Goal: Contribute content: Contribute content

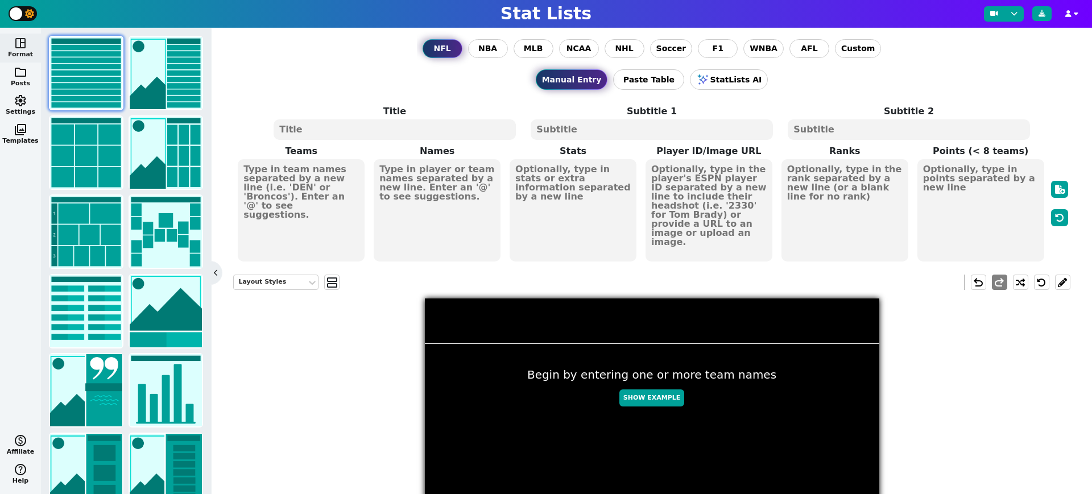
click at [571, 50] on span "NCAA" at bounding box center [578, 49] width 25 height 12
click at [0, 0] on input "NCAA" at bounding box center [0, 0] width 0 height 0
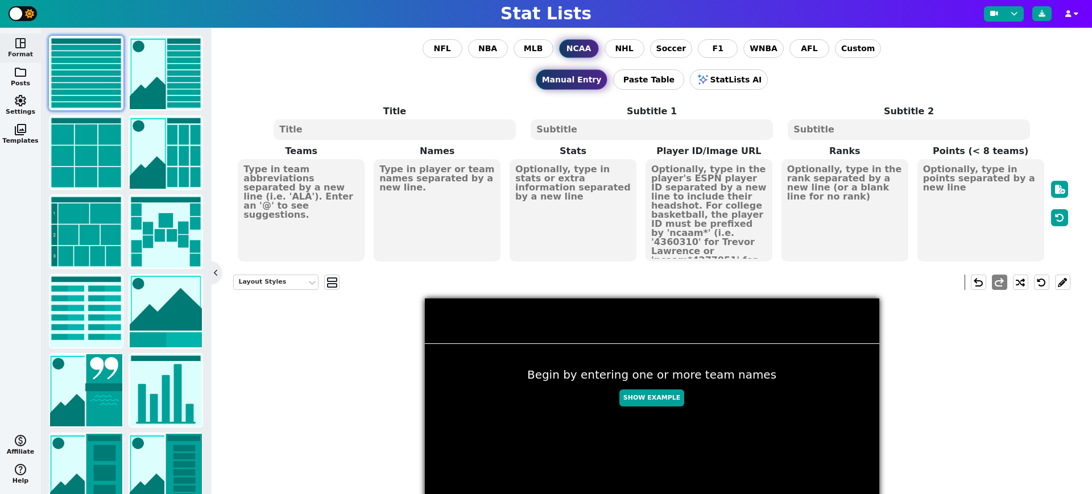
click at [404, 131] on textarea at bounding box center [394, 129] width 242 height 20
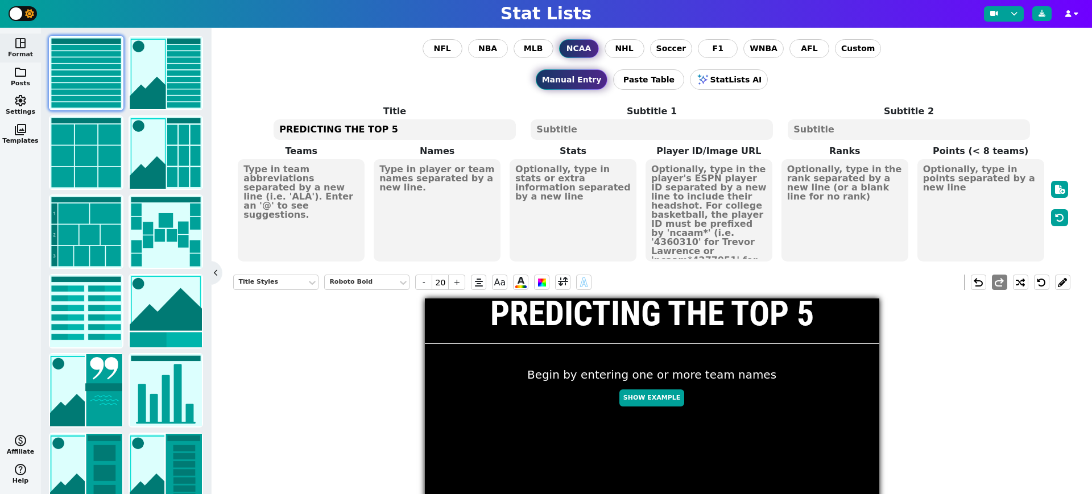
type textarea "PREDICTING THE TOP 5"
click at [623, 131] on textarea at bounding box center [651, 129] width 242 height 20
type input "10"
type textarea "C"
click at [404, 129] on textarea "PREDICTING THE TOP 5" at bounding box center [394, 129] width 242 height 20
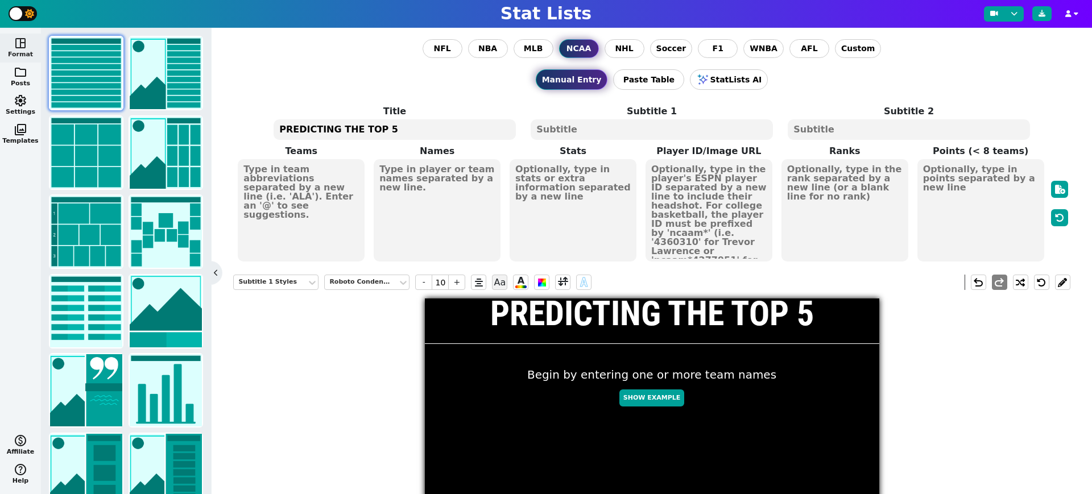
type input "20"
click at [404, 129] on textarea "PREDICTING THE TOP 5" at bounding box center [394, 129] width 242 height 20
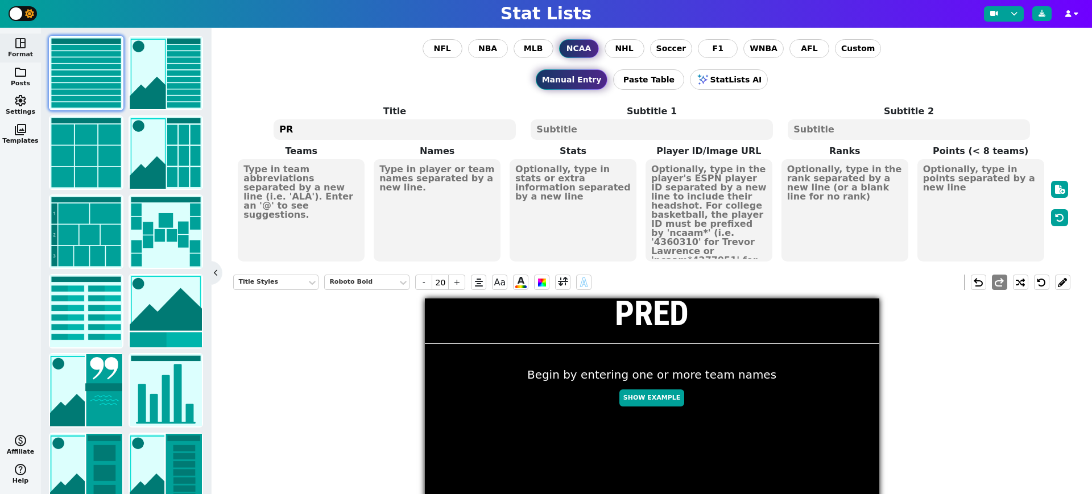
type textarea "P"
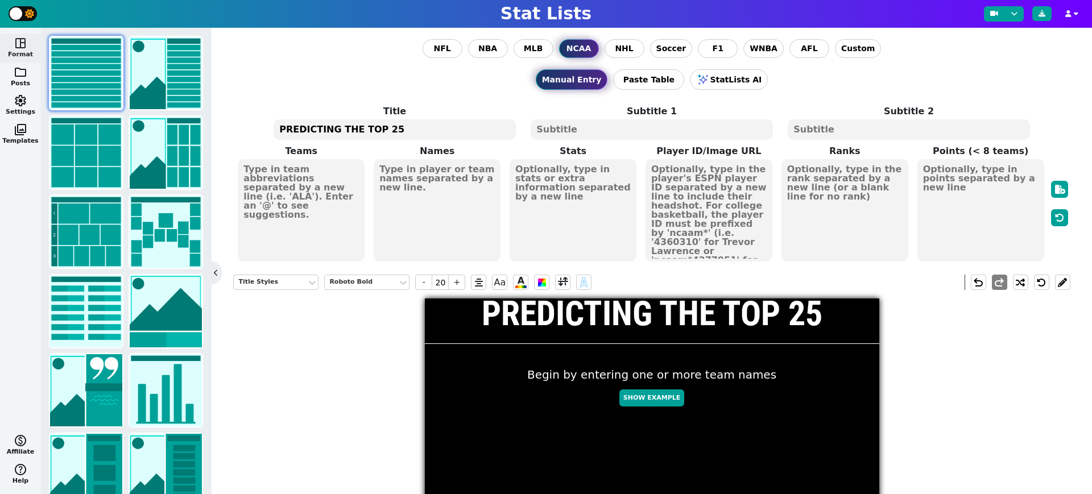
type textarea "PREDICTING THE TOP 25"
click at [618, 135] on textarea at bounding box center [651, 129] width 242 height 20
type input "10"
type textarea "COLLEGE BASKETBALL P"
click at [390, 128] on textarea "PREDICTING THE TOP 25" at bounding box center [394, 129] width 242 height 20
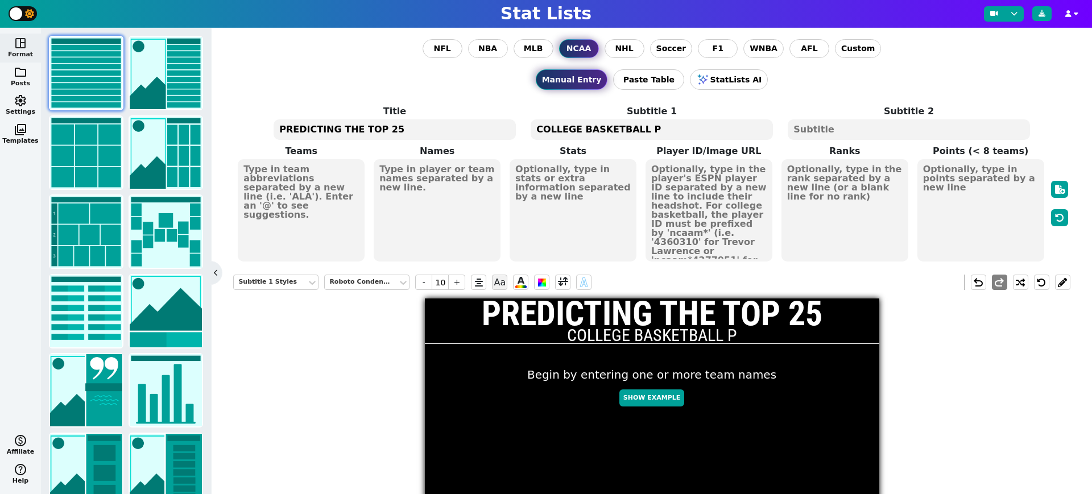
type input "20"
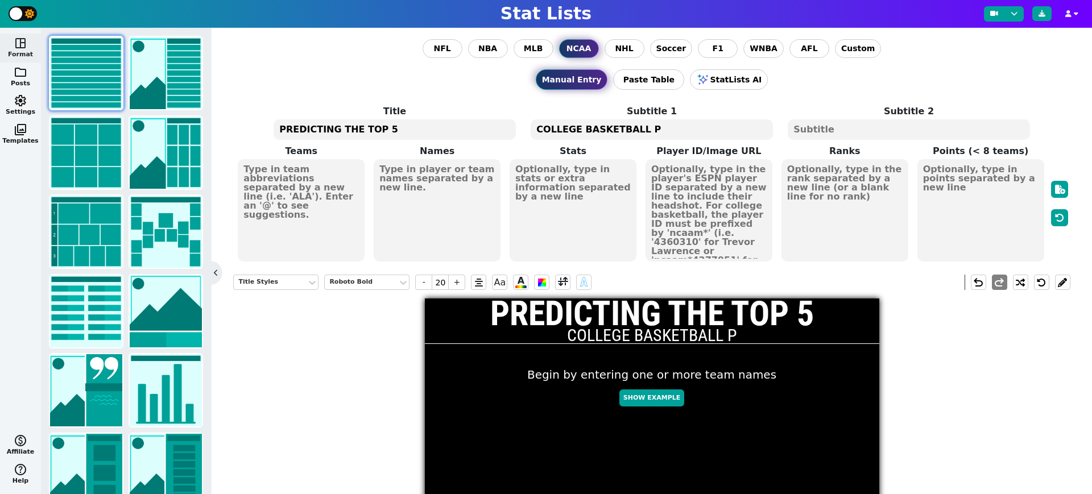
type textarea "PREDICTING THE TOP 5"
click at [664, 128] on textarea "COLLEGE BASKETBALL P" at bounding box center [651, 129] width 242 height 20
type input "10"
type textarea "COLLEGE BASKETBALL PROGRAMS OF THE"
click at [844, 130] on textarea at bounding box center [908, 129] width 242 height 20
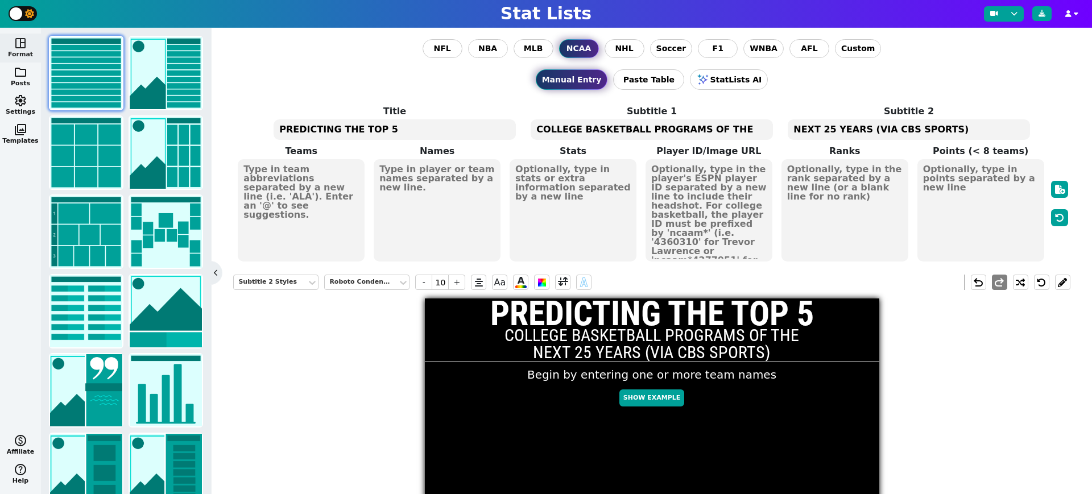
type textarea "NEXT 25 YEARS (VIA CBS SPORTS)"
click at [425, 131] on textarea "PREDICTING THE TOP 5" at bounding box center [394, 129] width 242 height 20
click at [454, 134] on textarea "PREDICTING THE TOP 5" at bounding box center [394, 129] width 242 height 20
click at [615, 129] on textarea "COLLEGE BASKETBALL PROGRAMS OF THE" at bounding box center [651, 129] width 242 height 20
click at [379, 129] on textarea "PREDICTING THE TOP 5" at bounding box center [394, 129] width 242 height 20
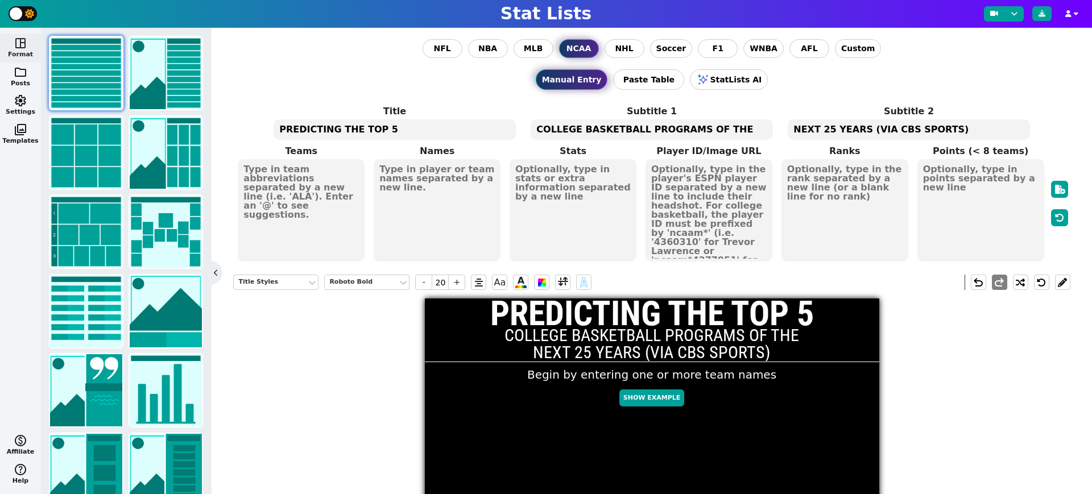
click at [612, 129] on textarea "COLLEGE BASKETBALL PROGRAMS OF THE" at bounding box center [651, 129] width 242 height 20
click at [367, 277] on div "Roboto Condensed" at bounding box center [361, 282] width 64 height 10
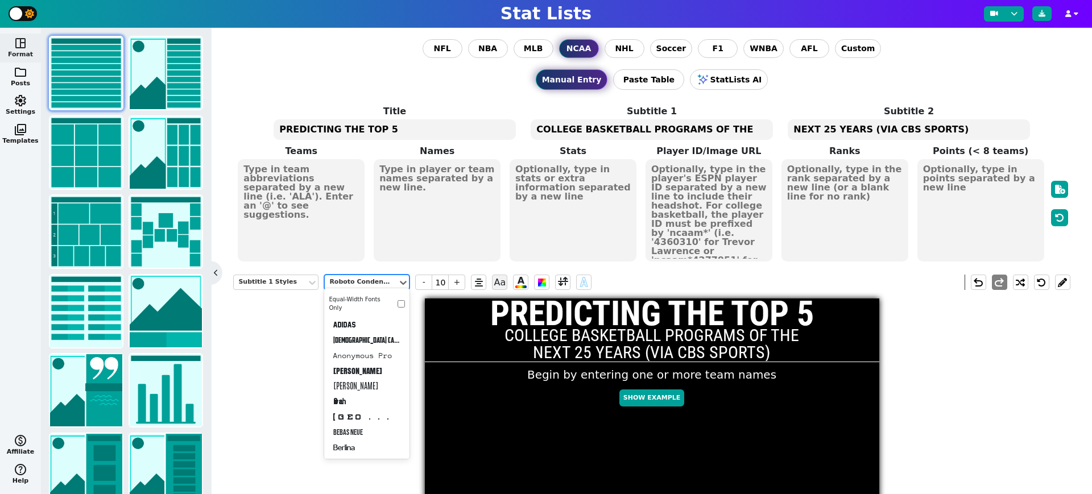
scroll to position [477, 0]
click at [370, 428] on div "Roboto Bold" at bounding box center [366, 430] width 85 height 15
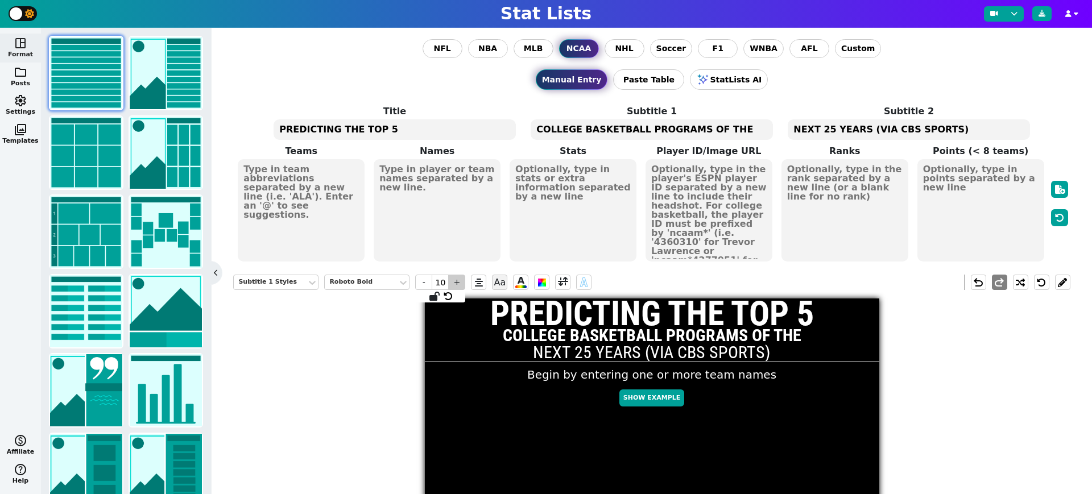
click at [455, 283] on span "+" at bounding box center [456, 282] width 17 height 15
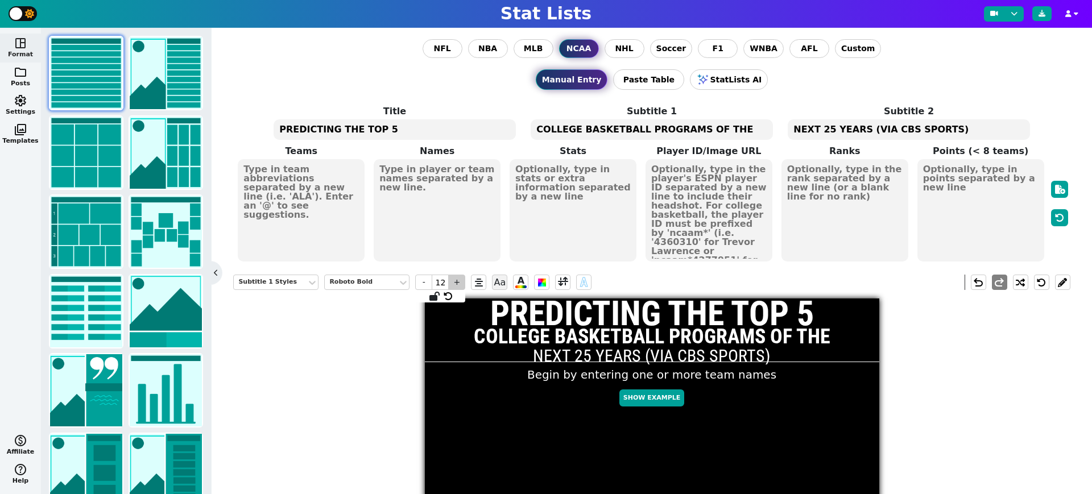
click at [455, 283] on span "+" at bounding box center [456, 282] width 17 height 15
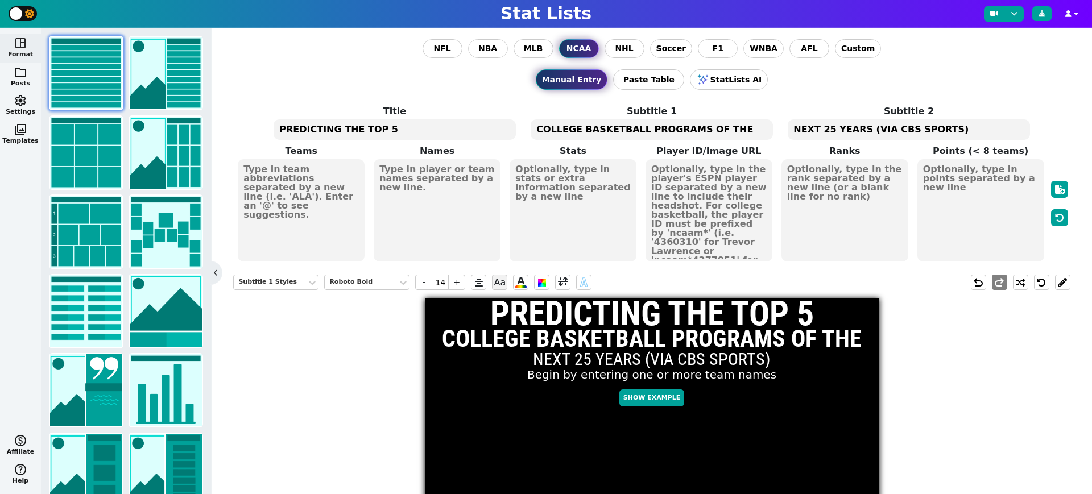
click at [339, 129] on textarea "PREDICTING THE TOP 5" at bounding box center [394, 129] width 242 height 20
click at [427, 282] on span "-" at bounding box center [423, 282] width 17 height 15
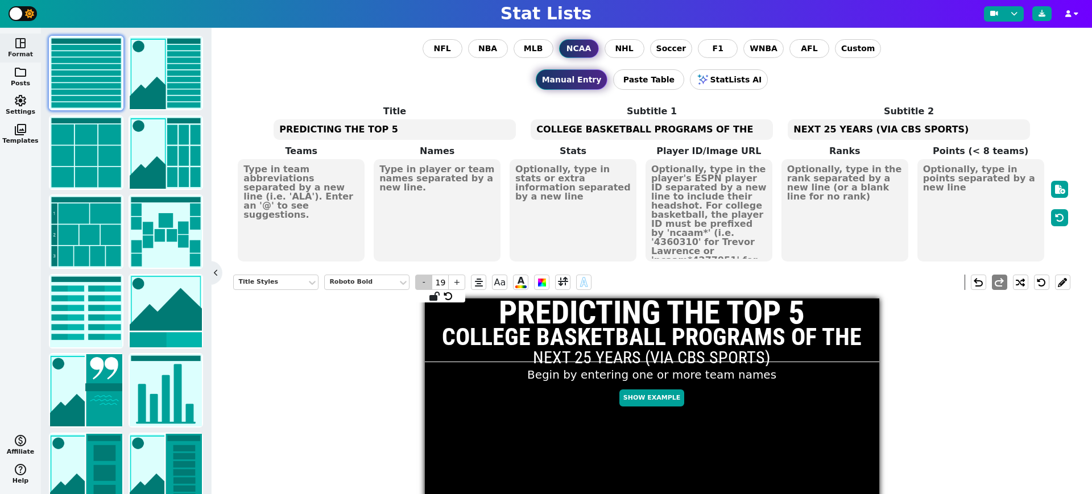
click at [427, 282] on span "-" at bounding box center [423, 282] width 17 height 15
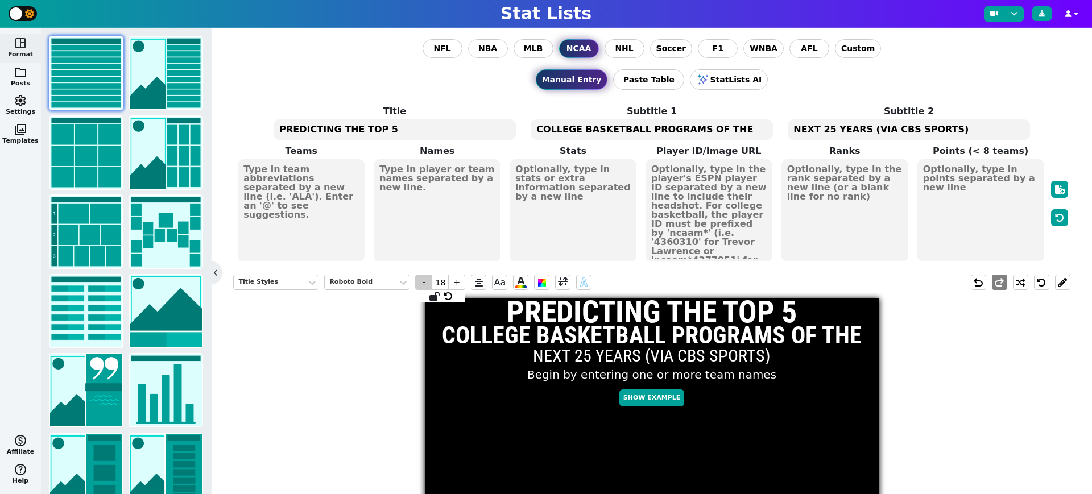
click at [427, 282] on span "-" at bounding box center [423, 282] width 17 height 15
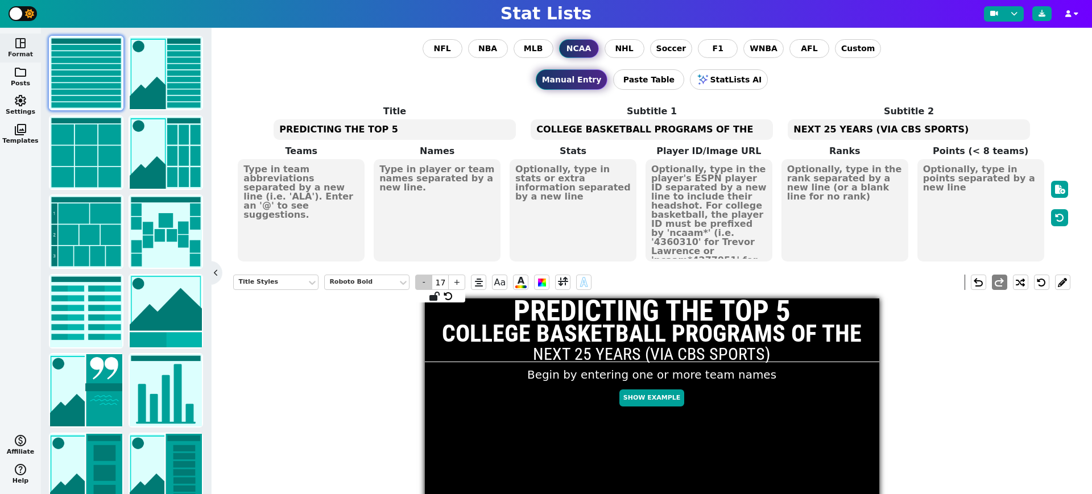
click at [427, 282] on span "-" at bounding box center [423, 282] width 17 height 15
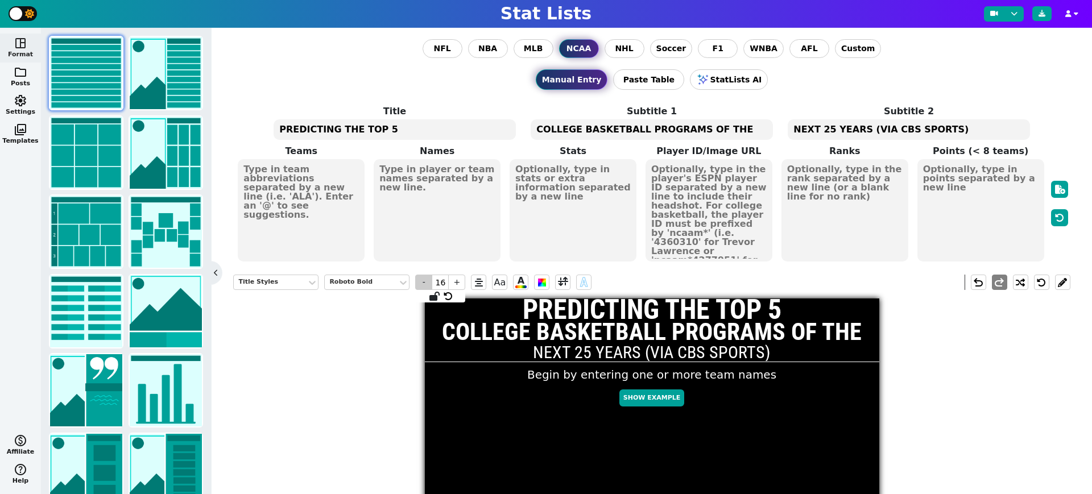
click at [427, 282] on span "-" at bounding box center [423, 282] width 17 height 15
type input "15"
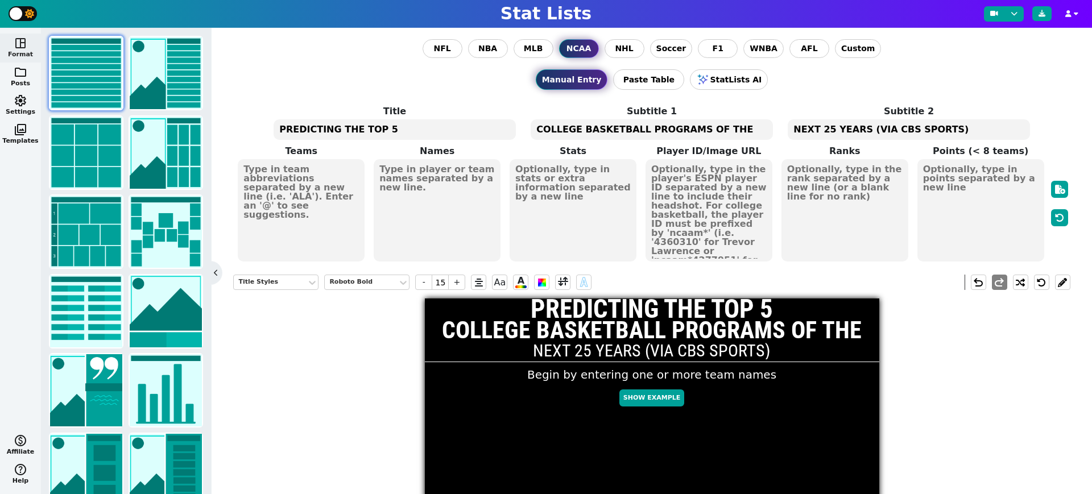
click at [440, 136] on textarea "PREDICTING THE TOP 5" at bounding box center [394, 129] width 242 height 20
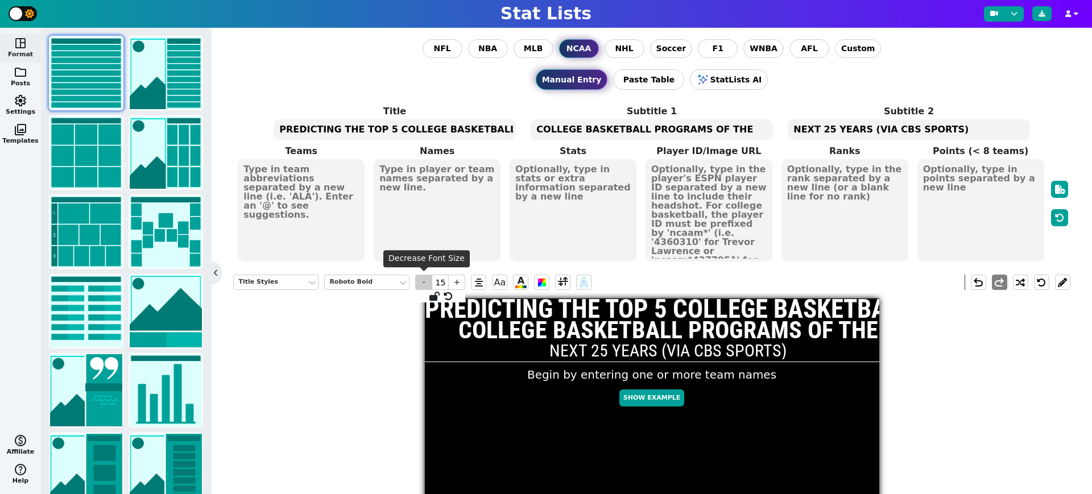
type textarea "PREDICTING THE TOP 5 COLLEGE BASKETBALL"
click at [424, 283] on span "-" at bounding box center [423, 282] width 17 height 15
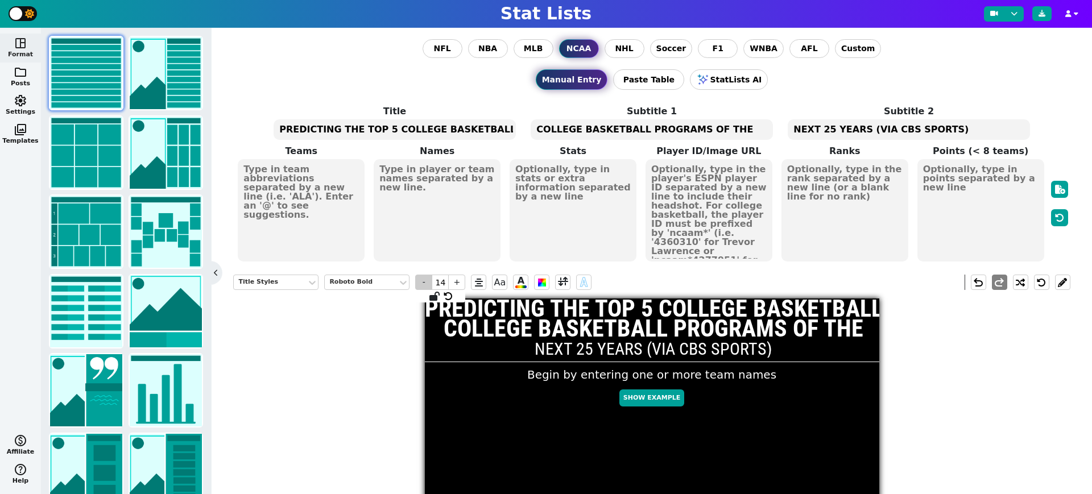
click at [424, 283] on span "-" at bounding box center [423, 282] width 17 height 15
type input "13"
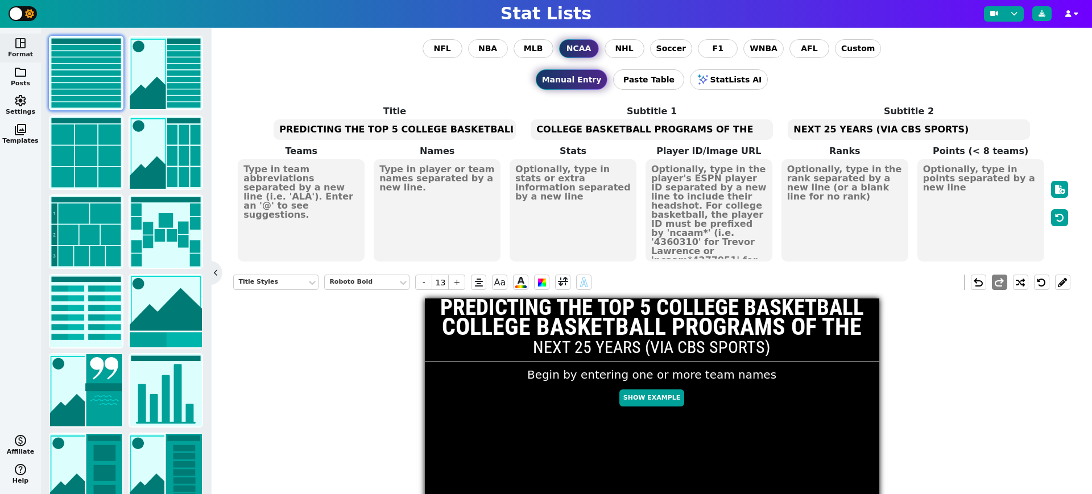
drag, startPoint x: 755, startPoint y: 132, endPoint x: 526, endPoint y: 131, distance: 229.1
click at [529, 131] on span "COLLEGE BASKETBALL PROGRAMS OF THE" at bounding box center [651, 129] width 244 height 23
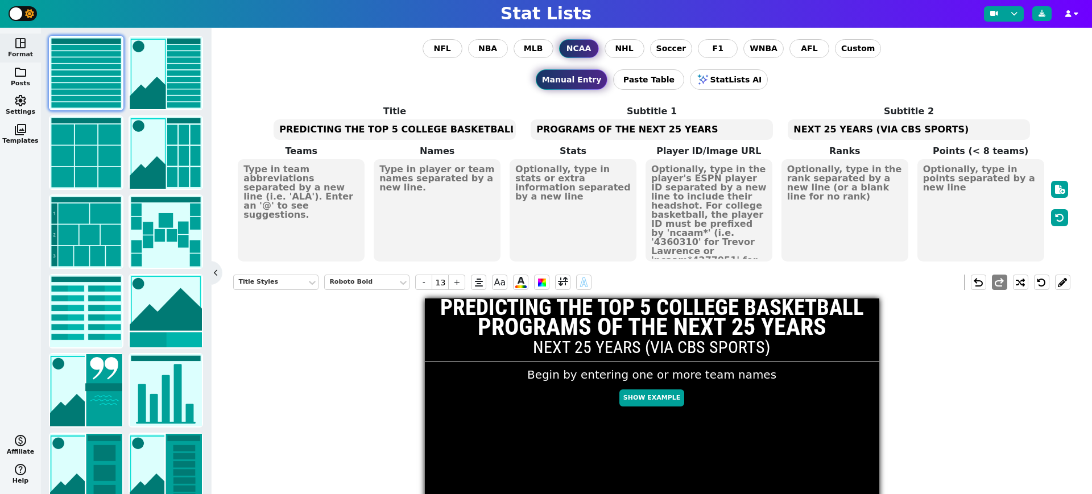
type textarea "PROGRAMS OF THE NEXT 25 YEARS"
click at [880, 131] on textarea "NEXT 25 YEARS (VIA CBS SPORTS)" at bounding box center [908, 129] width 242 height 20
type input "10"
click at [880, 131] on textarea "NEXT 25 YEARS (VIA CBS SPORTS)" at bounding box center [908, 129] width 242 height 20
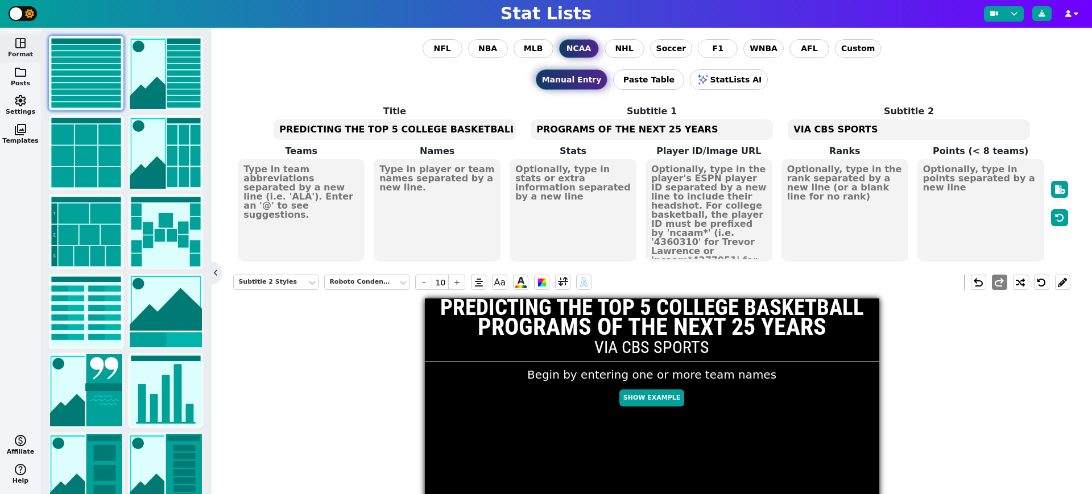
type textarea "VIA CBS SPORTS"
click at [466, 127] on textarea "PREDICTING THE TOP 5 COLLEGE BASKETBALL" at bounding box center [394, 129] width 242 height 20
click at [615, 127] on textarea "PROGRAMS OF THE NEXT 25 YEARS" at bounding box center [651, 129] width 242 height 20
click at [423, 283] on span "-" at bounding box center [423, 282] width 17 height 15
click at [863, 132] on textarea "VIA CBS SPORTS" at bounding box center [908, 129] width 242 height 20
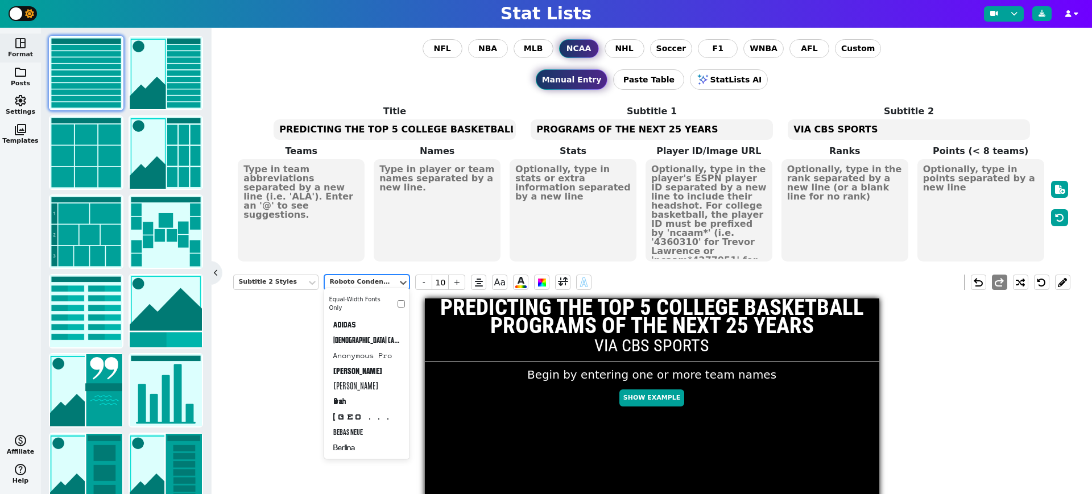
click at [364, 277] on div "Roboto Condensed" at bounding box center [361, 282] width 64 height 10
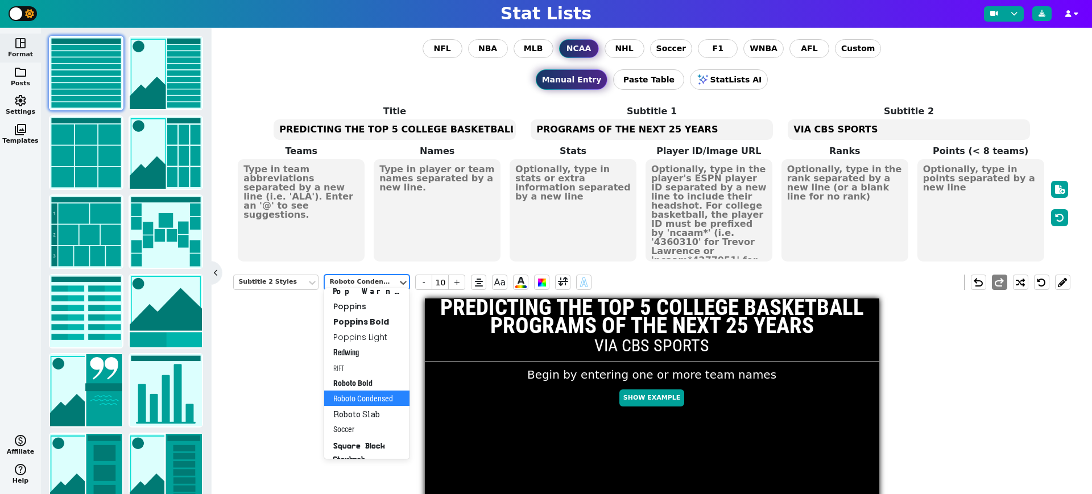
scroll to position [519, 0]
click at [365, 391] on div "Roboto Bold" at bounding box center [366, 388] width 85 height 15
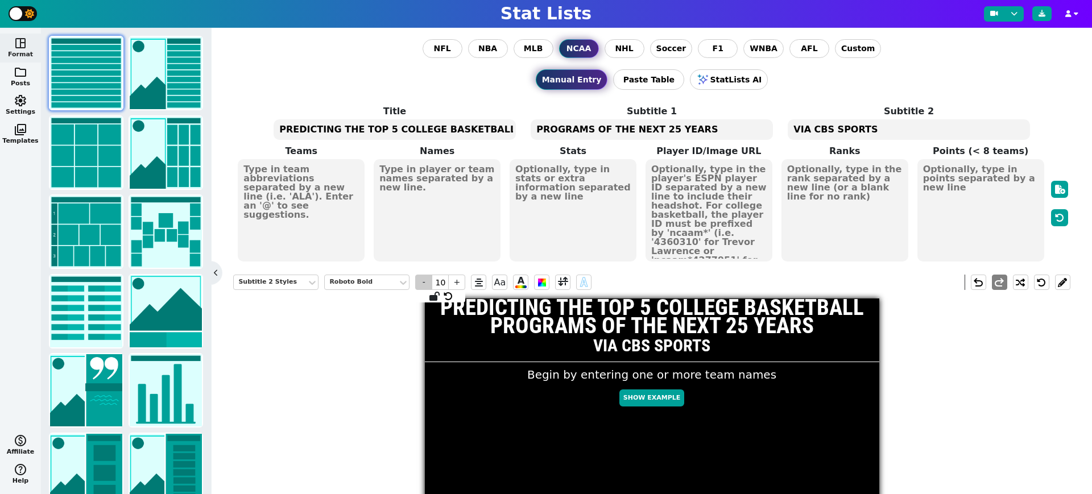
click at [425, 285] on span "-" at bounding box center [423, 282] width 17 height 15
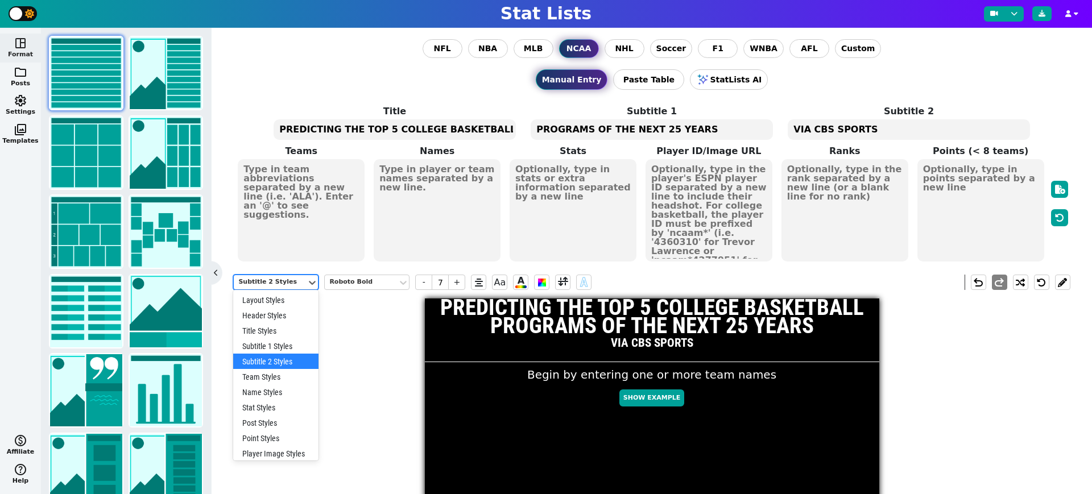
click at [287, 283] on div "Subtitle 2 Styles" at bounding box center [270, 282] width 64 height 10
click at [275, 331] on div "Title Styles" at bounding box center [275, 330] width 85 height 15
type input "13"
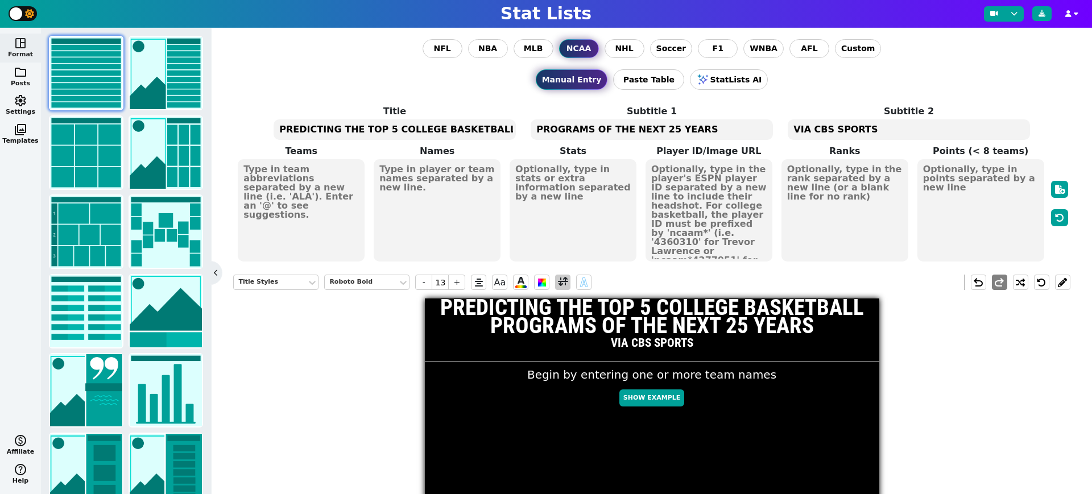
click at [565, 283] on span at bounding box center [563, 282] width 10 height 14
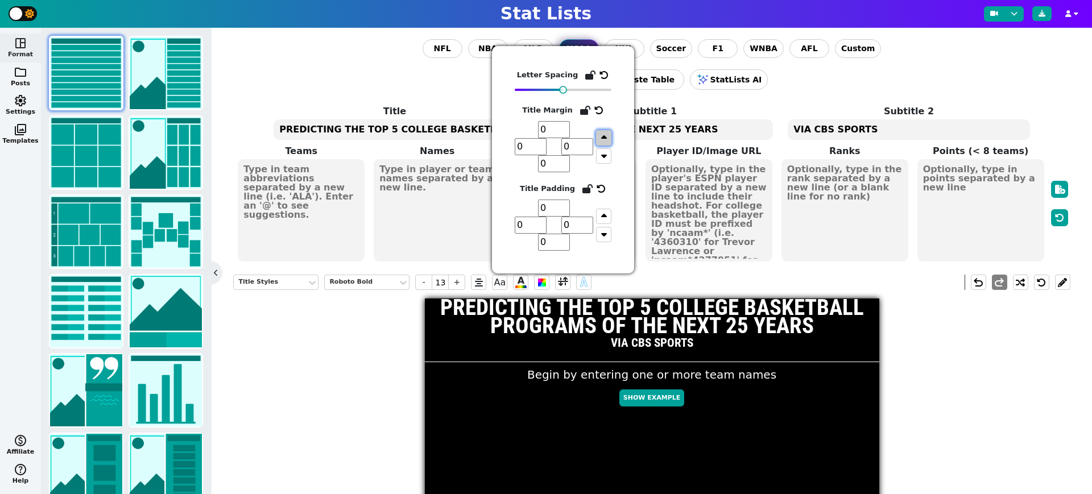
click at [607, 139] on button "button" at bounding box center [603, 137] width 15 height 15
type input "1"
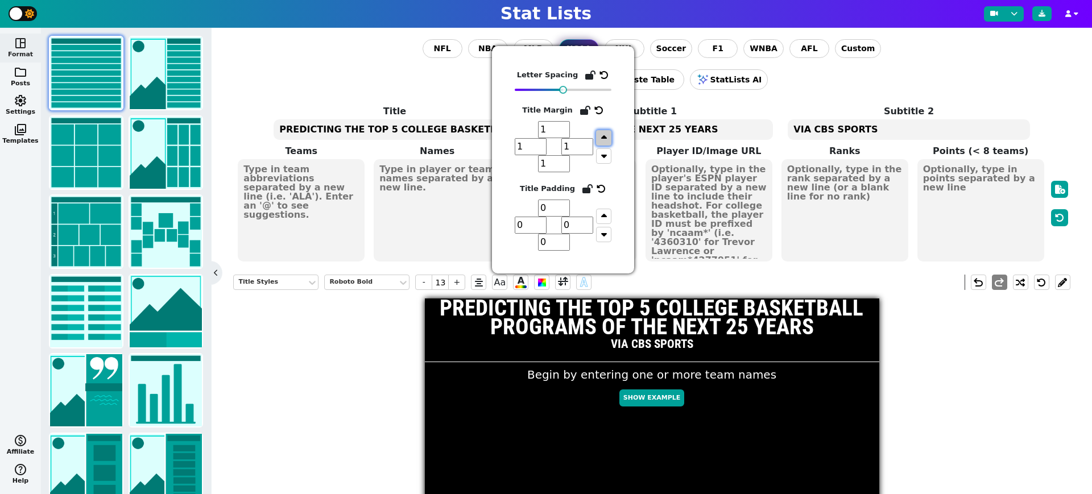
click at [607, 139] on button "button" at bounding box center [603, 137] width 15 height 15
type input "2"
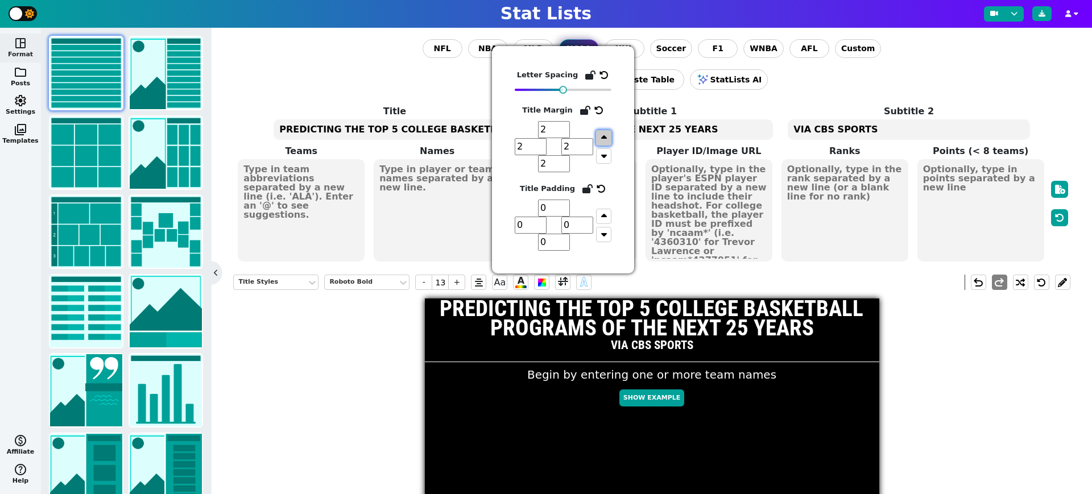
click at [607, 139] on button "button" at bounding box center [603, 137] width 15 height 15
type input "3"
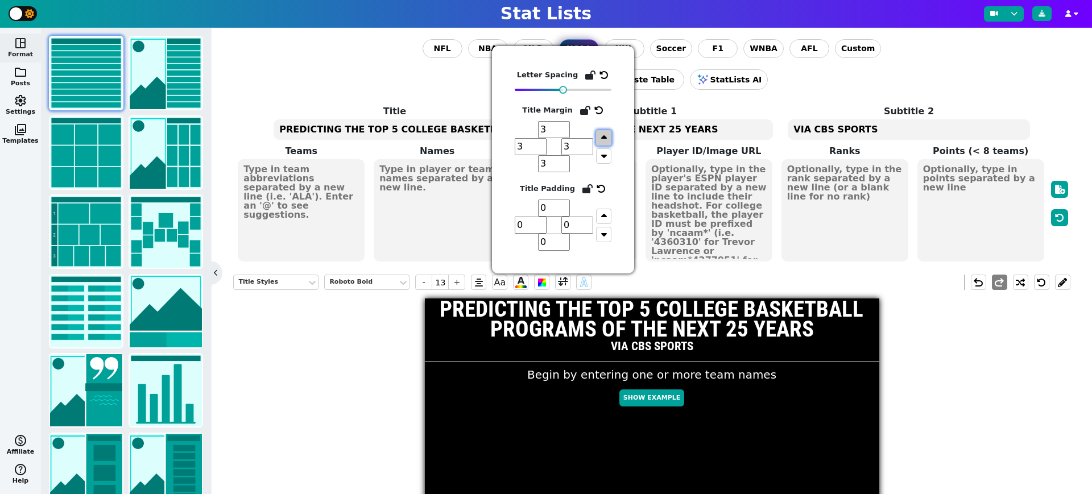
click at [607, 139] on button "button" at bounding box center [603, 137] width 15 height 15
type input "4"
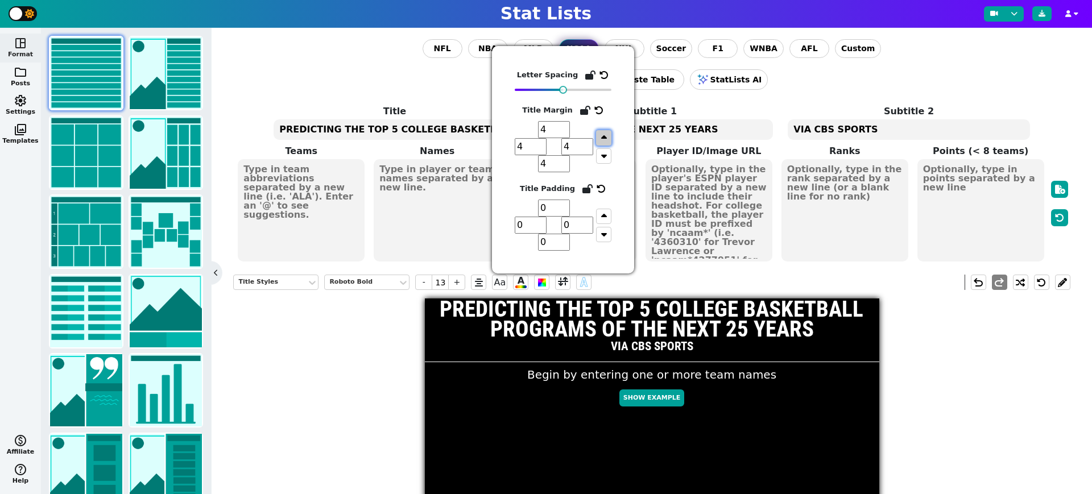
click at [607, 139] on button "button" at bounding box center [603, 137] width 15 height 15
type input "5"
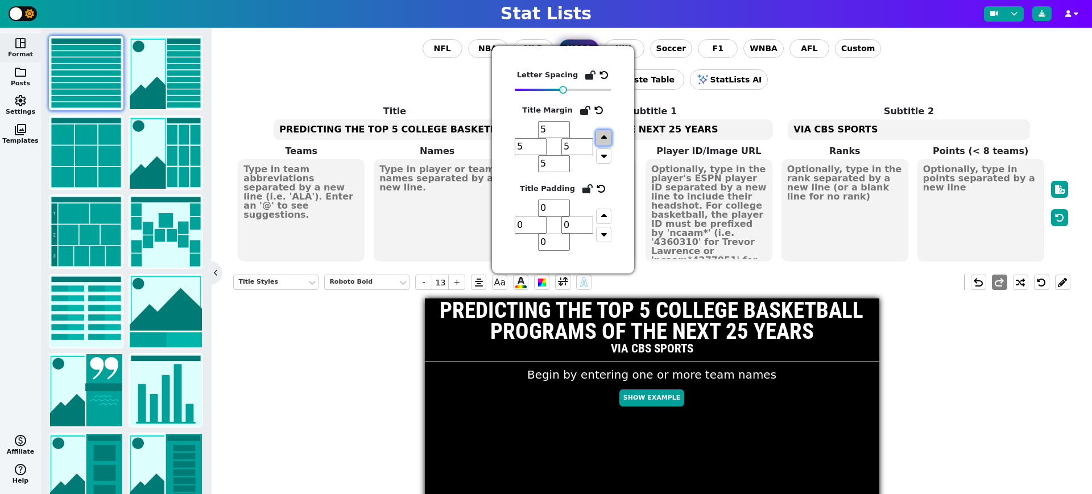
click at [607, 139] on button "button" at bounding box center [603, 137] width 15 height 15
type input "6"
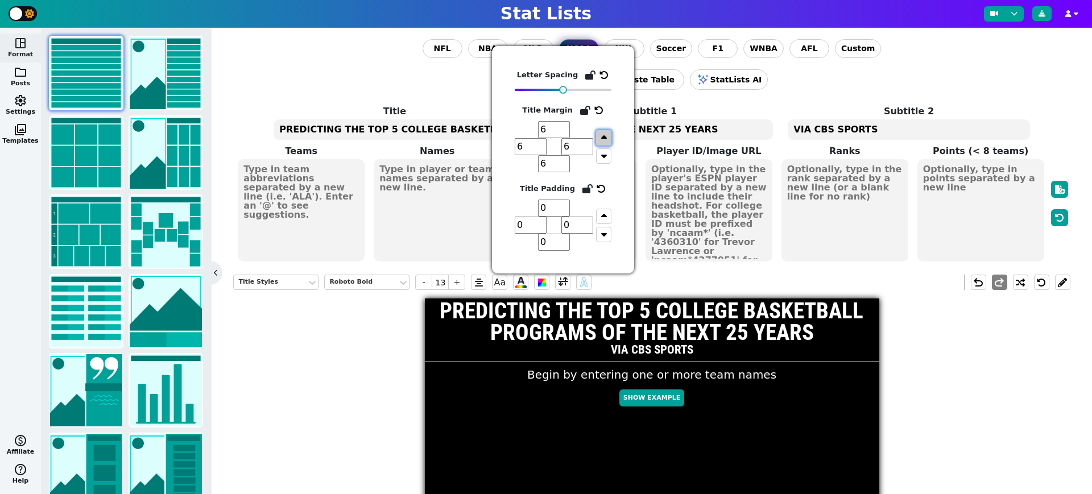
click at [607, 139] on button "button" at bounding box center [603, 137] width 15 height 15
type input "7"
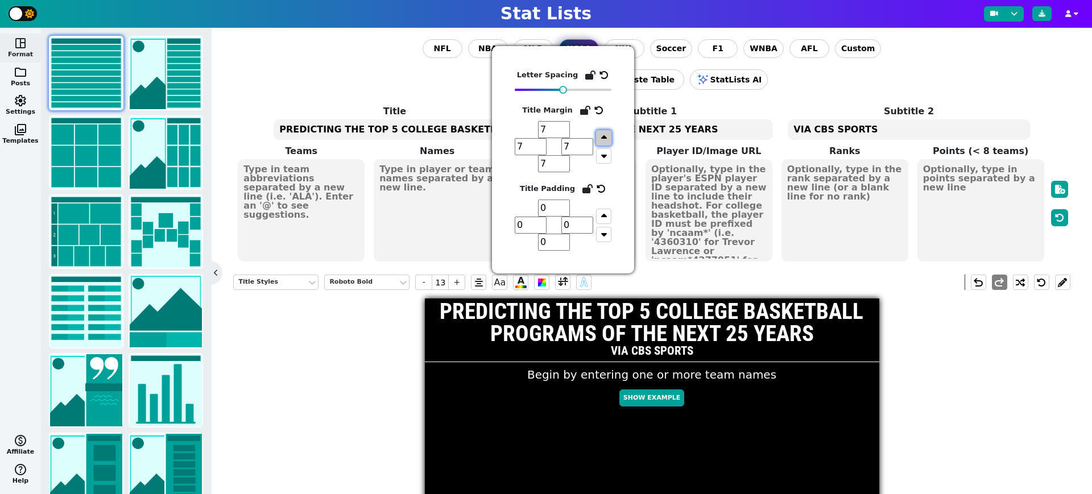
click at [607, 139] on button "button" at bounding box center [603, 137] width 15 height 15
type input "8"
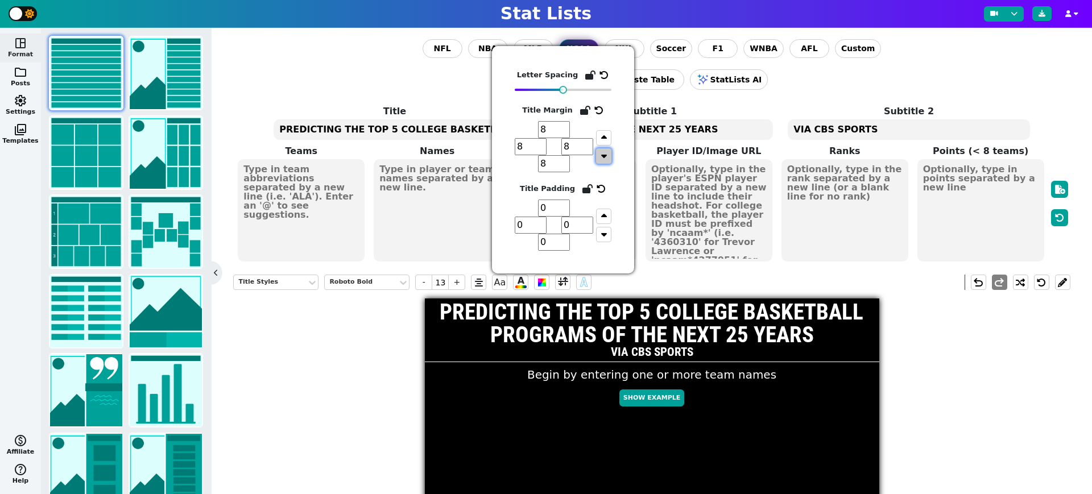
click at [605, 155] on icon "button" at bounding box center [604, 155] width 6 height 9
type input "7"
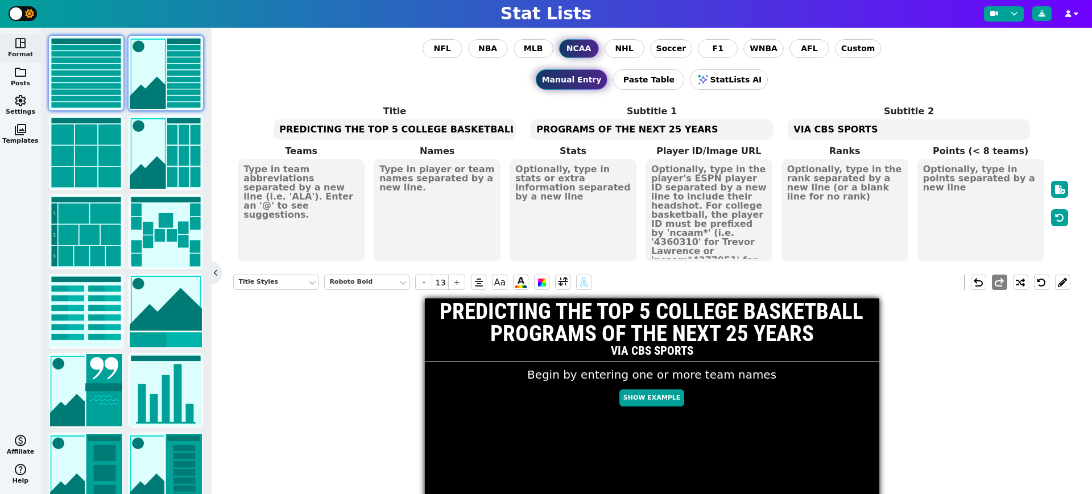
click at [146, 83] on img at bounding box center [166, 73] width 72 height 72
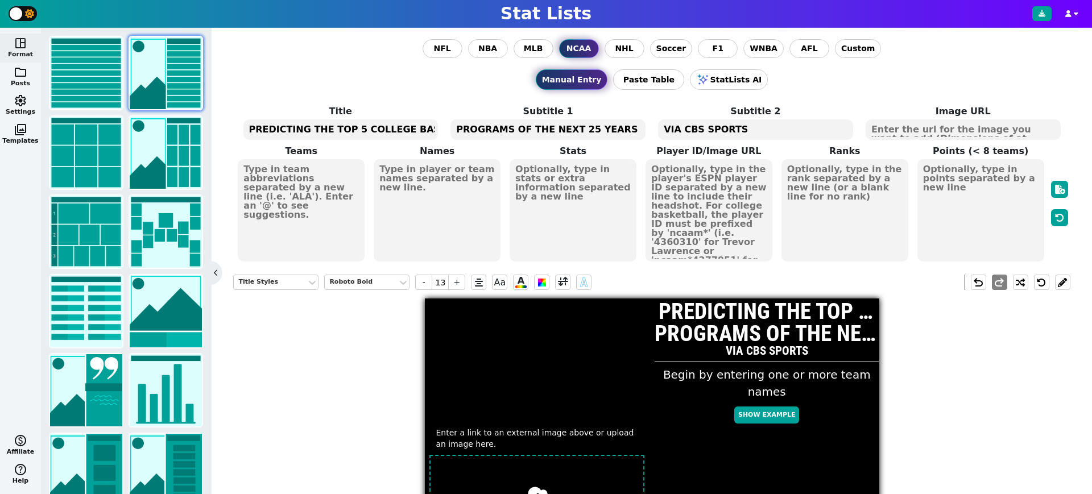
scroll to position [35, 0]
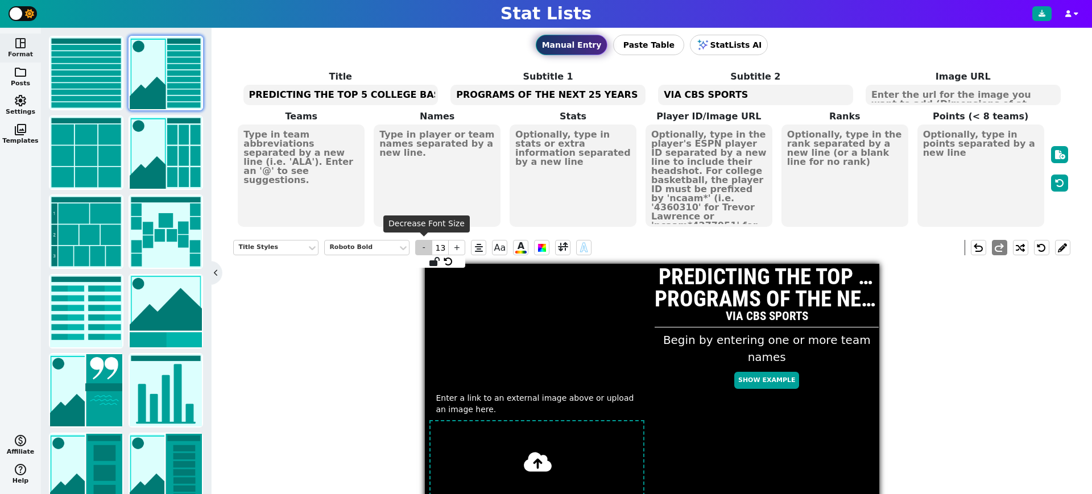
click at [427, 247] on span "-" at bounding box center [423, 247] width 17 height 15
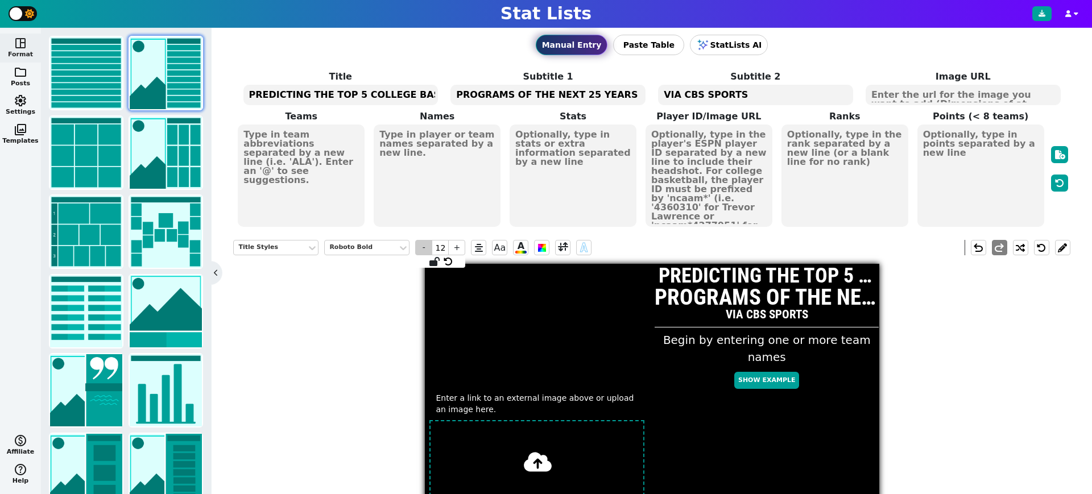
click at [427, 247] on span "-" at bounding box center [423, 247] width 17 height 15
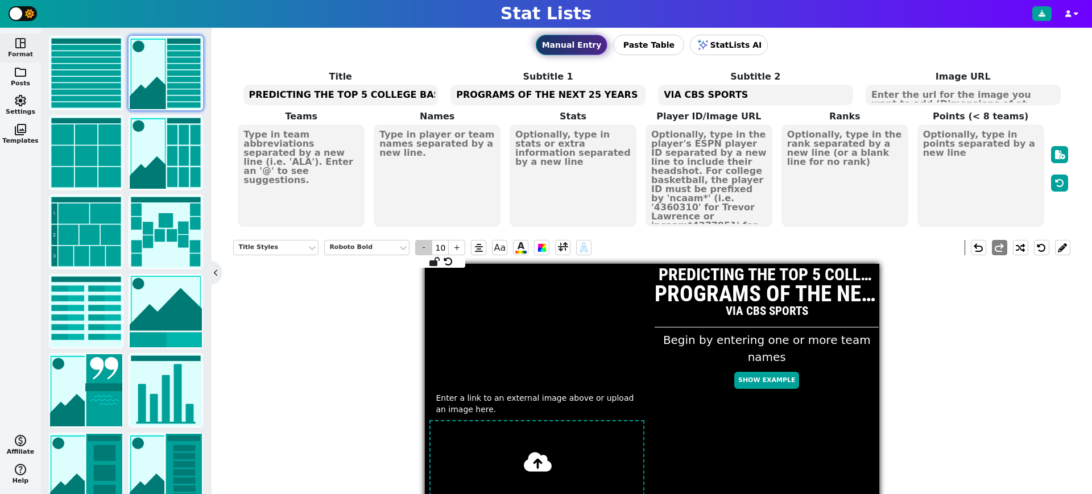
click at [427, 247] on span "-" at bounding box center [423, 247] width 17 height 15
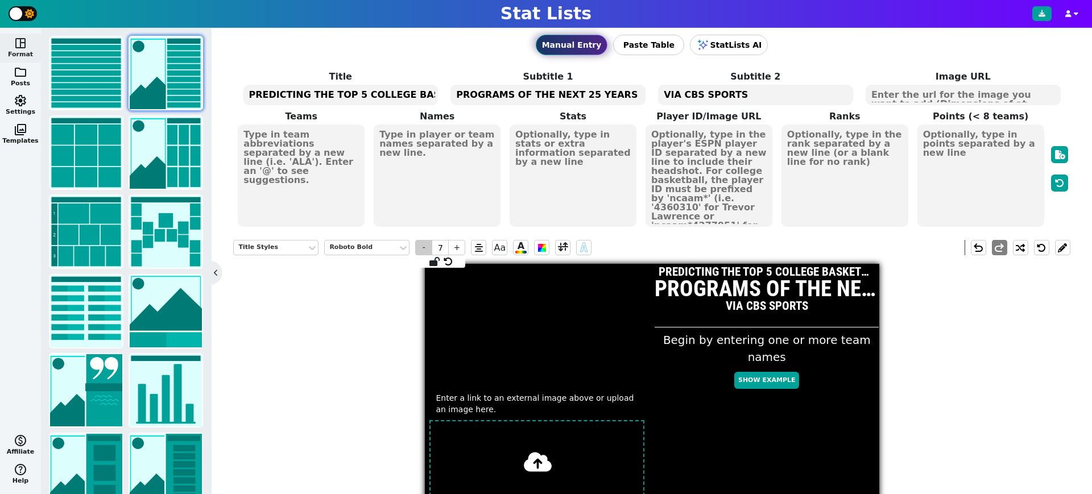
click at [427, 247] on span "-" at bounding box center [423, 247] width 17 height 15
click at [586, 93] on textarea "PROGRAMS OF THE NEXT 25 YEARS" at bounding box center [547, 95] width 195 height 20
click at [346, 95] on textarea "PREDICTING THE TOP 5 COLLEGE BASKETBALL" at bounding box center [340, 95] width 195 height 20
click at [524, 93] on textarea "PROGRAMS OF THE NEXT 25 YEARS" at bounding box center [547, 95] width 195 height 20
click at [426, 250] on span "-" at bounding box center [423, 247] width 17 height 15
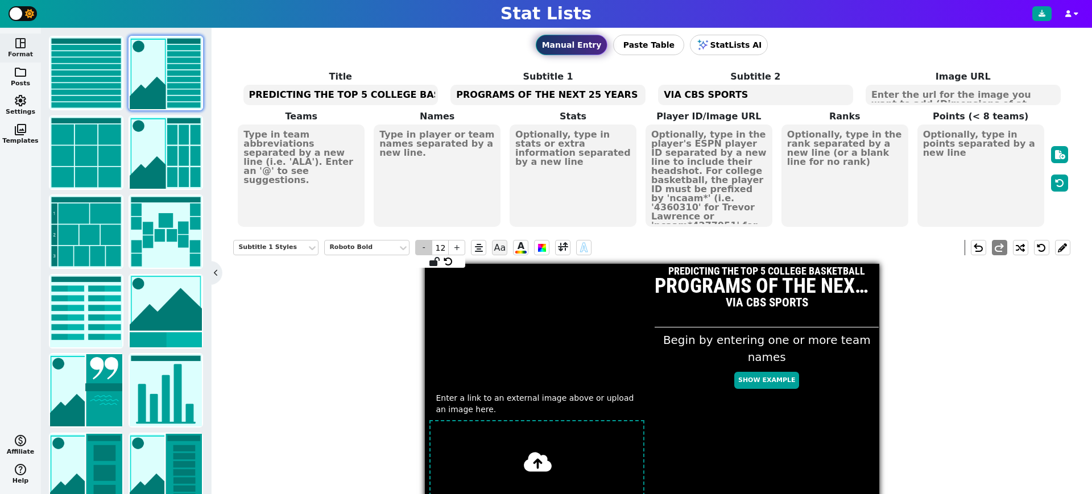
click at [426, 250] on span "-" at bounding box center [423, 247] width 17 height 15
click at [418, 91] on textarea "PREDICTING THE TOP 5 COLLEGE BASKETBALL" at bounding box center [340, 95] width 195 height 20
click at [508, 93] on textarea "PROGRAMS OF THE NEXT 25 YEARS" at bounding box center [547, 95] width 195 height 20
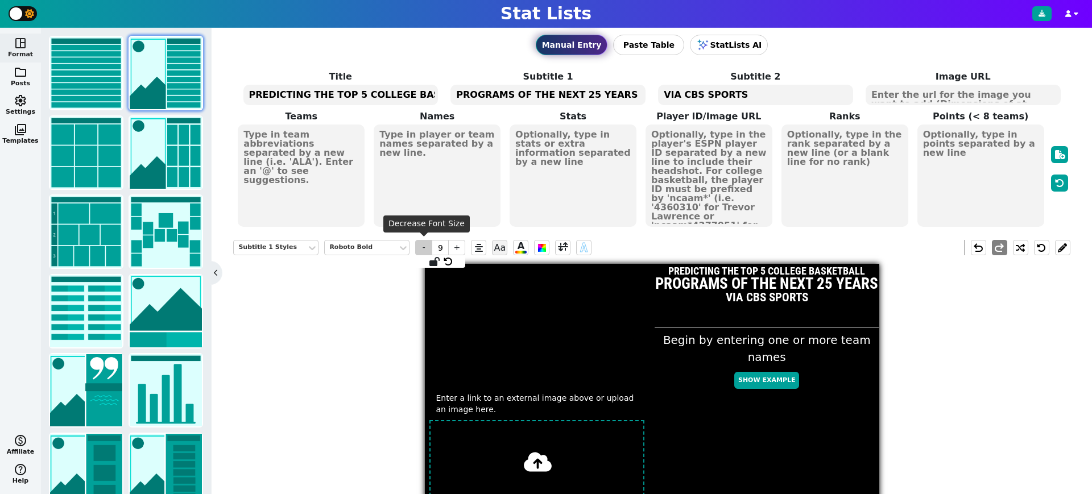
click at [426, 249] on span "-" at bounding box center [423, 247] width 17 height 15
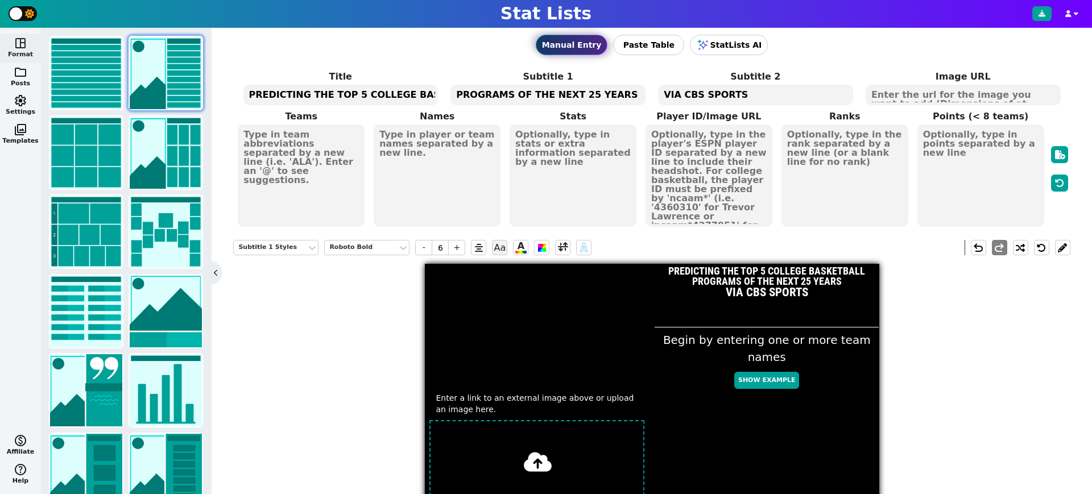
click at [752, 94] on textarea "VIA CBS SPORTS" at bounding box center [755, 95] width 195 height 20
click at [427, 250] on span "-" at bounding box center [423, 247] width 17 height 15
click at [283, 243] on div "Subtitle 2 Styles" at bounding box center [270, 248] width 64 height 10
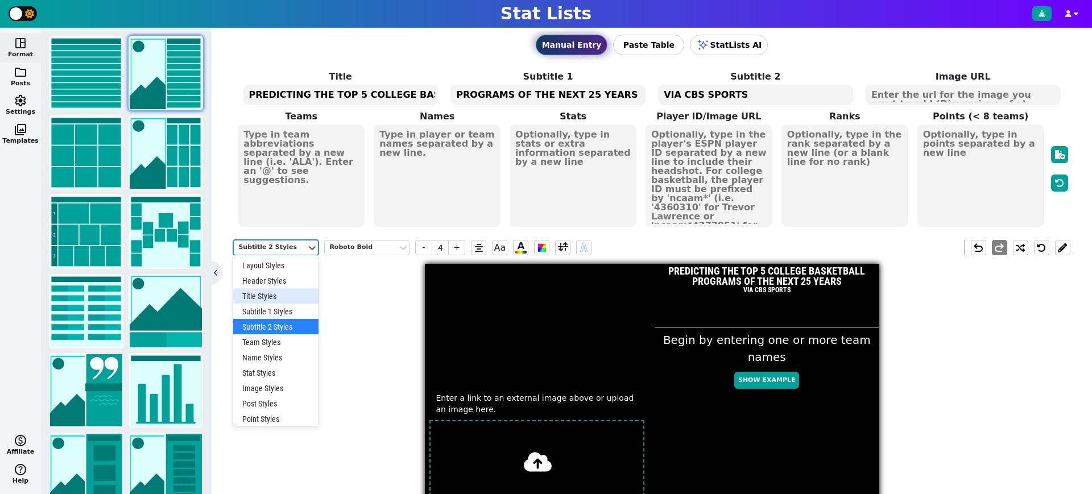
click at [277, 295] on div "Title Styles" at bounding box center [275, 295] width 85 height 15
type input "6"
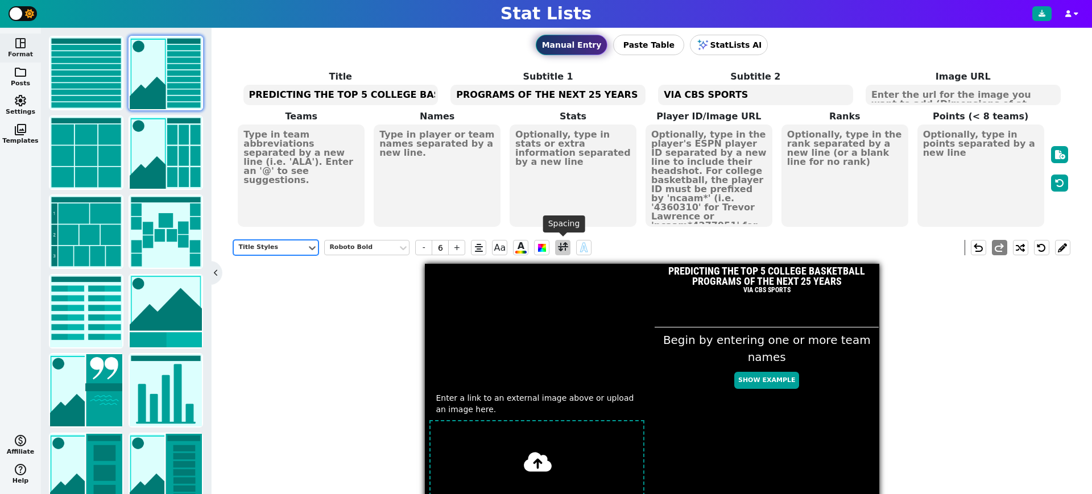
click at [562, 246] on span at bounding box center [563, 247] width 10 height 14
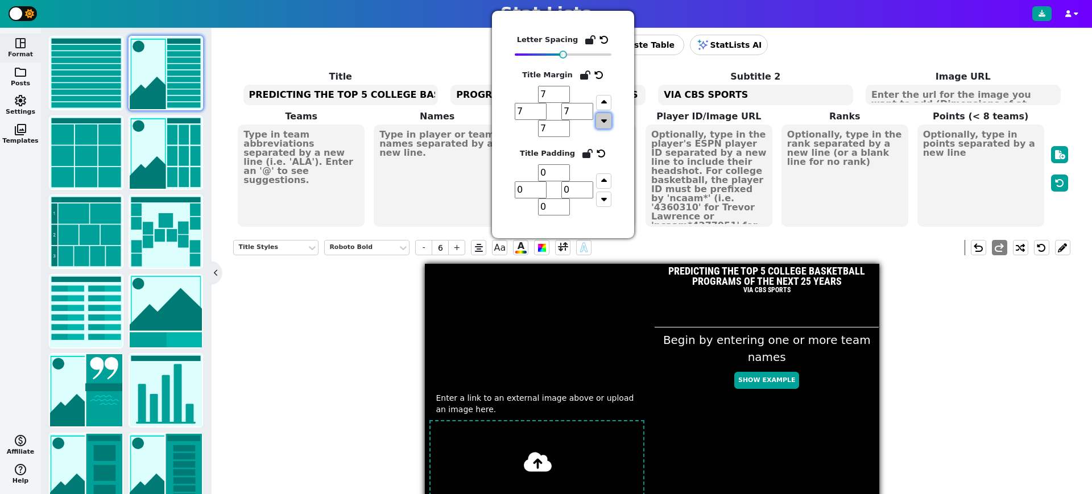
click at [605, 122] on icon "button" at bounding box center [604, 120] width 6 height 9
type input "6"
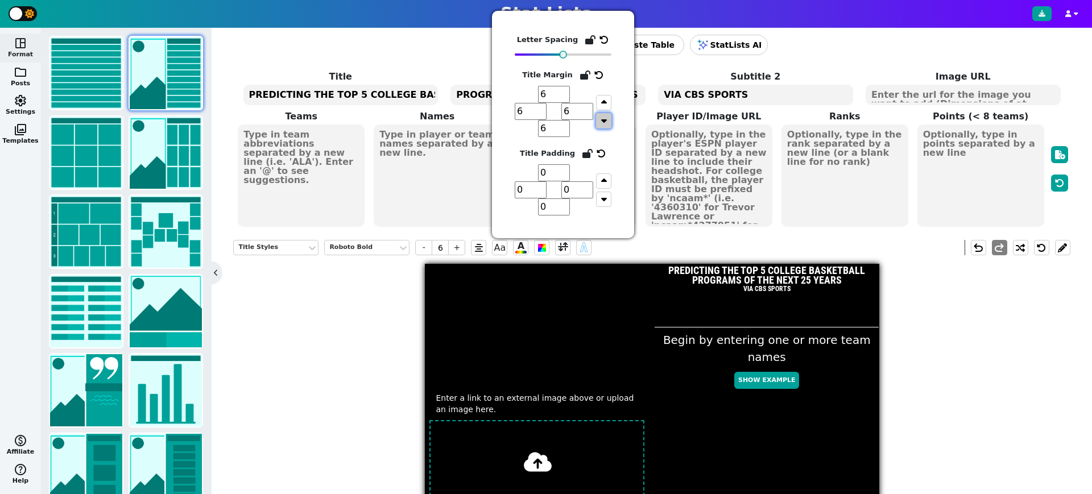
click at [605, 122] on icon "button" at bounding box center [604, 120] width 6 height 9
type input "5"
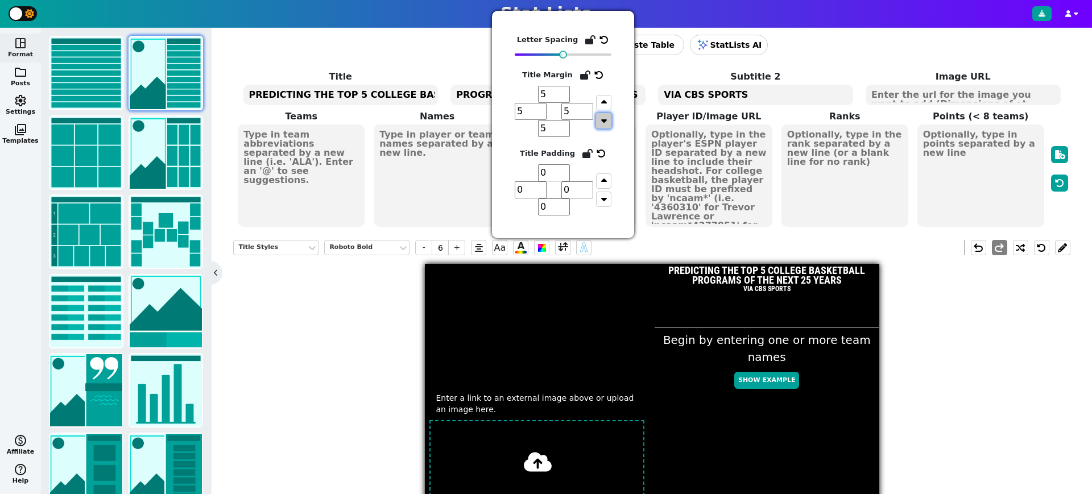
click at [605, 122] on icon "button" at bounding box center [604, 120] width 6 height 9
type input "4"
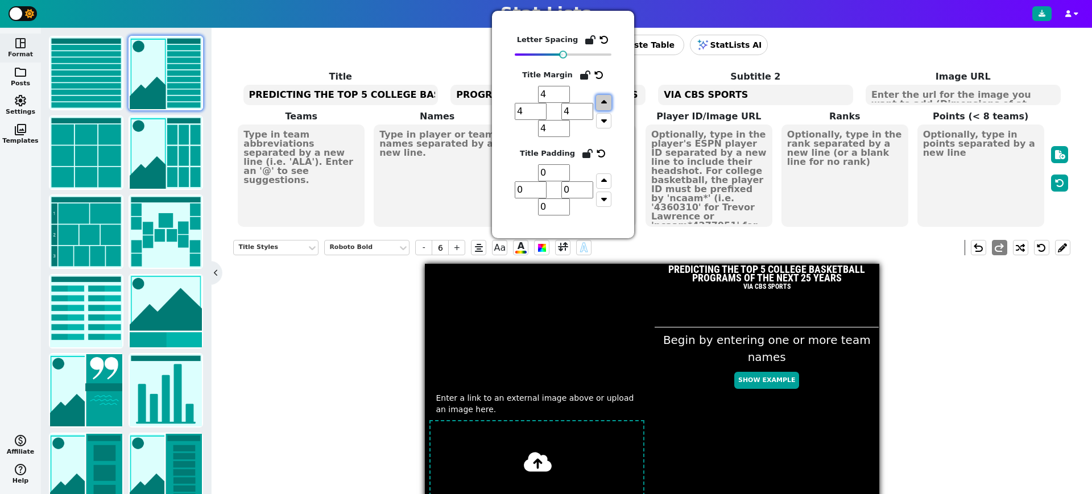
click at [604, 104] on icon "button" at bounding box center [604, 102] width 6 height 9
type input "5"
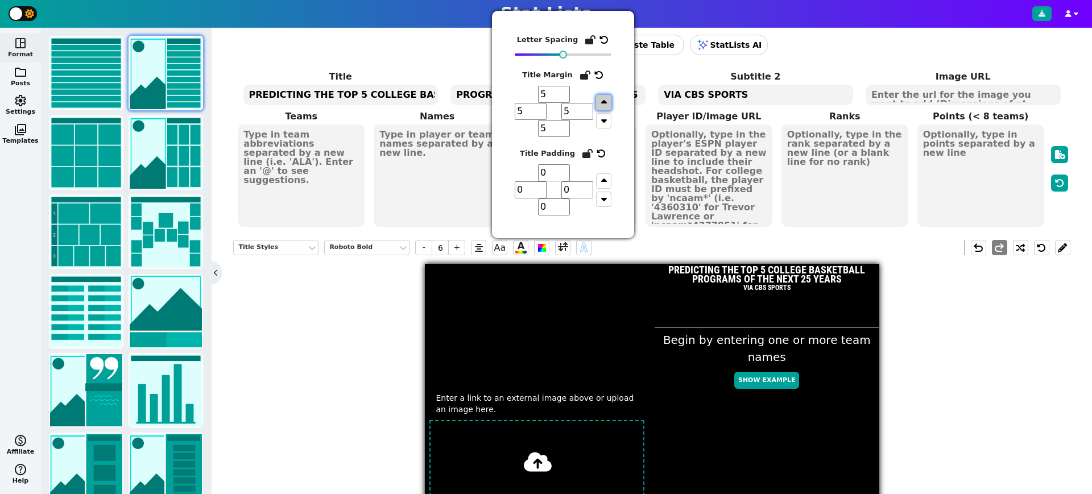
click at [604, 104] on icon "button" at bounding box center [604, 102] width 6 height 9
type input "6"
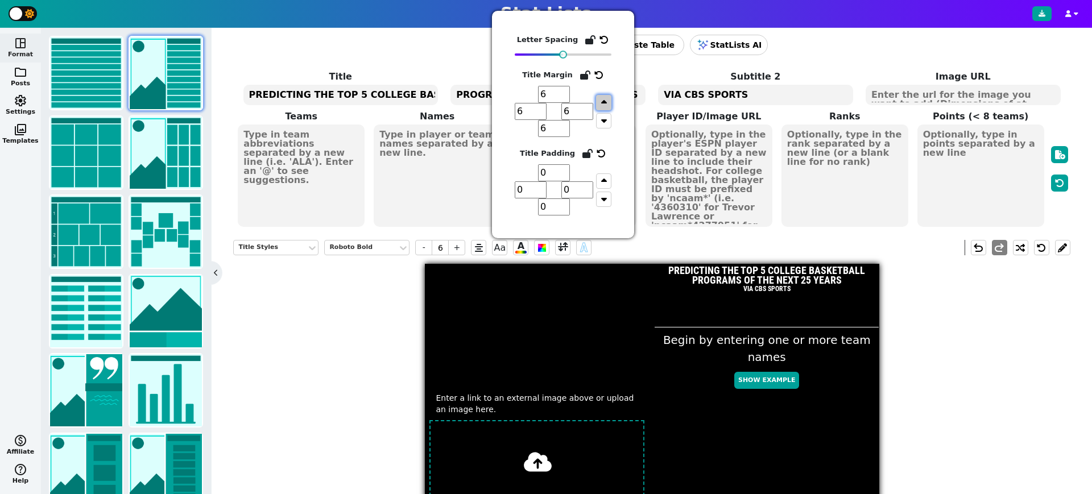
click at [604, 104] on icon "button" at bounding box center [604, 102] width 6 height 9
type input "7"
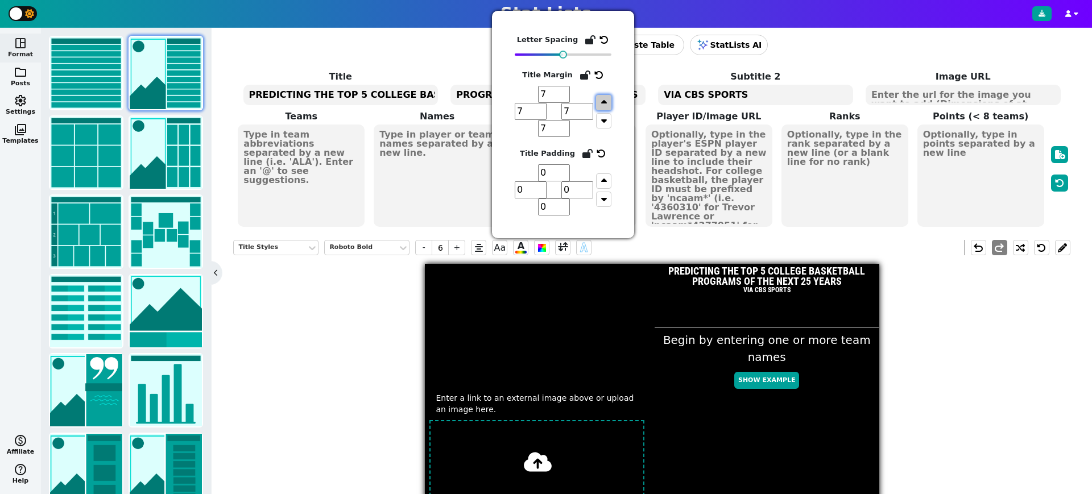
click at [604, 104] on icon "button" at bounding box center [604, 102] width 6 height 9
type input "8"
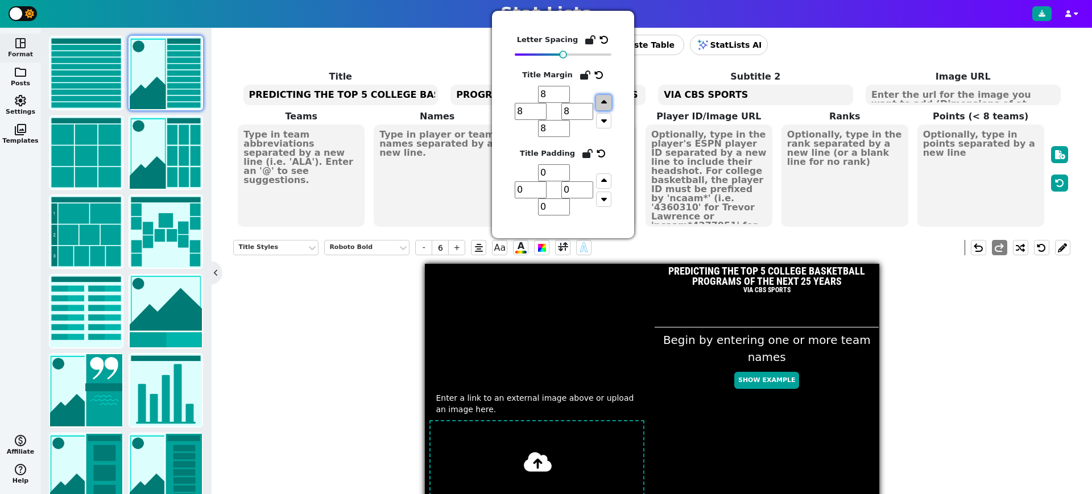
click at [604, 104] on icon "button" at bounding box center [604, 102] width 6 height 9
type input "9"
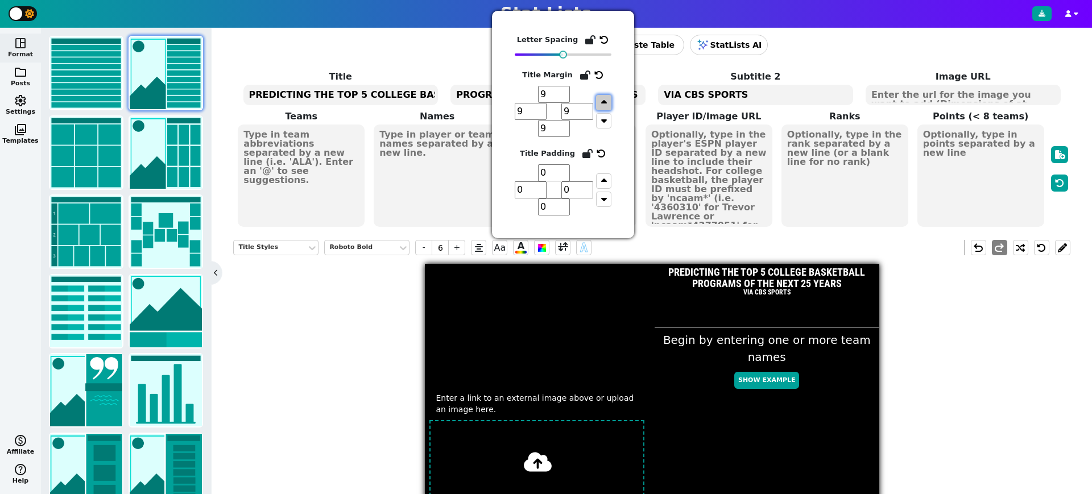
click at [604, 104] on icon "button" at bounding box center [604, 102] width 6 height 9
type input "10"
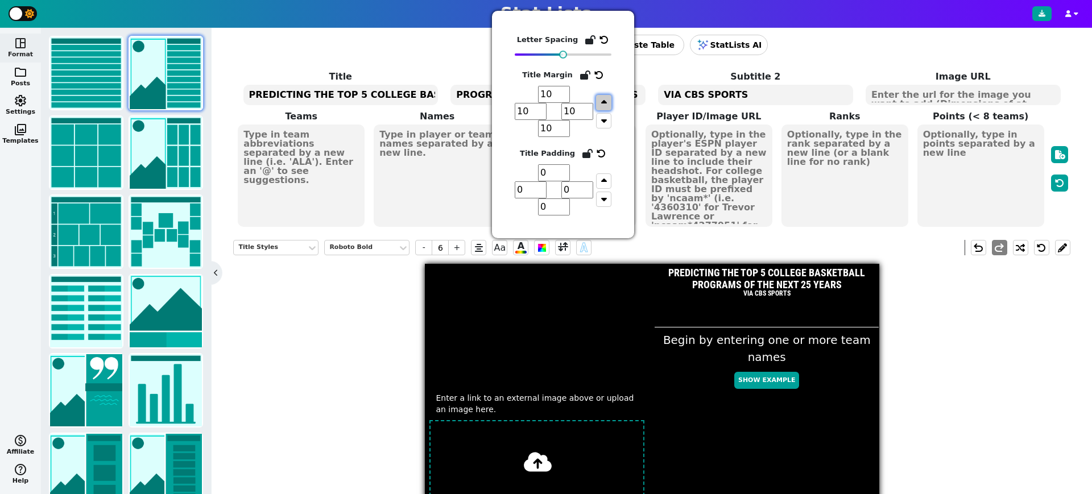
click at [604, 104] on icon "button" at bounding box center [604, 102] width 6 height 9
type input "11"
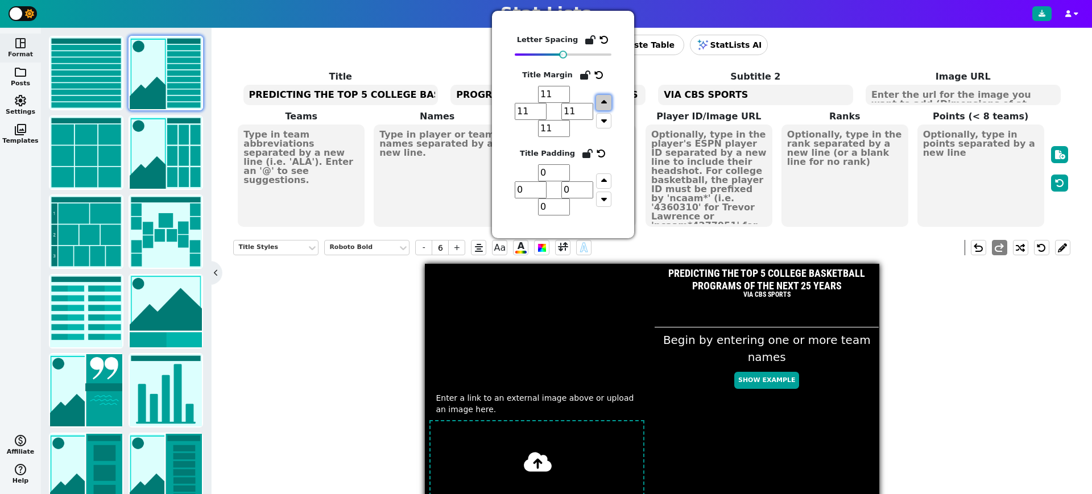
click at [604, 104] on icon "button" at bounding box center [604, 102] width 6 height 9
type input "12"
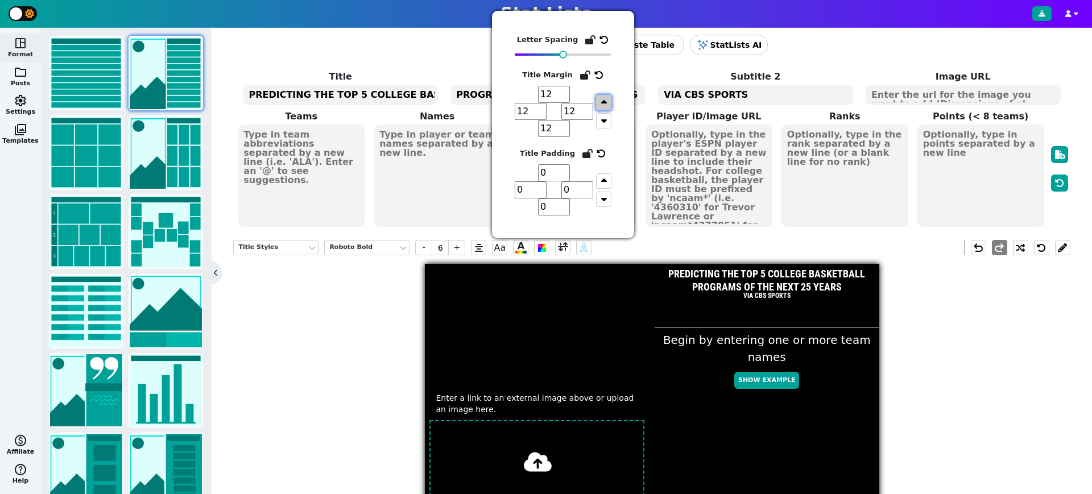
click at [604, 104] on icon "button" at bounding box center [604, 102] width 6 height 9
type input "13"
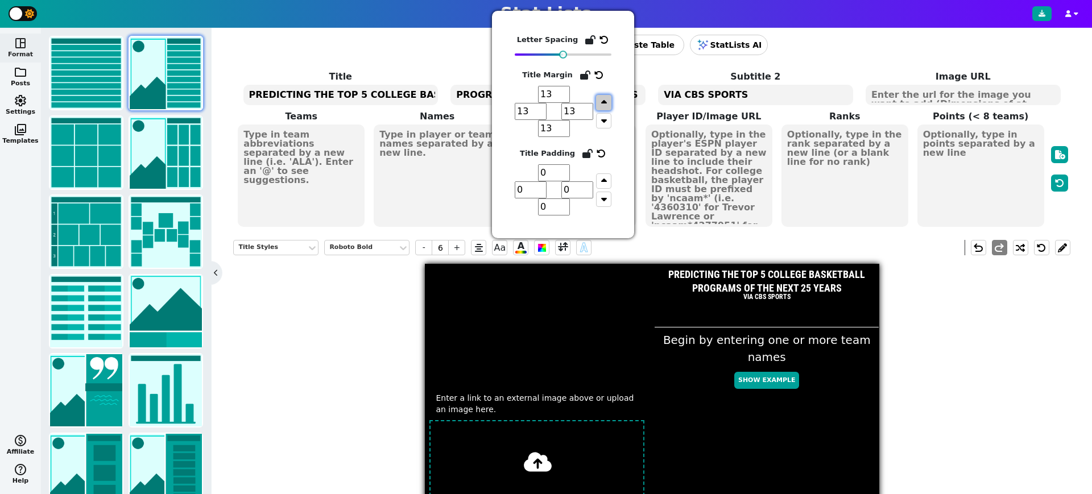
click at [604, 104] on icon "button" at bounding box center [604, 102] width 6 height 9
type input "14"
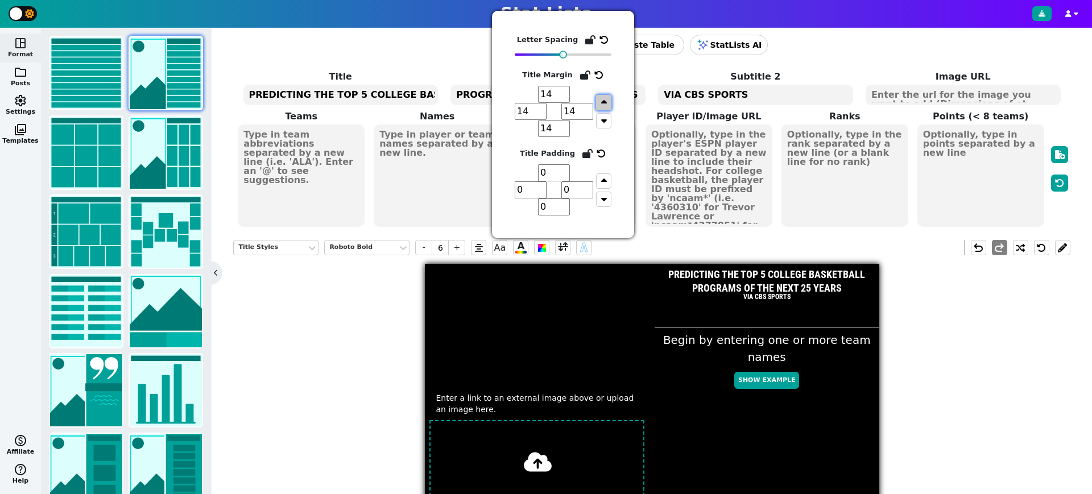
click at [604, 104] on icon "button" at bounding box center [604, 102] width 6 height 9
type input "15"
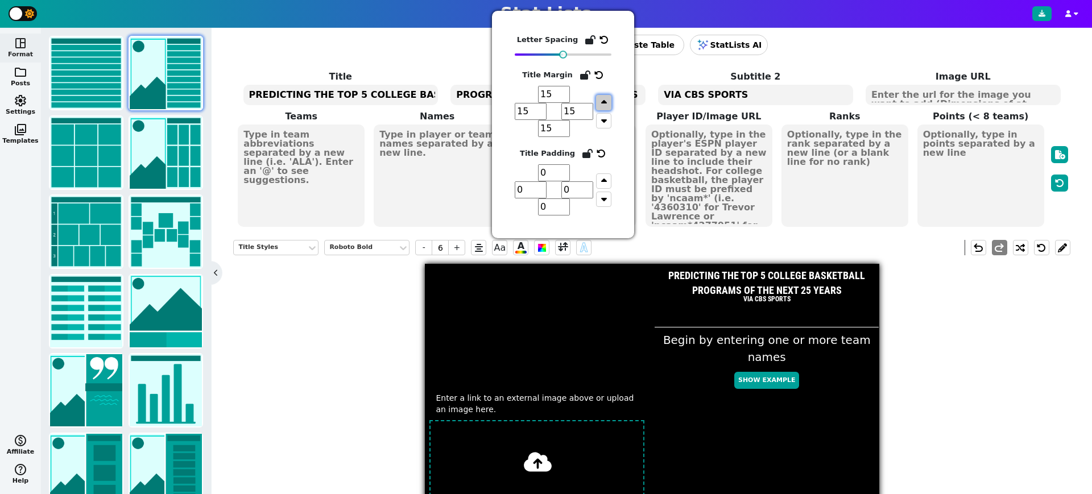
click at [604, 104] on icon "button" at bounding box center [604, 102] width 6 height 9
type input "16"
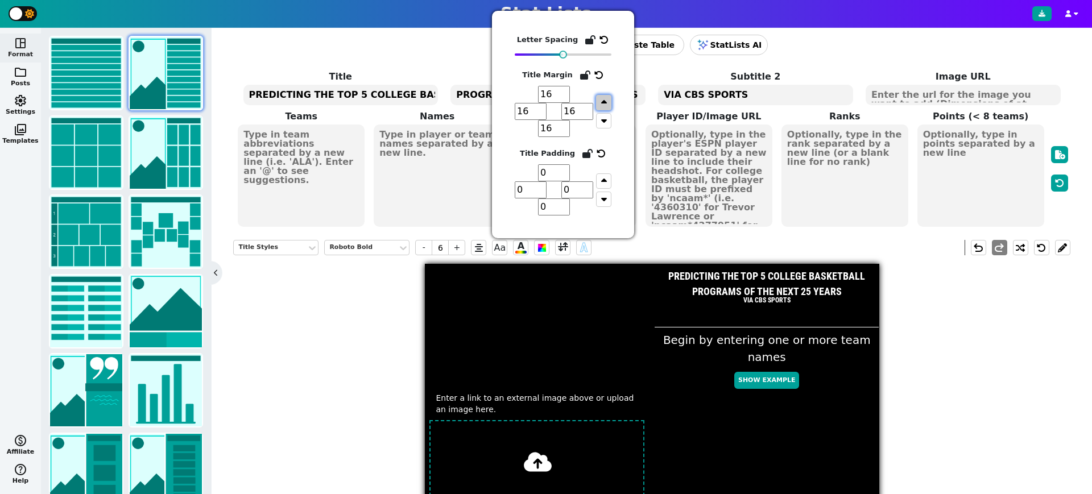
click at [604, 104] on icon "button" at bounding box center [604, 102] width 6 height 9
type input "17"
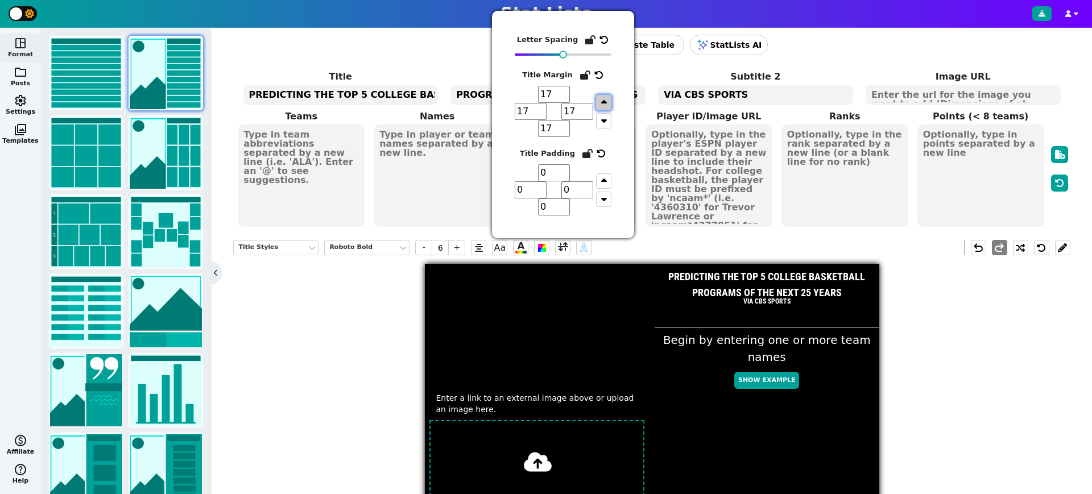
click at [604, 104] on icon "button" at bounding box center [604, 102] width 6 height 9
type input "18"
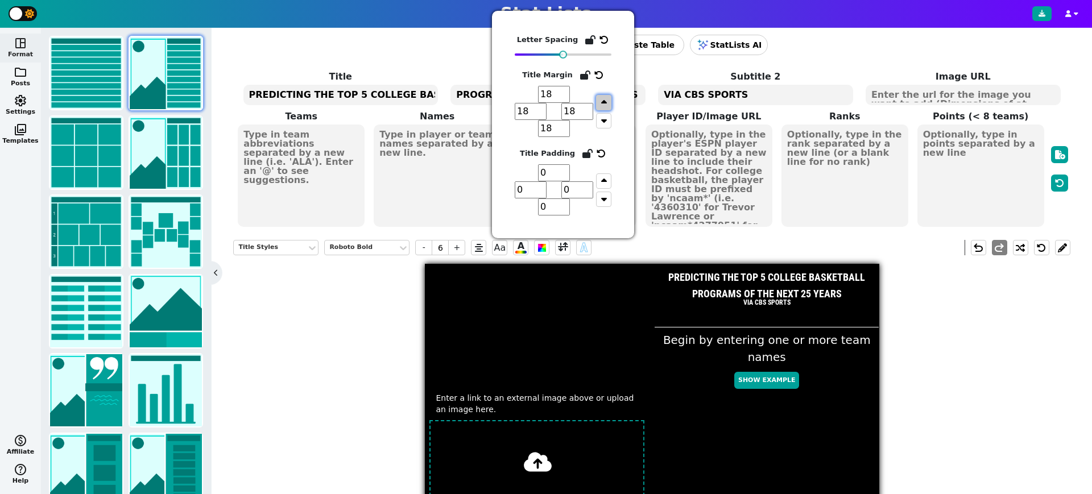
click at [604, 104] on icon "button" at bounding box center [604, 102] width 6 height 9
type input "19"
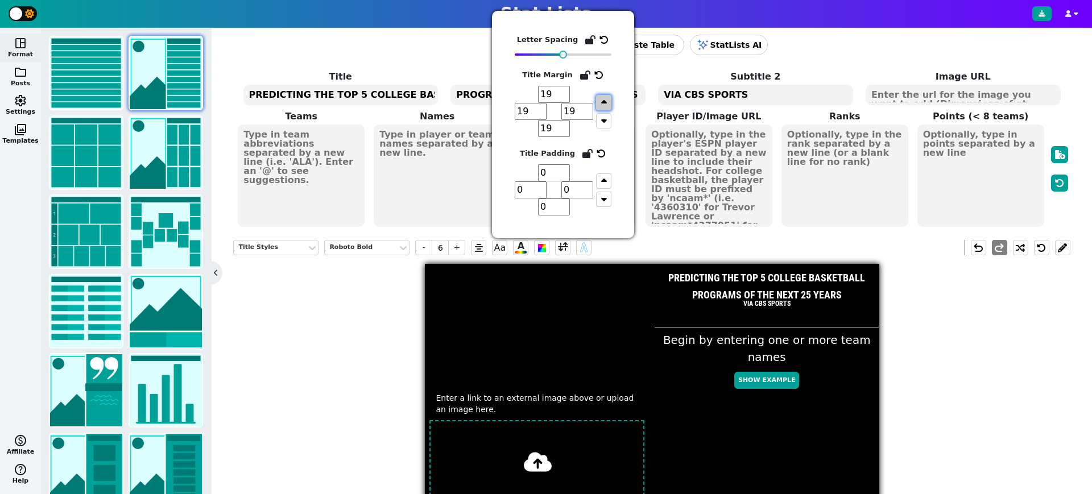
click at [604, 104] on icon "button" at bounding box center [604, 102] width 6 height 9
type input "20"
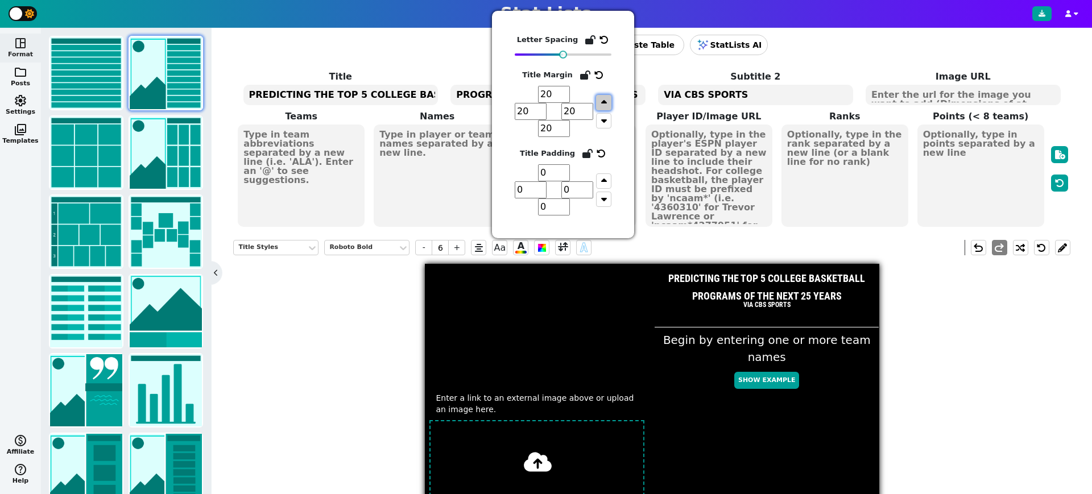
click at [604, 104] on icon "button" at bounding box center [604, 102] width 6 height 9
type input "21"
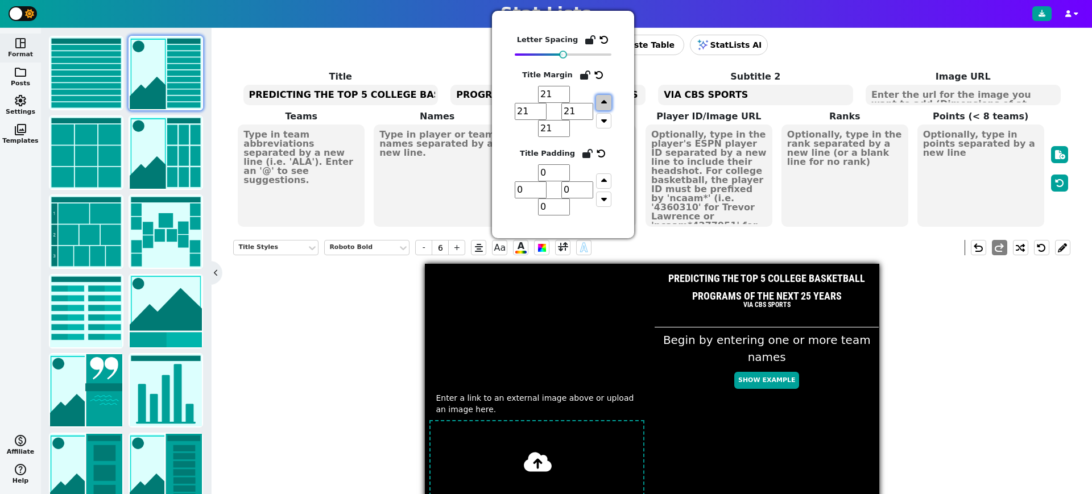
click at [604, 104] on icon "button" at bounding box center [604, 102] width 6 height 9
type input "22"
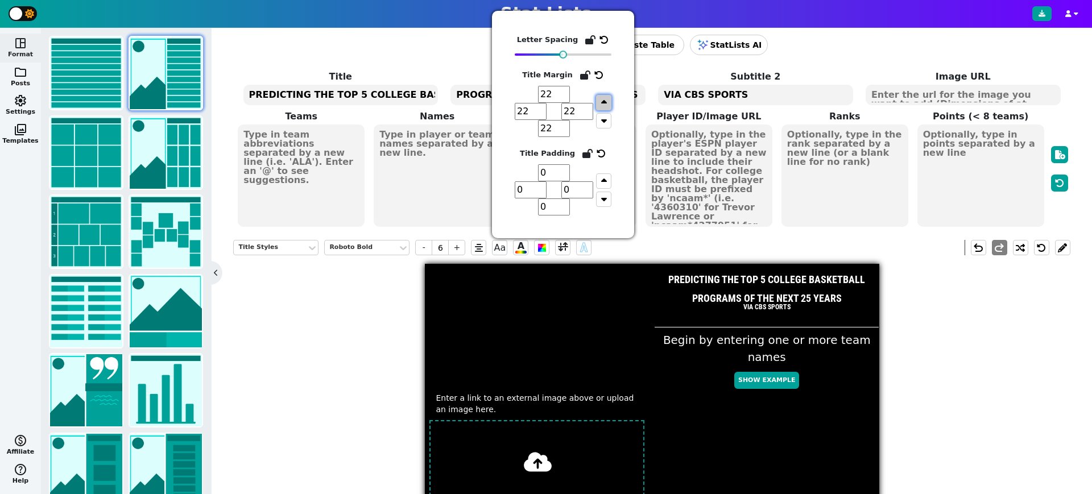
click at [604, 104] on icon "button" at bounding box center [604, 102] width 6 height 9
type input "23"
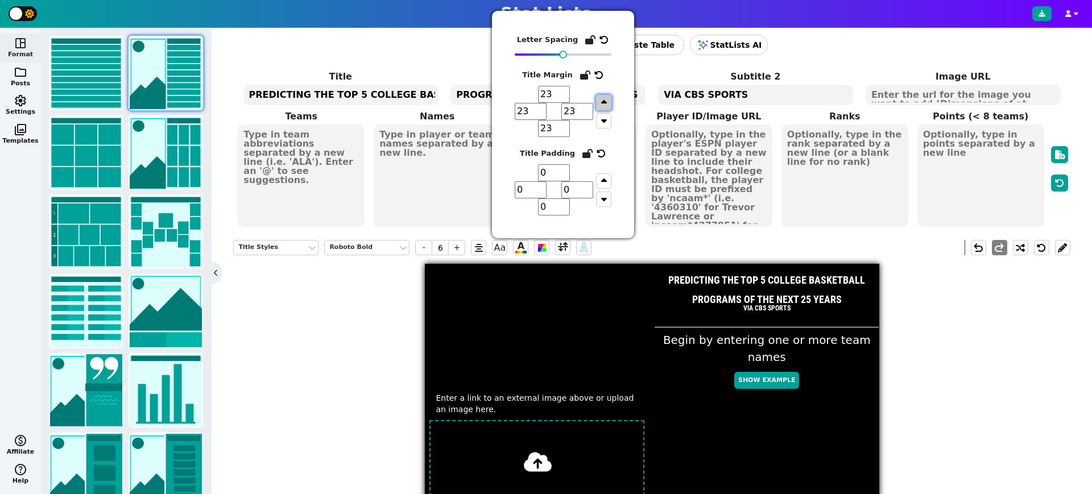
click at [604, 104] on icon "button" at bounding box center [604, 102] width 6 height 9
type input "24"
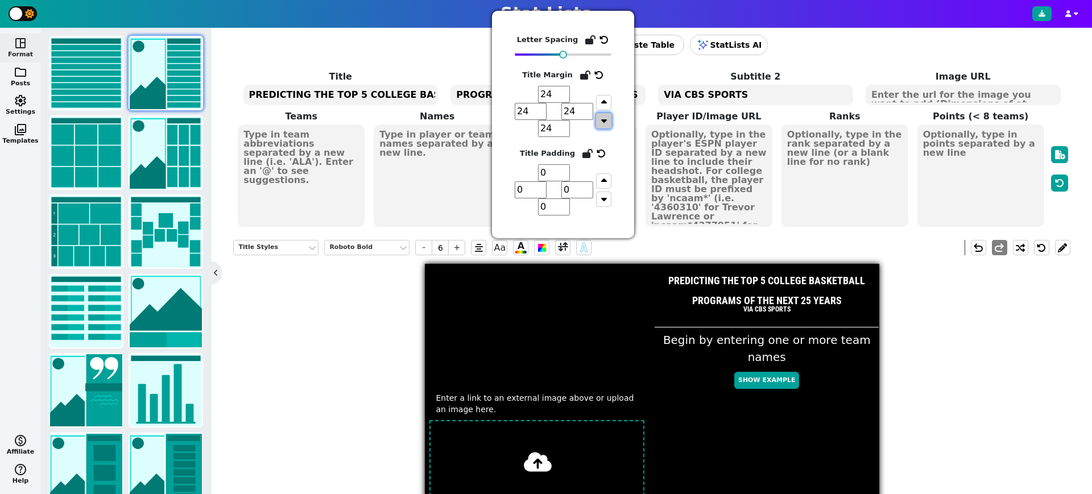
click at [605, 118] on icon "button" at bounding box center [604, 120] width 6 height 9
type input "23"
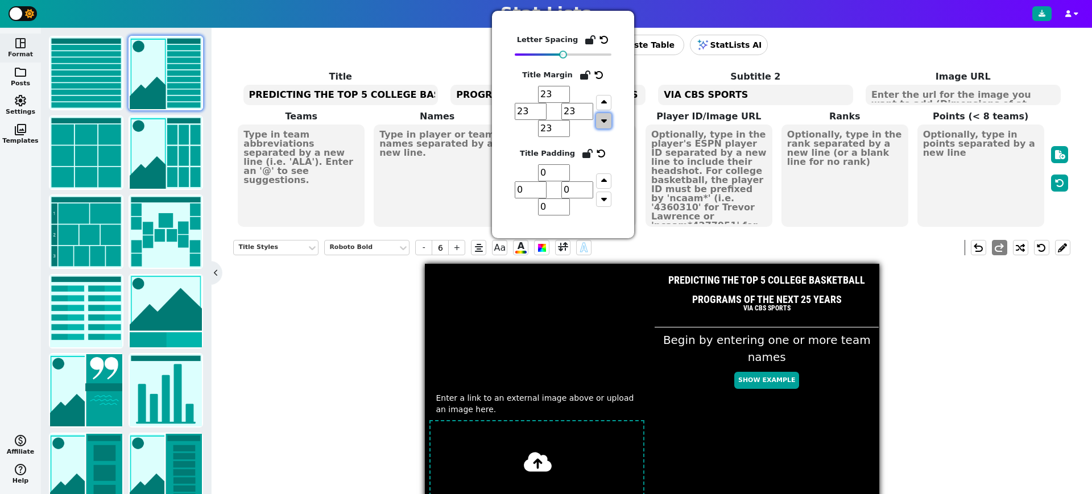
click at [605, 118] on icon "button" at bounding box center [604, 120] width 6 height 9
type input "22"
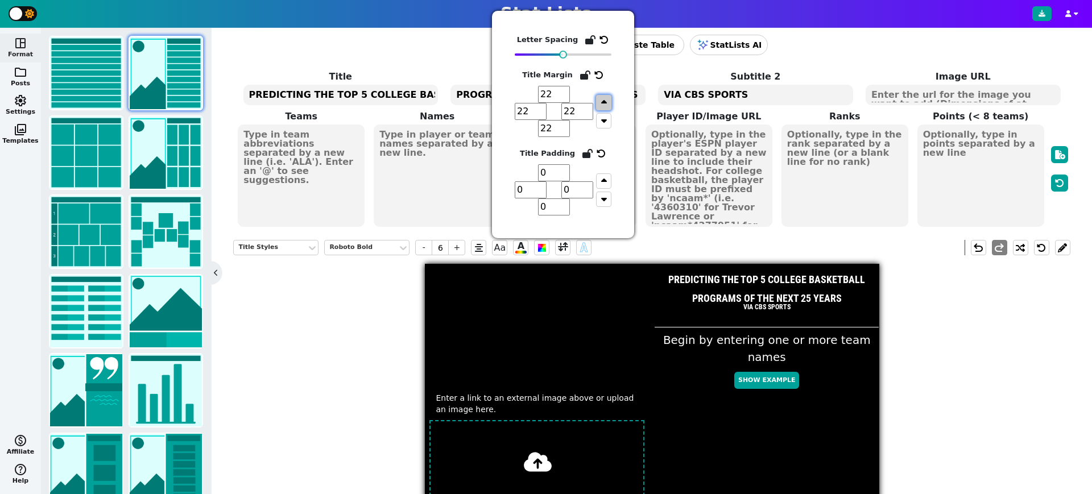
click at [604, 99] on icon "button" at bounding box center [604, 102] width 6 height 9
type input "23"
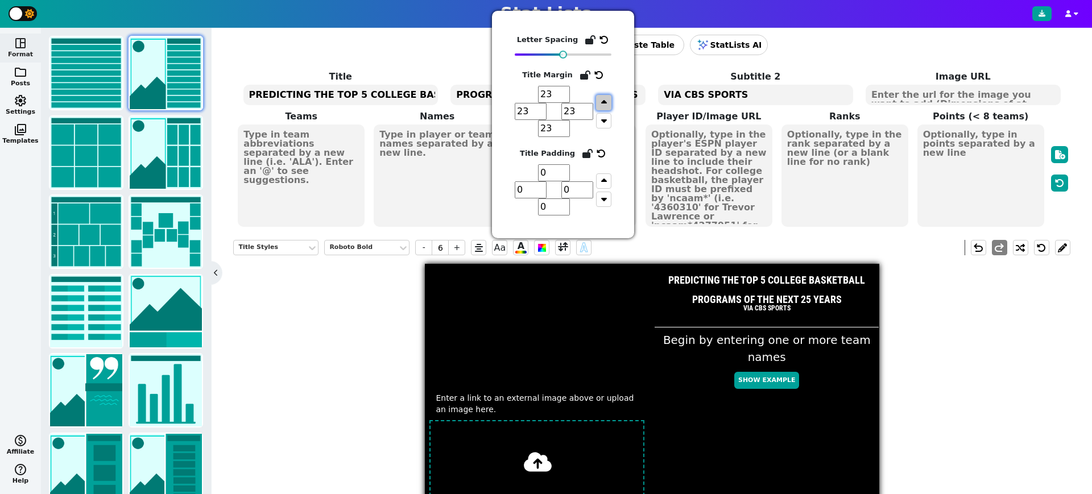
click at [604, 99] on icon "button" at bounding box center [604, 102] width 6 height 9
type input "24"
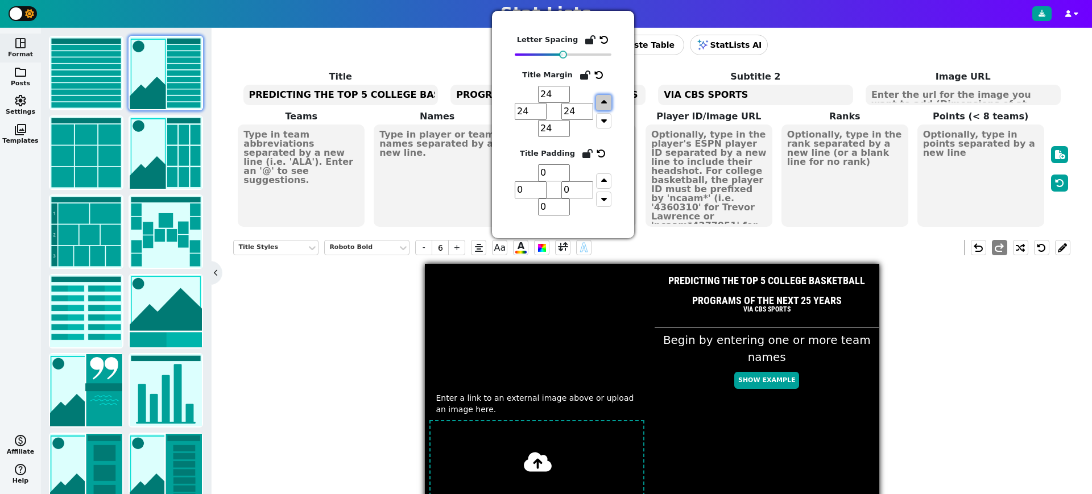
click at [604, 99] on icon "button" at bounding box center [604, 102] width 6 height 9
type input "25"
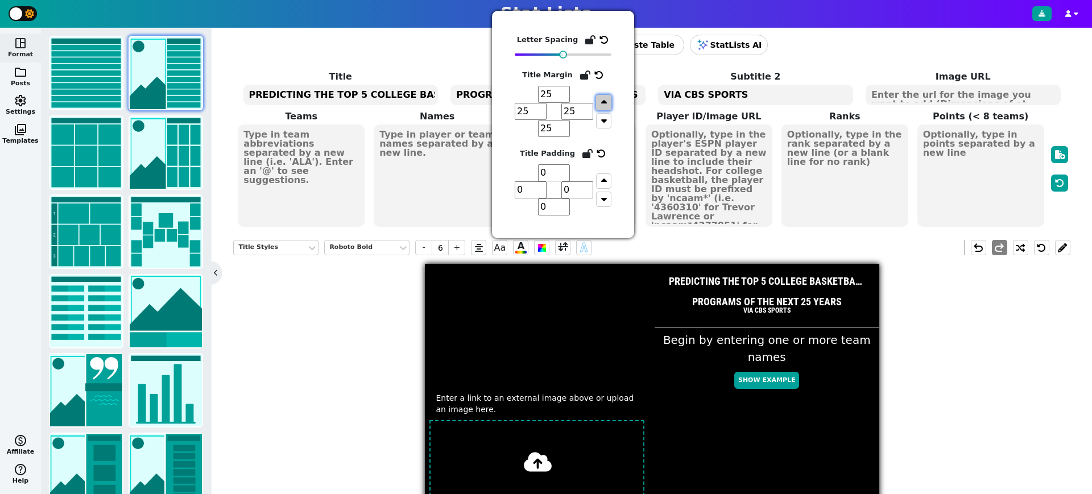
click at [604, 99] on icon "button" at bounding box center [604, 102] width 6 height 9
type input "26"
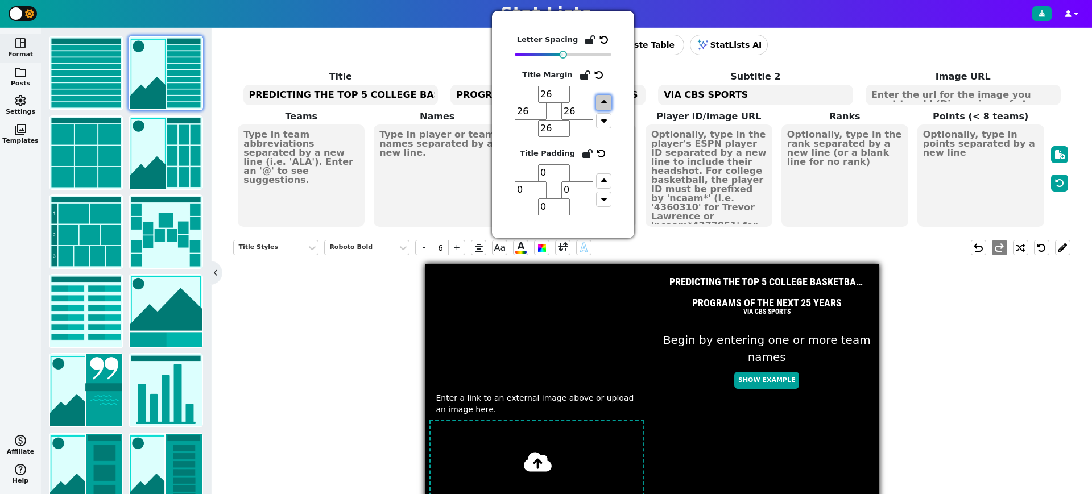
click at [604, 99] on icon "button" at bounding box center [604, 102] width 6 height 9
type input "27"
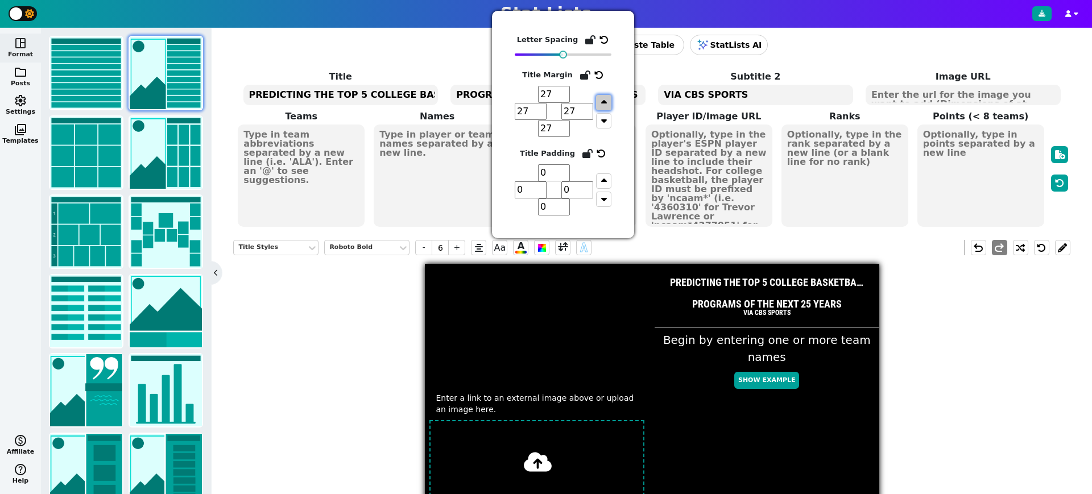
click at [604, 99] on icon "button" at bounding box center [604, 102] width 6 height 9
type input "28"
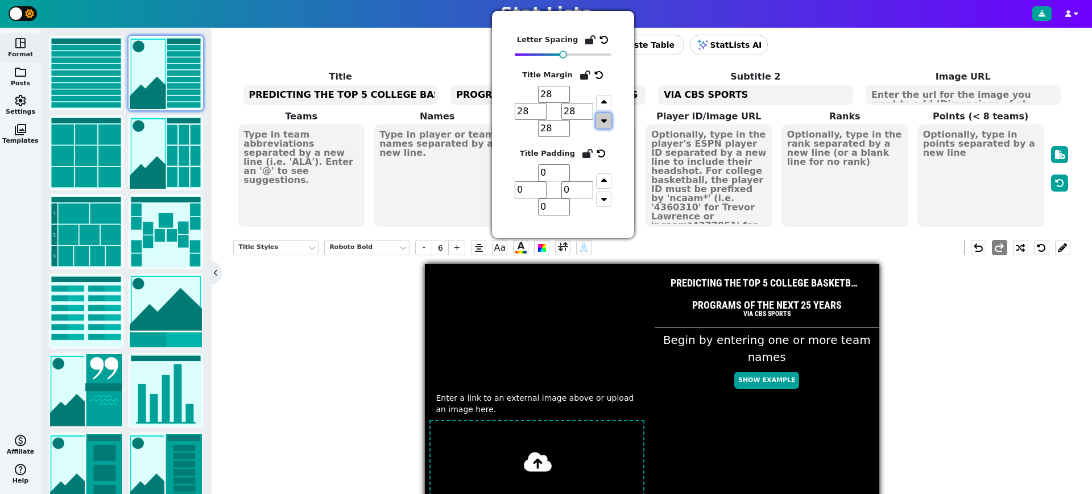
click at [604, 119] on icon "button" at bounding box center [604, 120] width 6 height 9
type input "27"
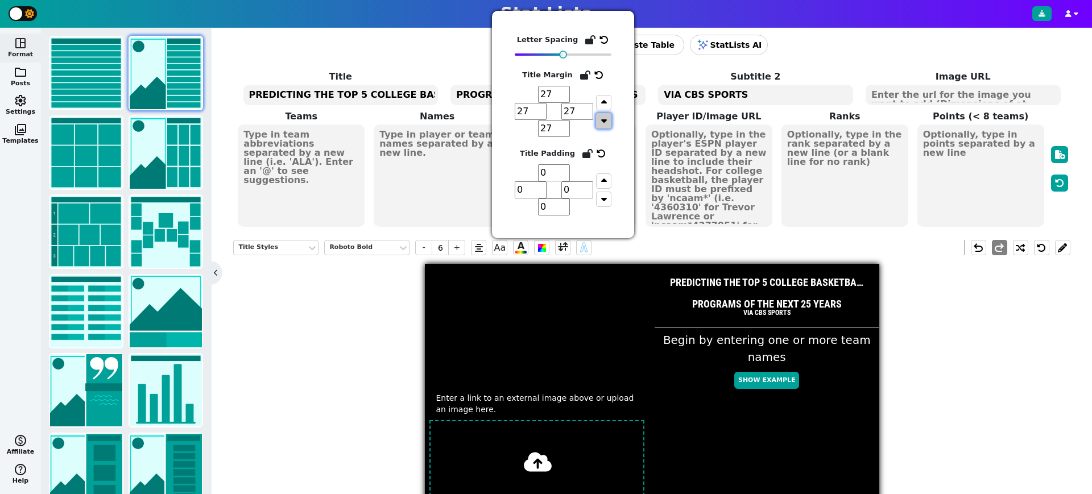
click at [604, 119] on icon "button" at bounding box center [604, 120] width 6 height 9
type input "26"
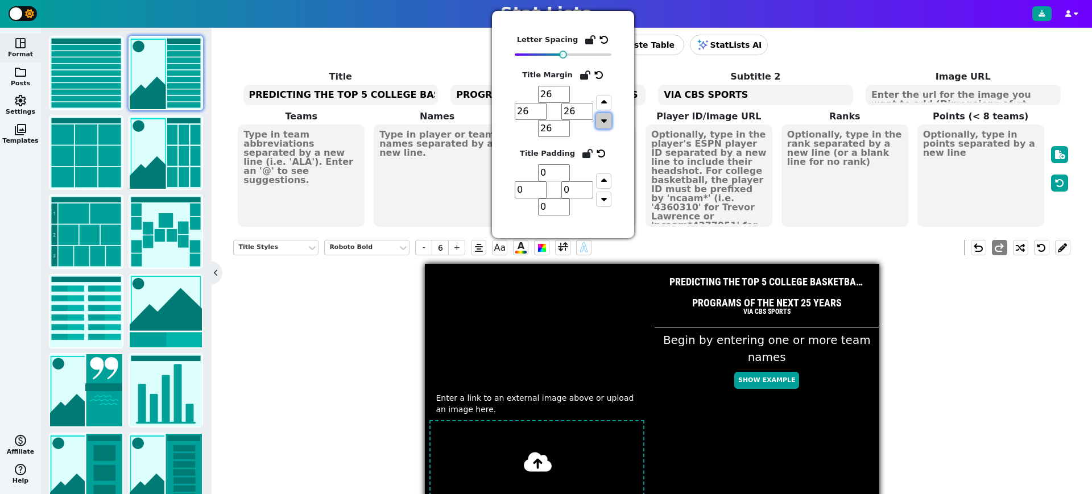
click at [604, 119] on icon "button" at bounding box center [604, 120] width 6 height 9
type input "25"
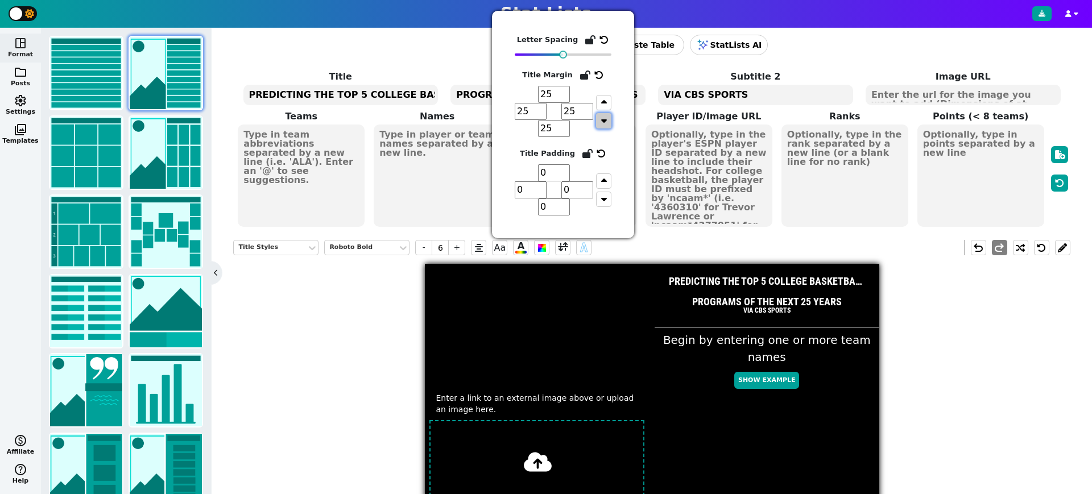
click at [604, 119] on icon "button" at bounding box center [604, 120] width 6 height 9
type input "24"
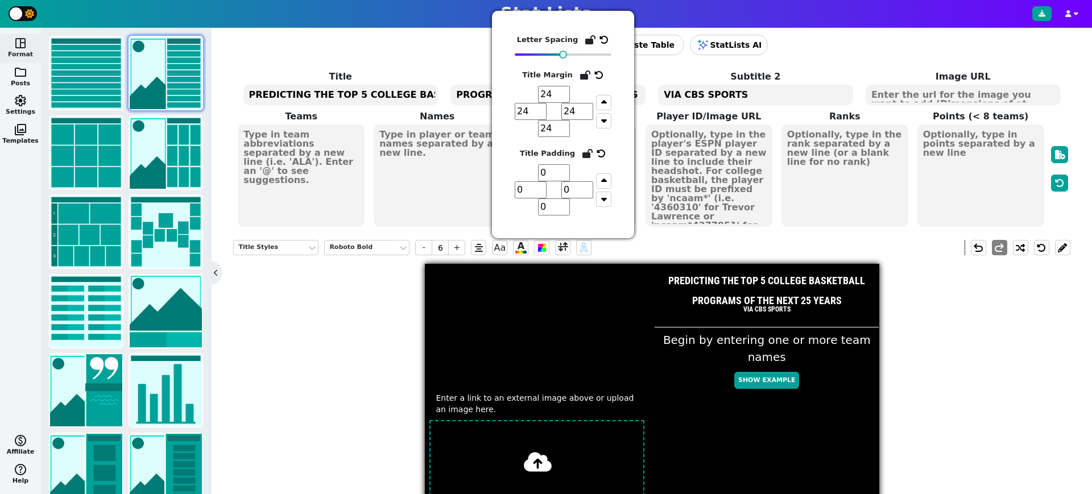
click at [343, 296] on div "Title Styles Roboto Bold - 6 + Aa A A undo redo Enter a link to an external ima…" at bounding box center [651, 474] width 836 height 487
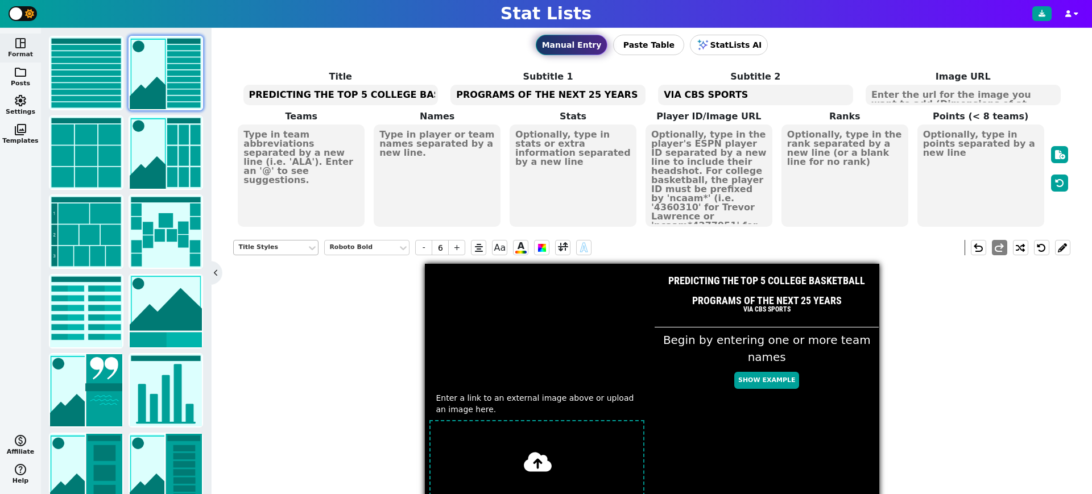
click at [275, 243] on div "Title Styles" at bounding box center [270, 248] width 64 height 10
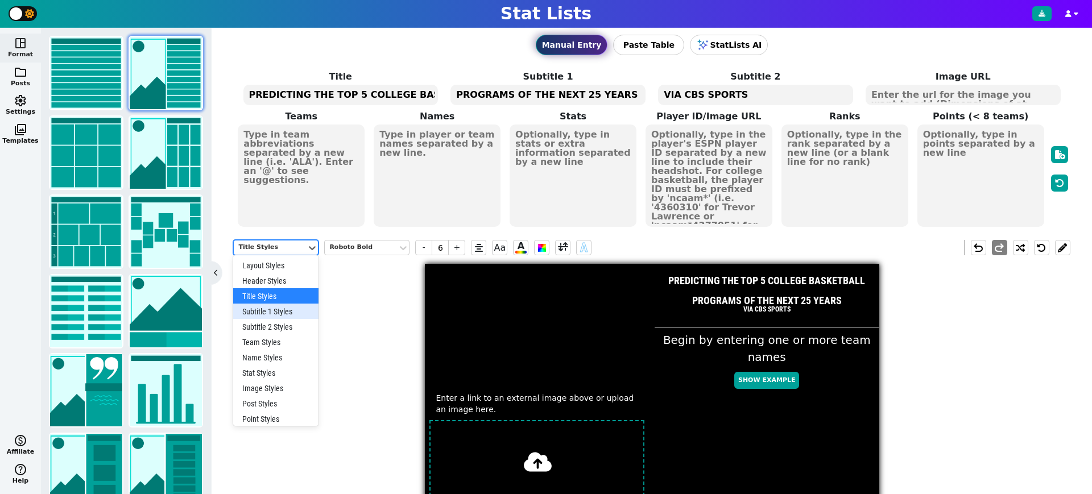
click at [280, 310] on div "Subtitle 1 Styles" at bounding box center [275, 311] width 85 height 15
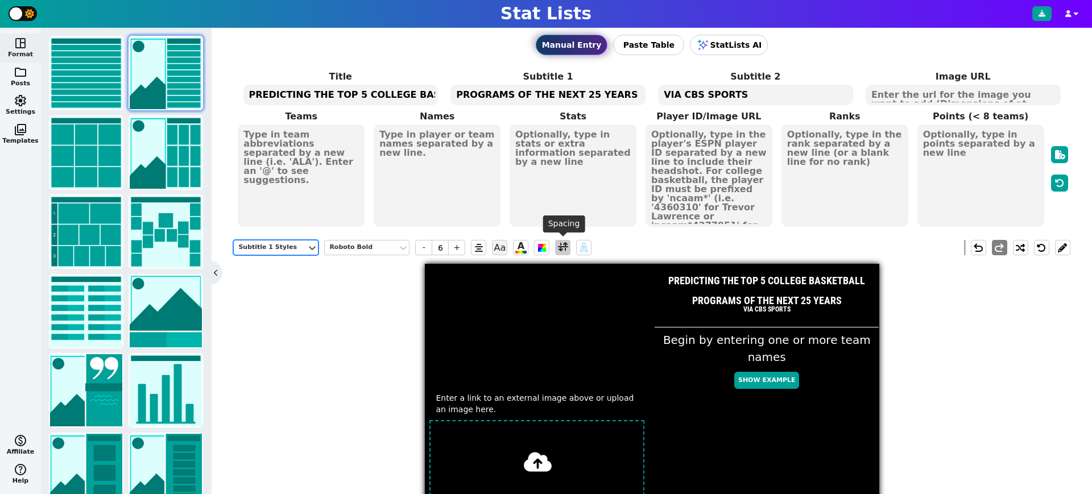
click at [561, 247] on span at bounding box center [563, 247] width 10 height 14
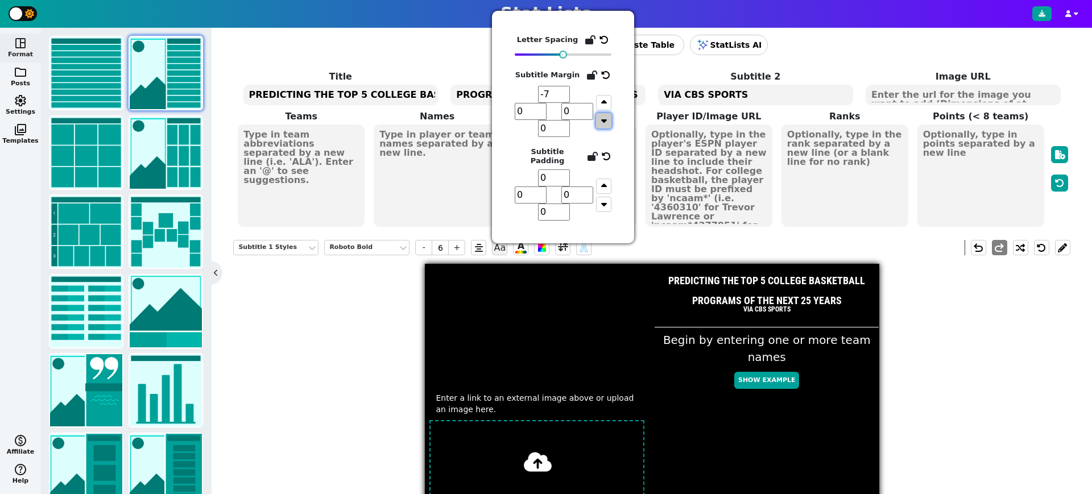
click at [604, 124] on icon "button" at bounding box center [604, 120] width 6 height 9
click at [601, 100] on icon "button" at bounding box center [604, 102] width 6 height 9
type input "1"
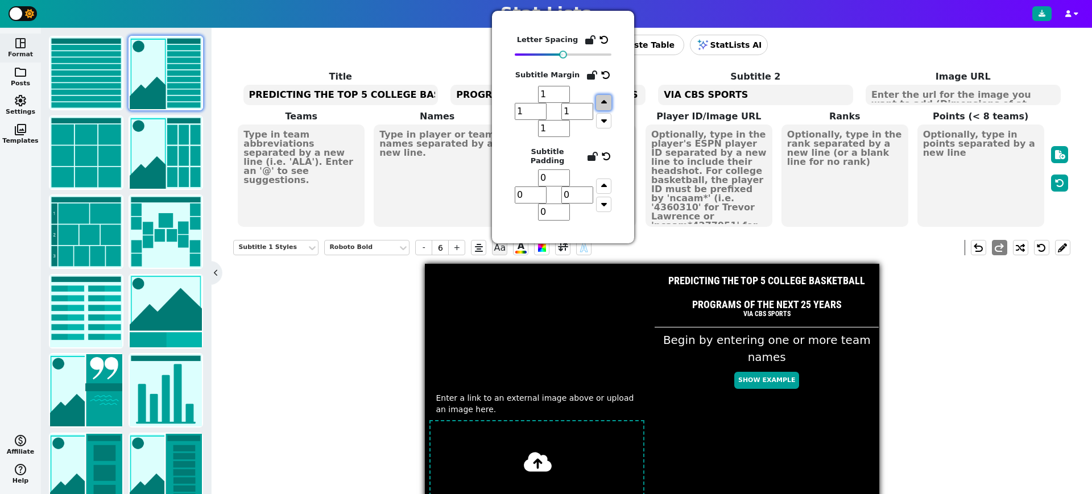
click at [601, 100] on icon "button" at bounding box center [604, 102] width 6 height 9
click at [606, 119] on icon "button" at bounding box center [604, 120] width 6 height 9
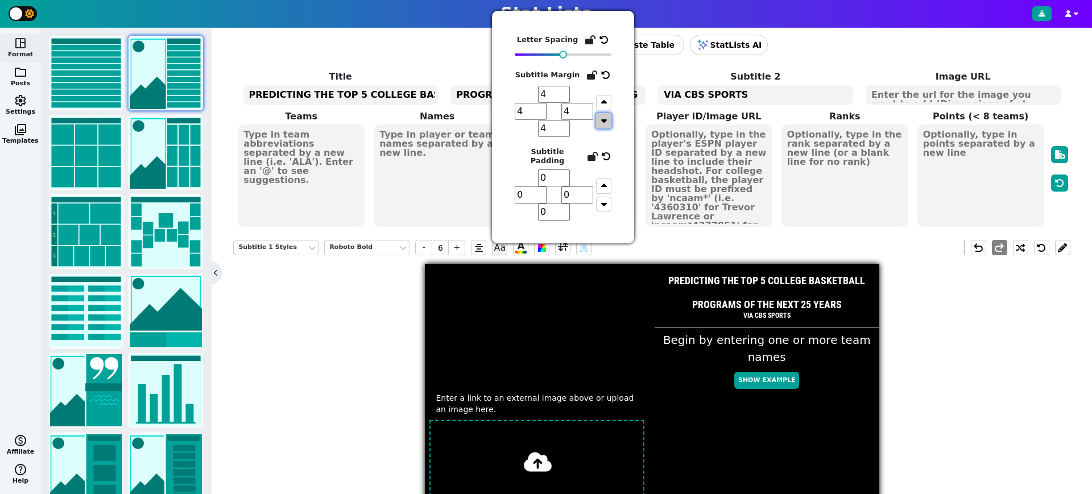
click at [606, 119] on icon "button" at bounding box center [604, 120] width 6 height 9
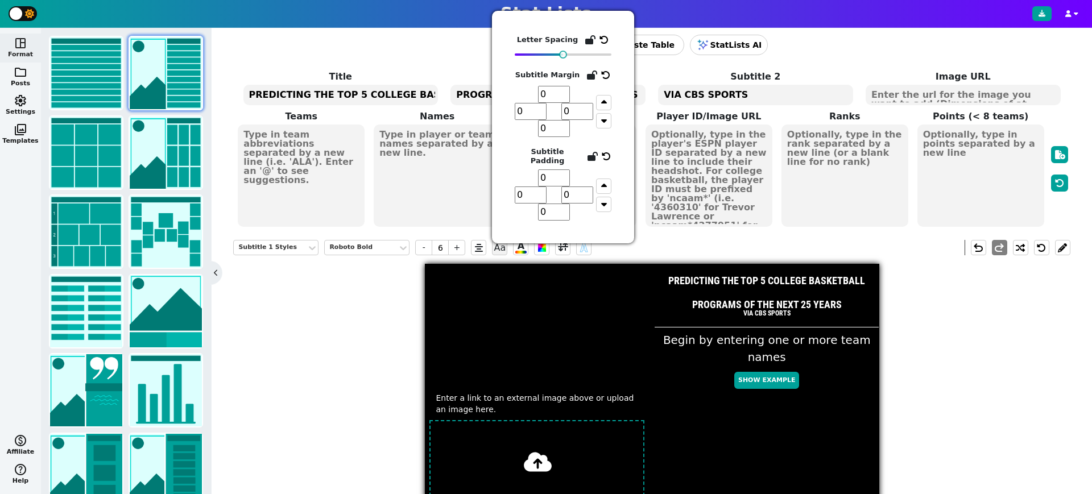
click at [555, 89] on input "0" at bounding box center [554, 94] width 32 height 17
click at [564, 98] on input "-1" at bounding box center [554, 94] width 32 height 17
click at [564, 98] on input "-2" at bounding box center [554, 94] width 32 height 17
click at [564, 98] on input "-3" at bounding box center [554, 94] width 32 height 17
click at [564, 98] on input "-4" at bounding box center [554, 94] width 32 height 17
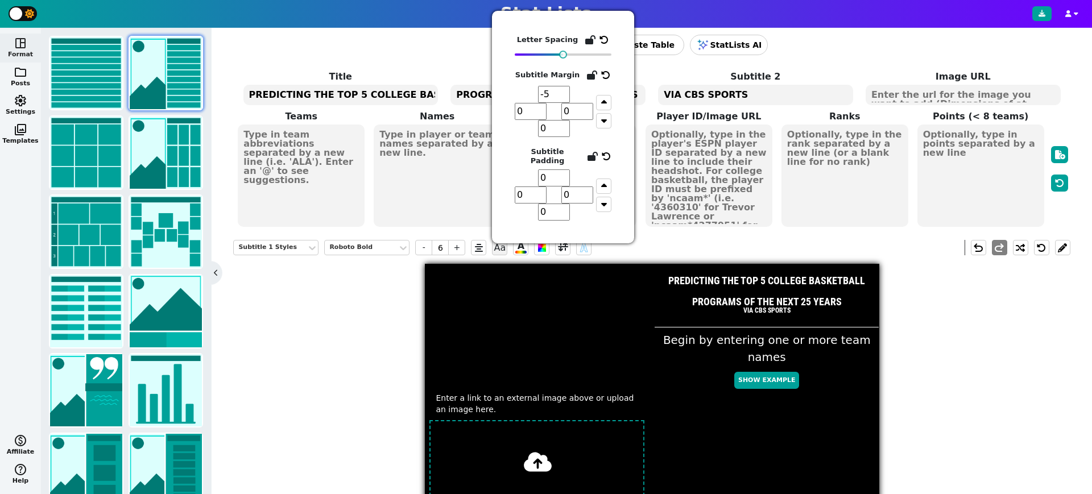
click at [564, 98] on input "-5" at bounding box center [554, 94] width 32 height 17
click at [564, 98] on input "-6" at bounding box center [554, 94] width 32 height 17
click at [564, 98] on input "-7" at bounding box center [554, 94] width 32 height 17
click at [564, 98] on input "-8" at bounding box center [554, 94] width 32 height 17
click at [564, 98] on input "-9" at bounding box center [554, 94] width 32 height 17
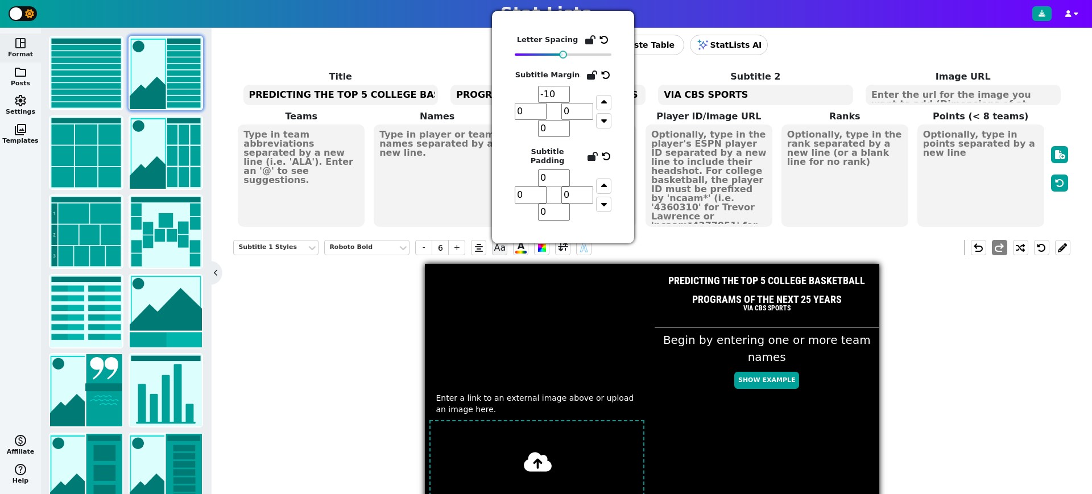
click at [564, 98] on input "-10" at bounding box center [554, 94] width 32 height 17
click at [564, 98] on input "-11" at bounding box center [554, 94] width 32 height 17
click at [564, 98] on input "-12" at bounding box center [554, 94] width 32 height 17
click at [564, 98] on input "-13" at bounding box center [554, 94] width 32 height 17
click at [564, 98] on input "-14" at bounding box center [554, 94] width 32 height 17
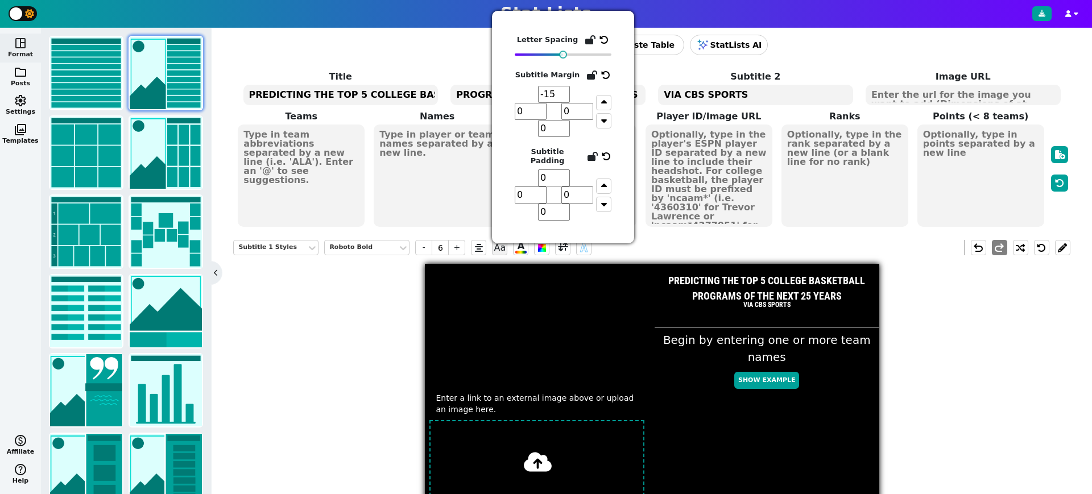
click at [564, 98] on input "-15" at bounding box center [554, 94] width 32 height 17
click at [564, 98] on input "-16" at bounding box center [554, 94] width 32 height 17
click at [564, 98] on input "-17" at bounding box center [554, 94] width 32 height 17
click at [564, 98] on input "-18" at bounding box center [554, 94] width 32 height 17
click at [564, 98] on input "-19" at bounding box center [554, 94] width 32 height 17
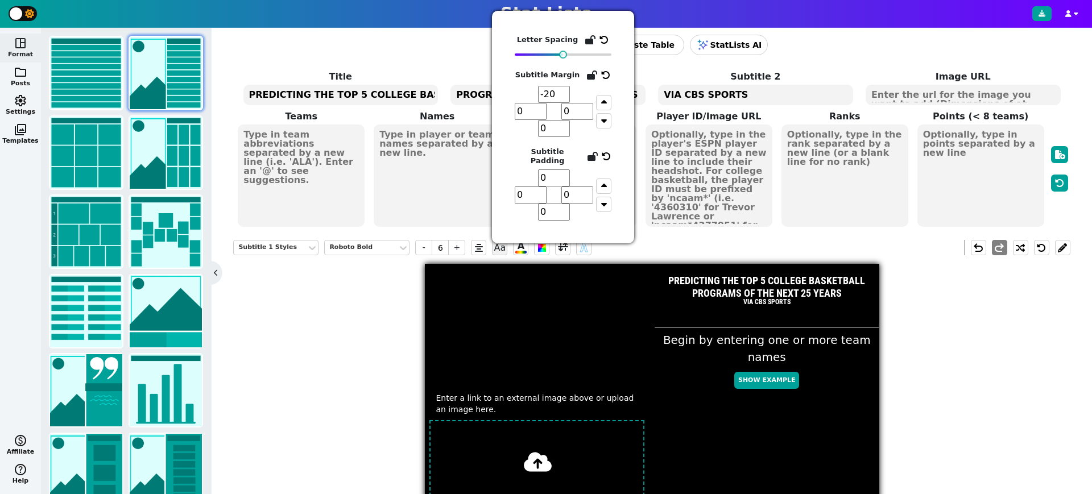
click at [564, 98] on input "-20" at bounding box center [554, 94] width 32 height 17
click at [564, 98] on input "-21" at bounding box center [554, 94] width 32 height 17
click at [564, 98] on input "-22" at bounding box center [554, 94] width 32 height 17
click at [564, 98] on input "-23" at bounding box center [554, 94] width 32 height 17
click at [342, 281] on div "Subtitle 1 Styles Roboto Bold - 6 + Aa A A undo redo Enter a link to an externa…" at bounding box center [651, 474] width 836 height 487
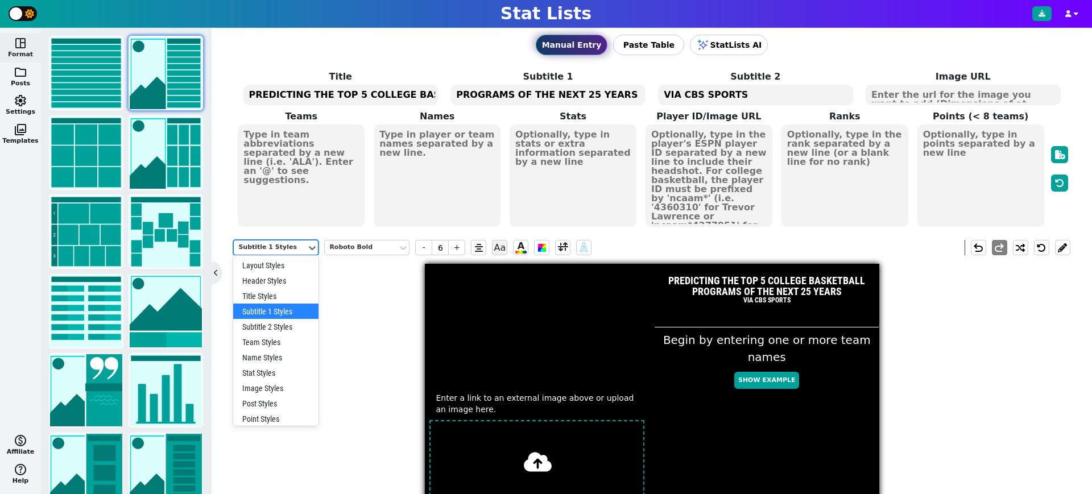
click at [286, 248] on div "Subtitle 1 Styles" at bounding box center [270, 248] width 64 height 10
click at [280, 297] on div "Title Styles" at bounding box center [275, 295] width 85 height 15
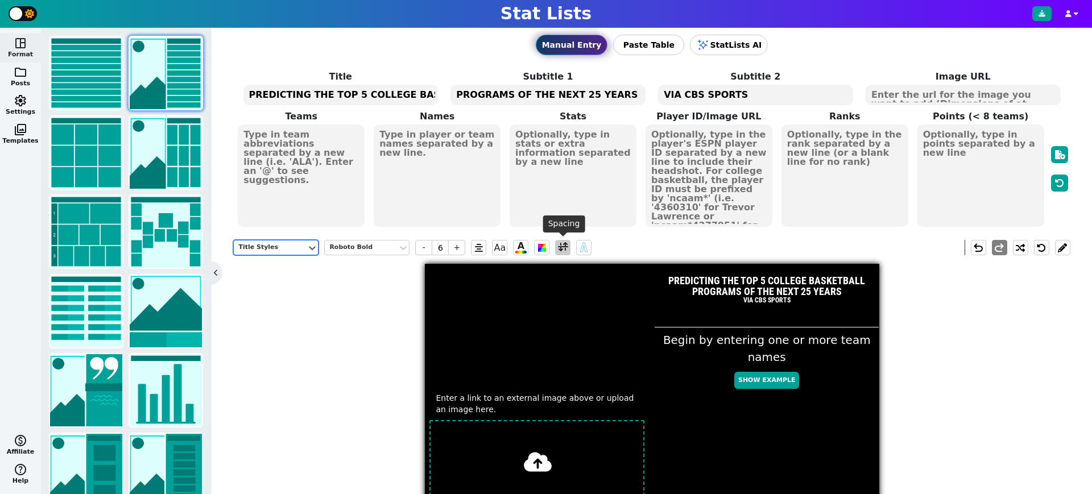
click at [562, 245] on span at bounding box center [563, 247] width 10 height 14
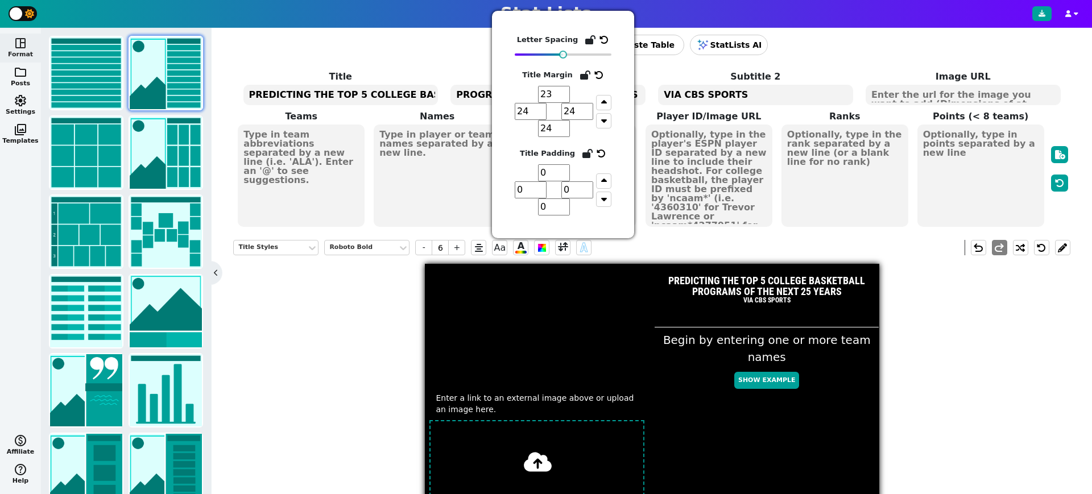
click at [564, 98] on input "23" at bounding box center [554, 94] width 32 height 17
click at [564, 98] on input "22" at bounding box center [554, 94] width 32 height 17
click at [564, 98] on input "21" at bounding box center [554, 94] width 32 height 17
click at [564, 98] on input "20" at bounding box center [554, 94] width 32 height 17
click at [564, 98] on input "19" at bounding box center [554, 94] width 32 height 17
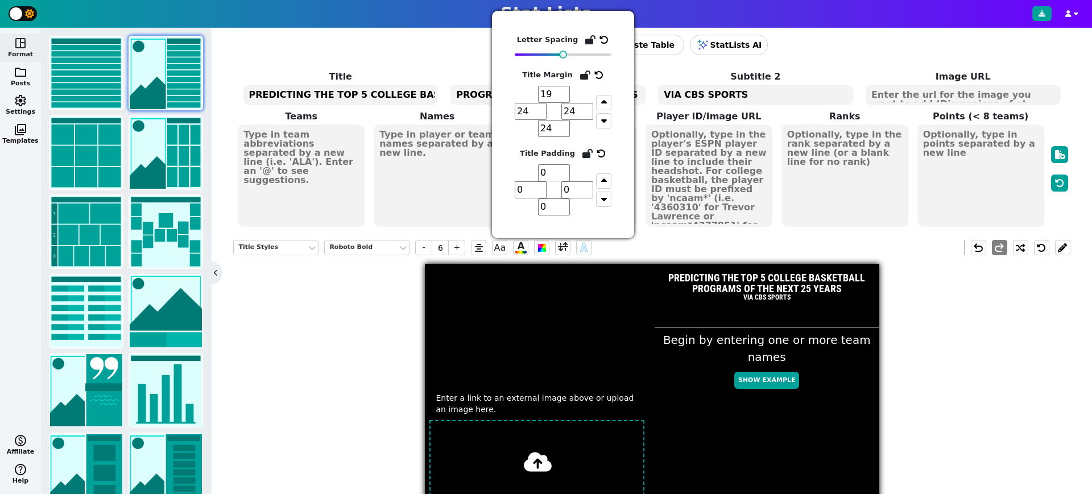
click at [564, 88] on input "20" at bounding box center [554, 94] width 32 height 17
click at [564, 88] on input "21" at bounding box center [554, 94] width 32 height 17
click at [564, 88] on input "22" at bounding box center [554, 94] width 32 height 17
click at [565, 91] on input "23" at bounding box center [554, 94] width 32 height 17
click at [565, 91] on input "24" at bounding box center [554, 94] width 32 height 17
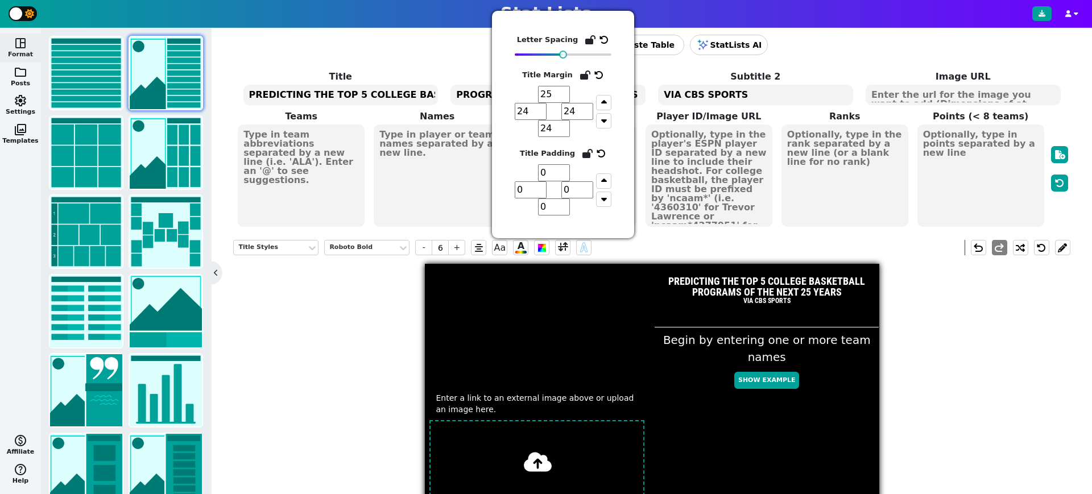
click at [565, 91] on input "25" at bounding box center [554, 94] width 32 height 17
click at [565, 91] on input "26" at bounding box center [554, 94] width 32 height 17
click at [565, 91] on input "27" at bounding box center [554, 94] width 32 height 17
click at [565, 91] on input "28" at bounding box center [554, 94] width 32 height 17
click at [565, 91] on input "29" at bounding box center [554, 94] width 32 height 17
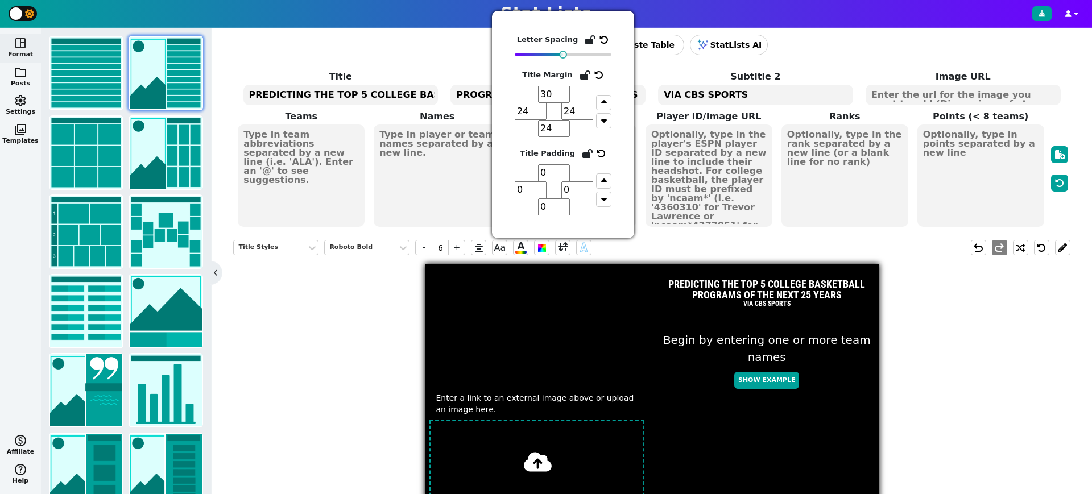
click at [565, 91] on input "30" at bounding box center [554, 94] width 32 height 17
click at [565, 91] on input "31" at bounding box center [554, 94] width 32 height 17
click at [565, 91] on input "32" at bounding box center [554, 94] width 32 height 17
click at [565, 91] on input "33" at bounding box center [554, 94] width 32 height 17
click at [565, 91] on input "34" at bounding box center [554, 94] width 32 height 17
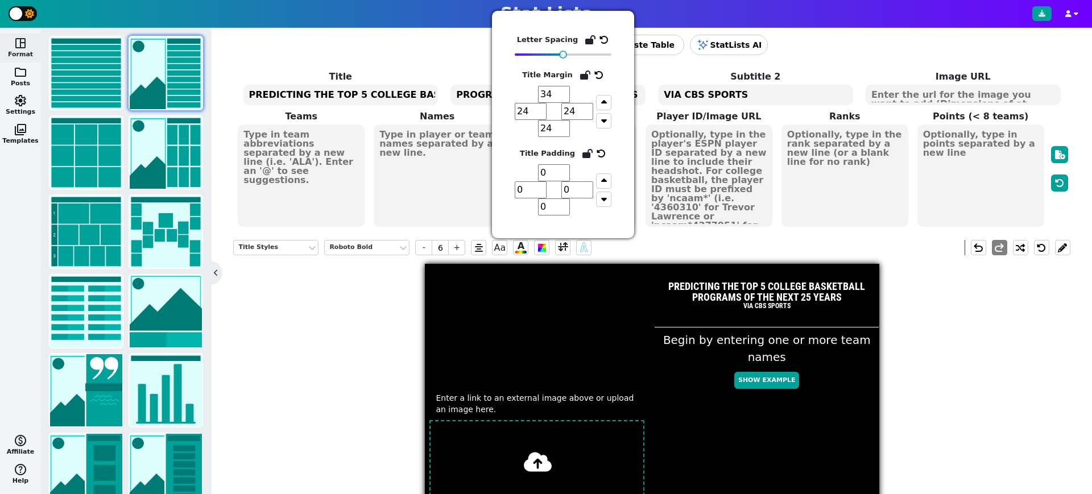
click at [565, 91] on input "35" at bounding box center [554, 94] width 32 height 17
click at [565, 91] on input "36" at bounding box center [554, 94] width 32 height 17
click at [565, 91] on input "37" at bounding box center [554, 94] width 32 height 17
click at [980, 300] on div "Title Styles Roboto Bold - 6 + Aa A A undo redo Enter a link to an external ima…" at bounding box center [651, 474] width 836 height 487
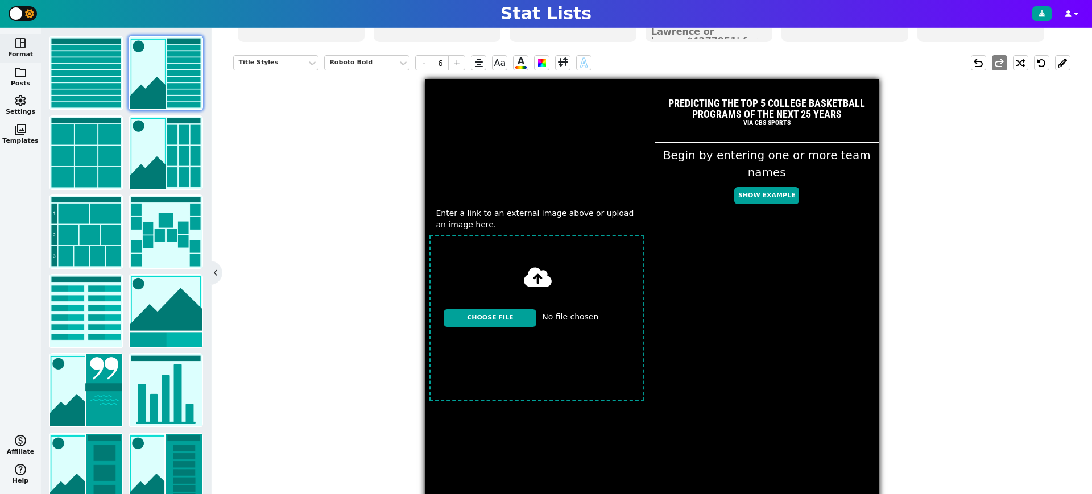
scroll to position [221, 0]
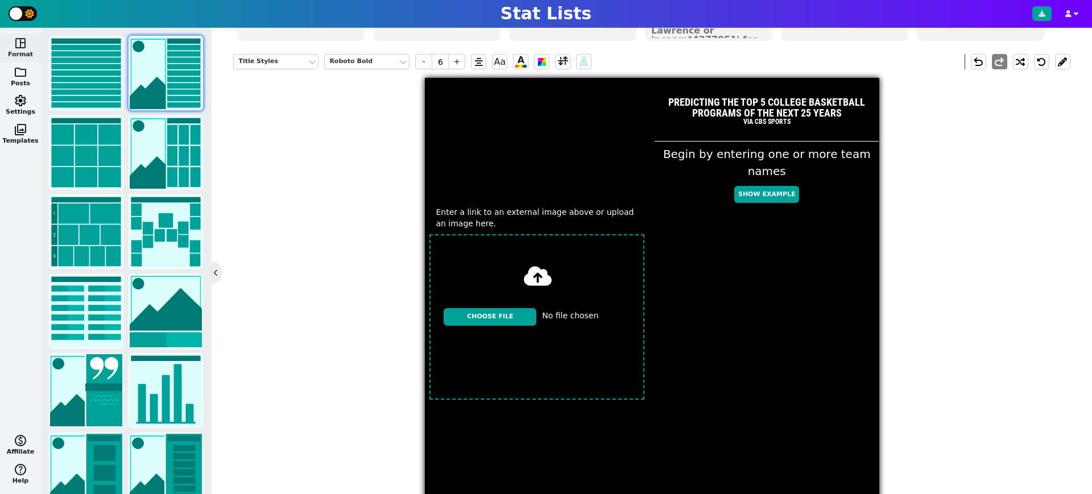
click at [505, 316] on input "file" at bounding box center [537, 317] width 225 height 174
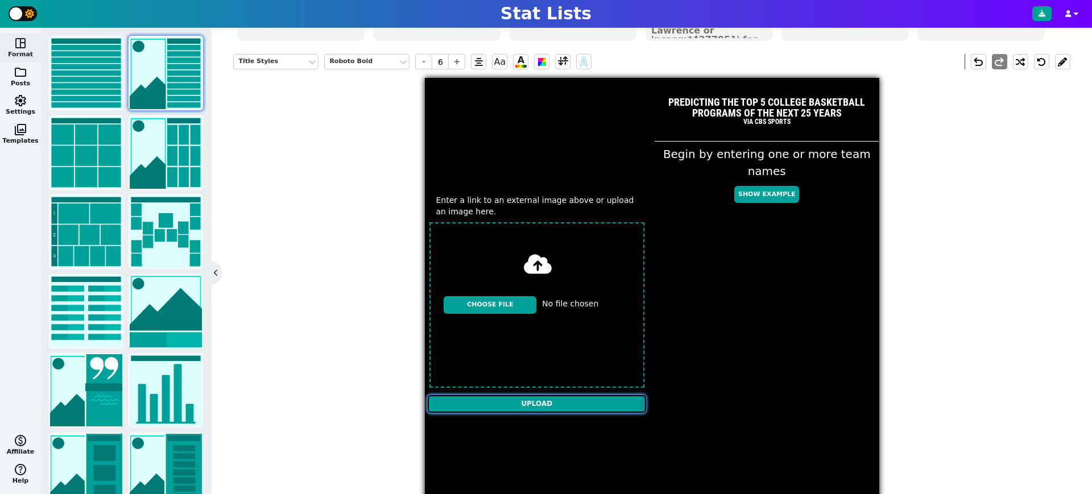
click at [542, 403] on input "Upload" at bounding box center [537, 404] width 219 height 18
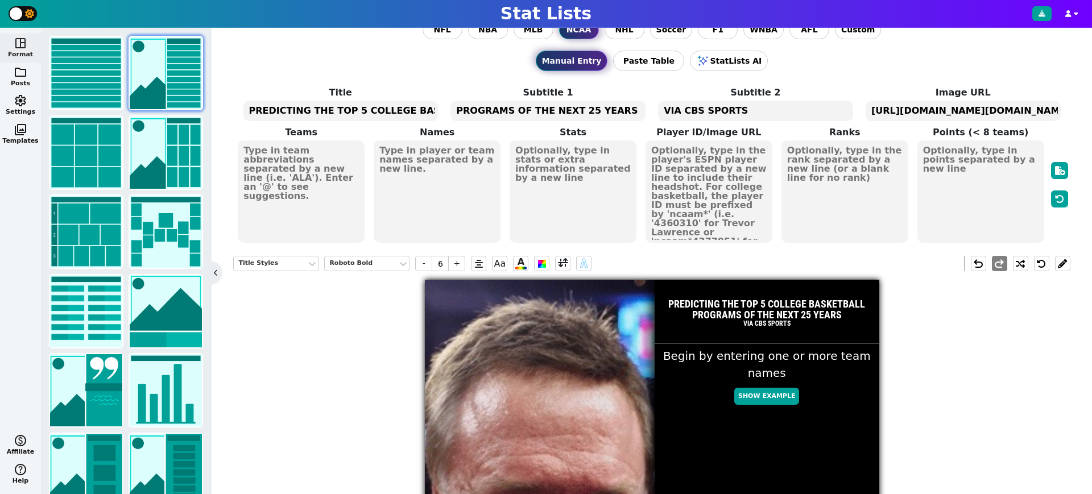
scroll to position [1, 0]
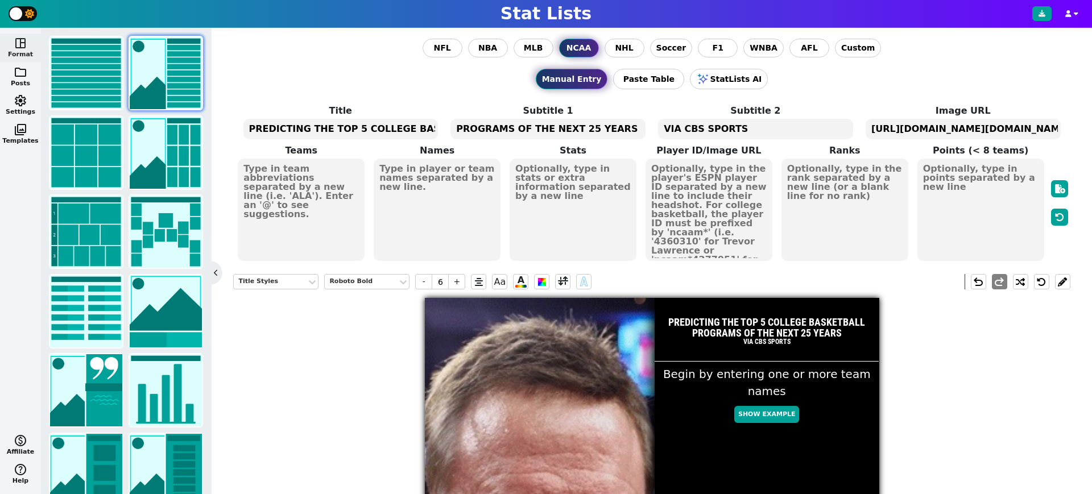
click at [306, 200] on textarea at bounding box center [301, 210] width 127 height 102
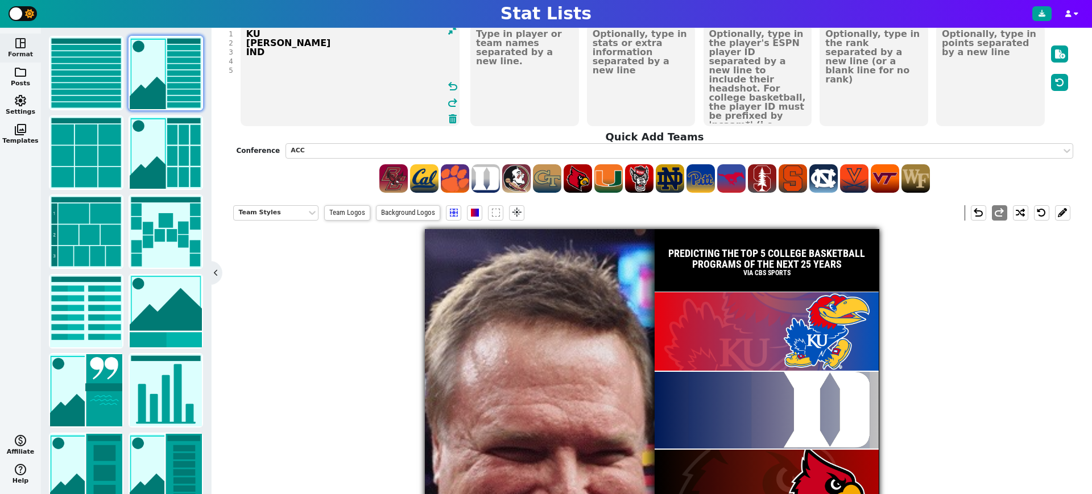
scroll to position [16, 0]
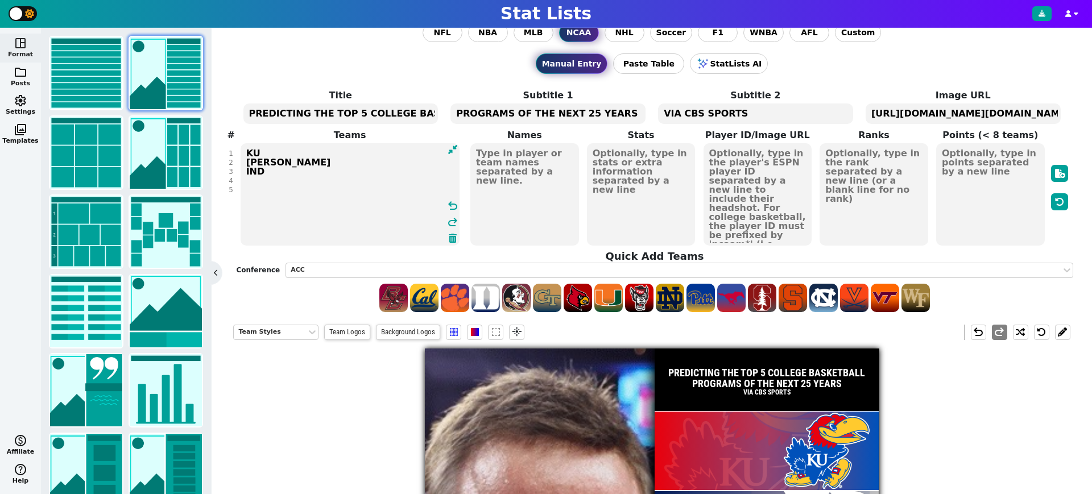
click at [893, 192] on textarea at bounding box center [873, 194] width 109 height 102
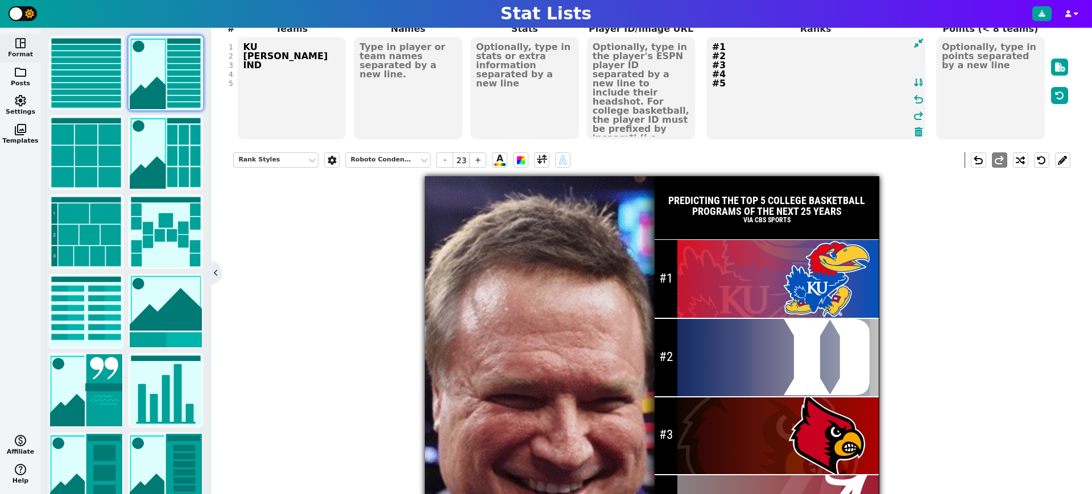
scroll to position [115, 0]
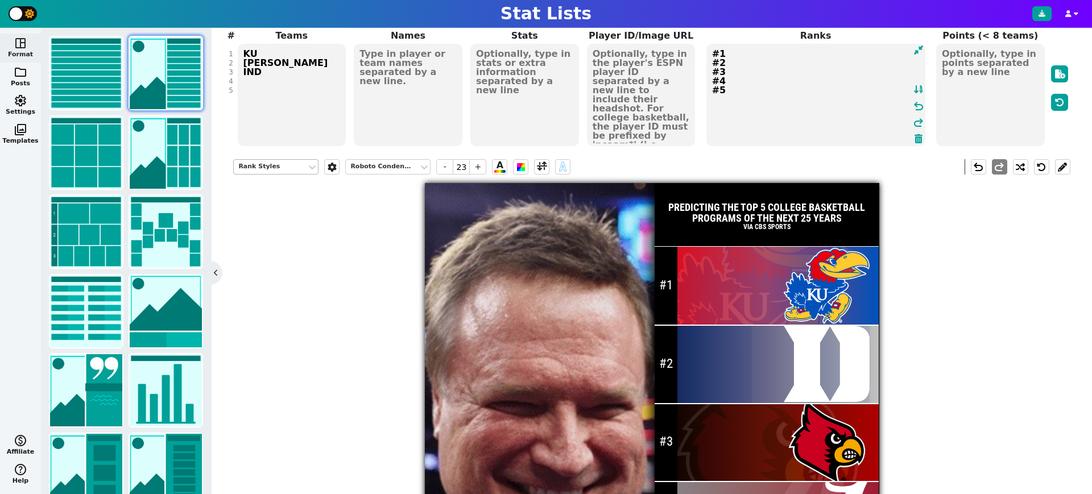
click at [276, 165] on div "Rank Styles" at bounding box center [270, 167] width 64 height 10
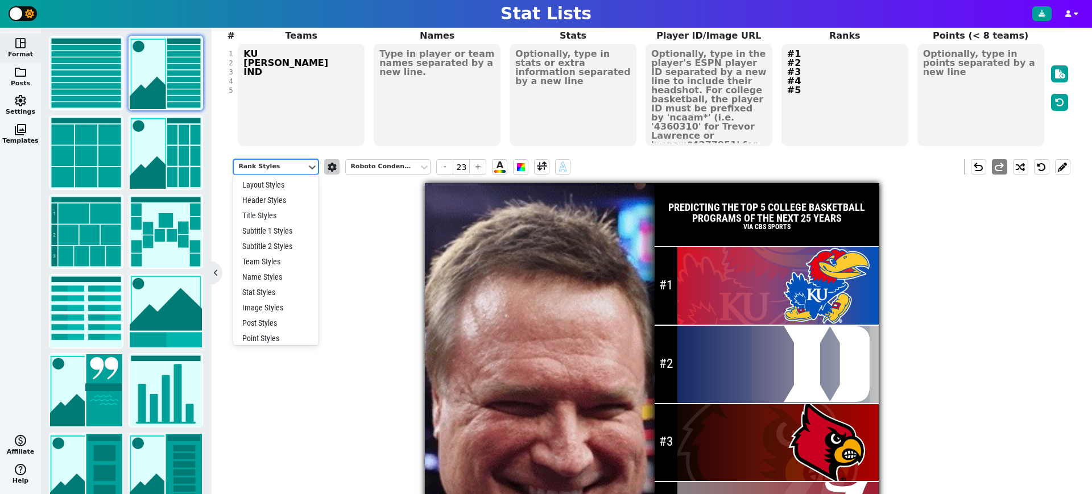
scroll to position [36, 0]
click at [332, 166] on span at bounding box center [331, 167] width 11 height 9
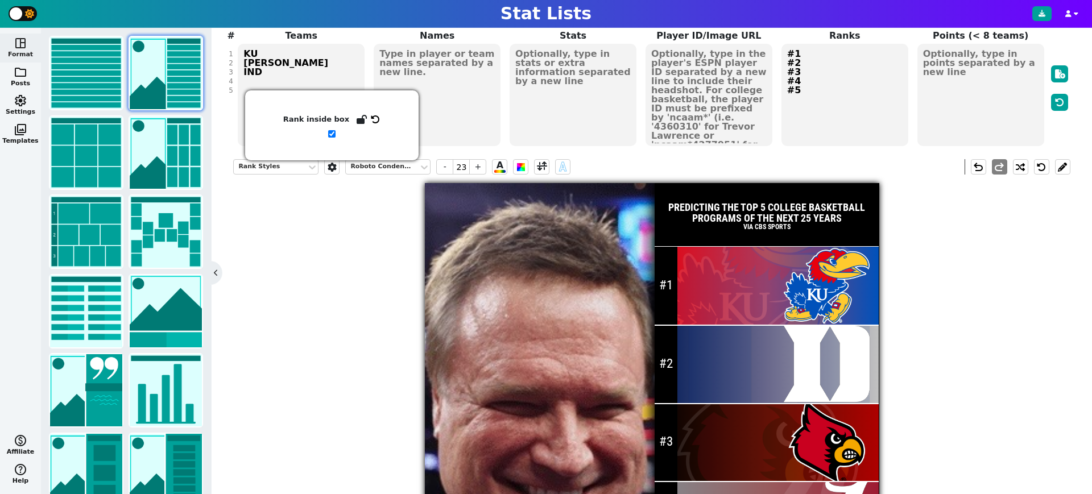
click at [328, 134] on input "checkbox" at bounding box center [331, 133] width 7 height 7
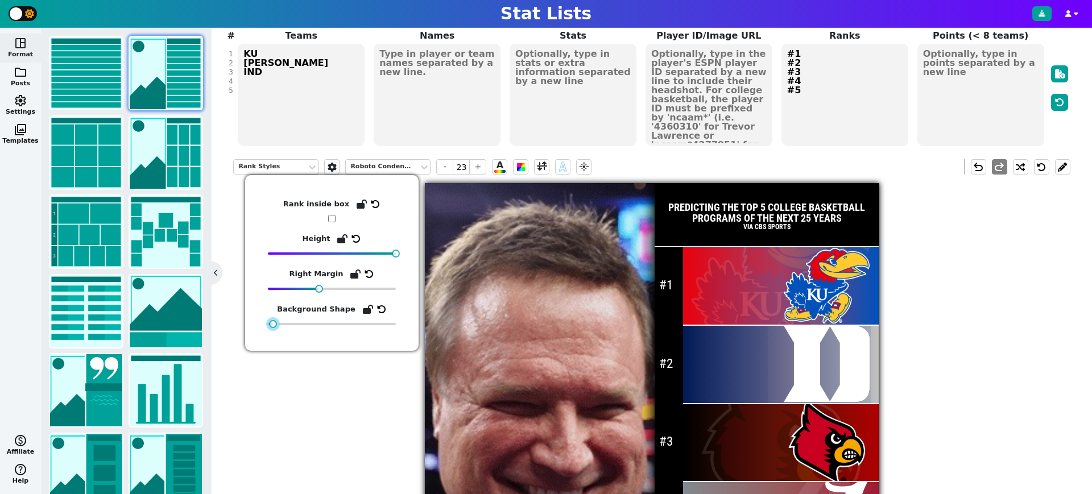
drag, startPoint x: 281, startPoint y: 324, endPoint x: 269, endPoint y: 332, distance: 14.3
click at [269, 332] on div "Rank inside box Height Right Margin Background Shape" at bounding box center [331, 263] width 173 height 176
drag, startPoint x: 321, startPoint y: 287, endPoint x: 314, endPoint y: 285, distance: 6.5
click at [314, 285] on div at bounding box center [314, 289] width 8 height 8
drag, startPoint x: 396, startPoint y: 254, endPoint x: 404, endPoint y: 252, distance: 8.0
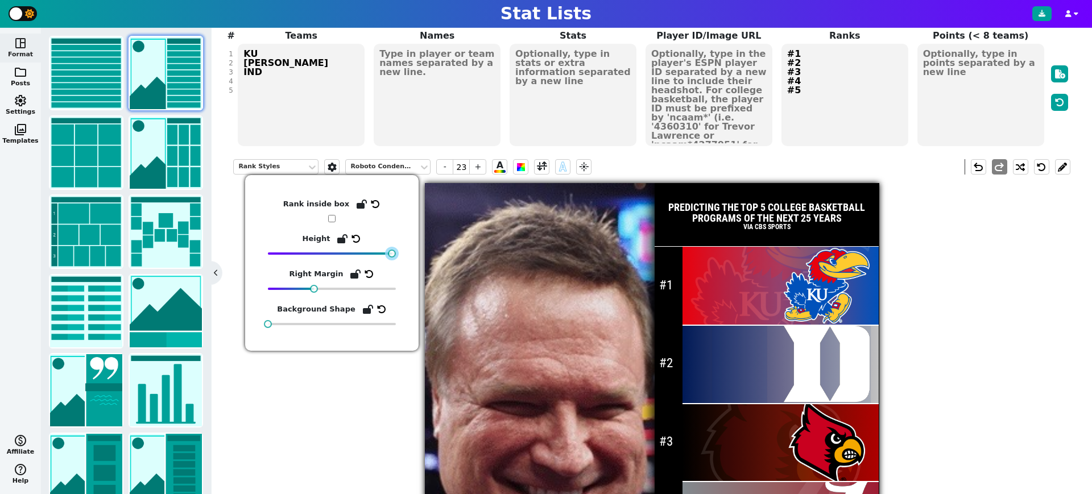
click at [404, 252] on div "Rank inside box Height Right Margin Background Shape" at bounding box center [331, 263] width 173 height 176
click at [331, 218] on input "checkbox" at bounding box center [331, 218] width 7 height 7
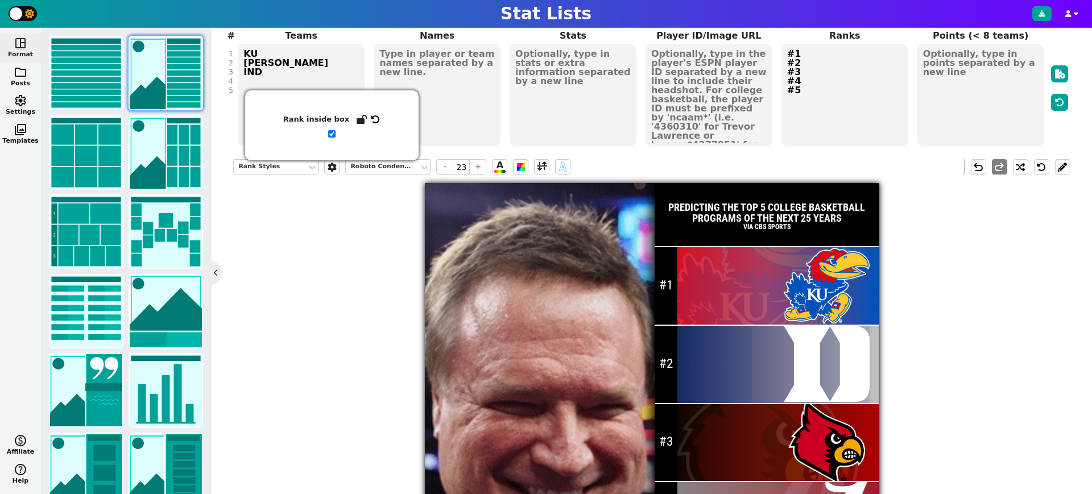
click at [331, 218] on div "Rank Styles Roboto Condensed - 23 + A A undo redo PREDICTING THE TOP 5 COLLEGE …" at bounding box center [651, 394] width 836 height 487
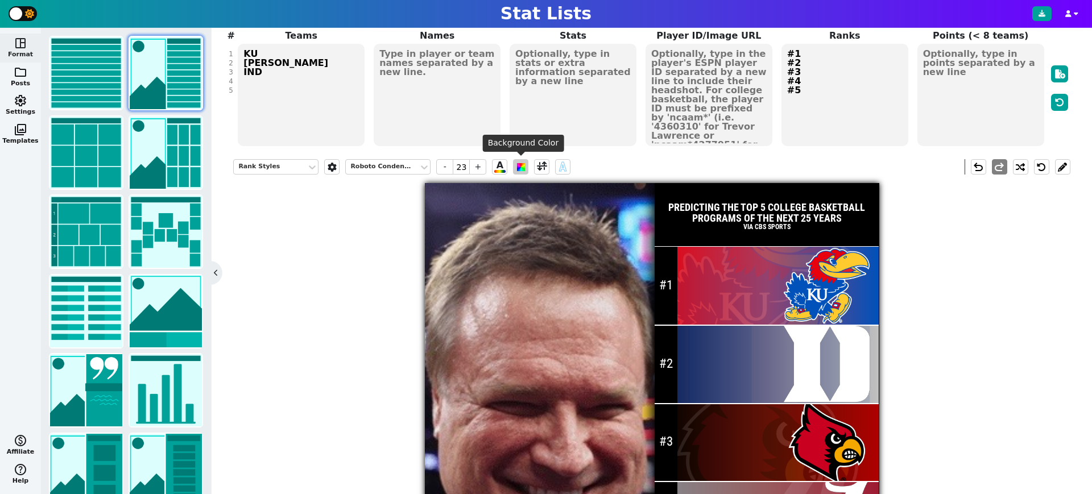
click at [520, 166] on span at bounding box center [521, 167] width 8 height 8
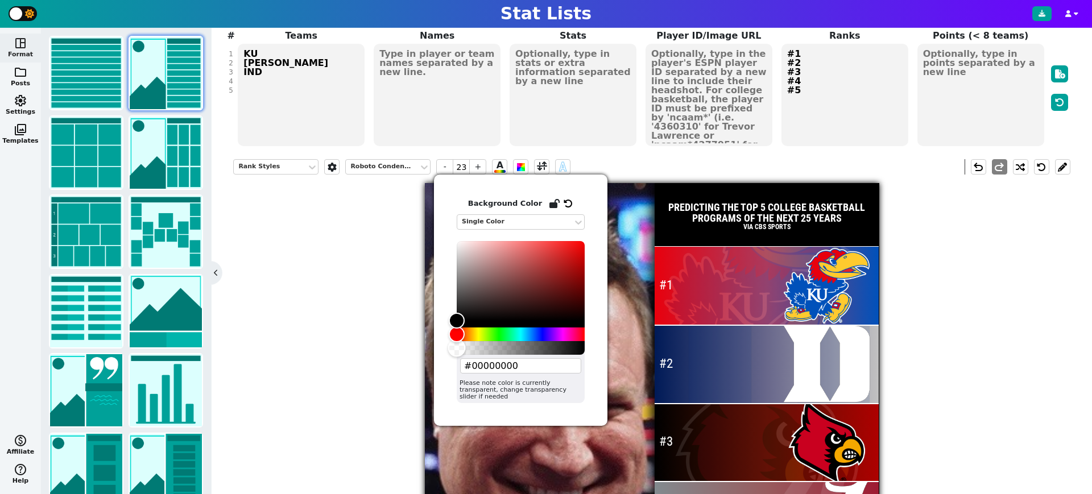
drag, startPoint x: 586, startPoint y: 346, endPoint x: 442, endPoint y: 349, distance: 143.3
click at [442, 349] on div "Background Color Single Color #00000000 Please note color is currently transpar…" at bounding box center [520, 300] width 173 height 251
click at [994, 312] on div "Rank Styles Roboto Condensed - 23 + A A undo redo PREDICTING THE TOP 5 COLLEGE …" at bounding box center [651, 394] width 836 height 487
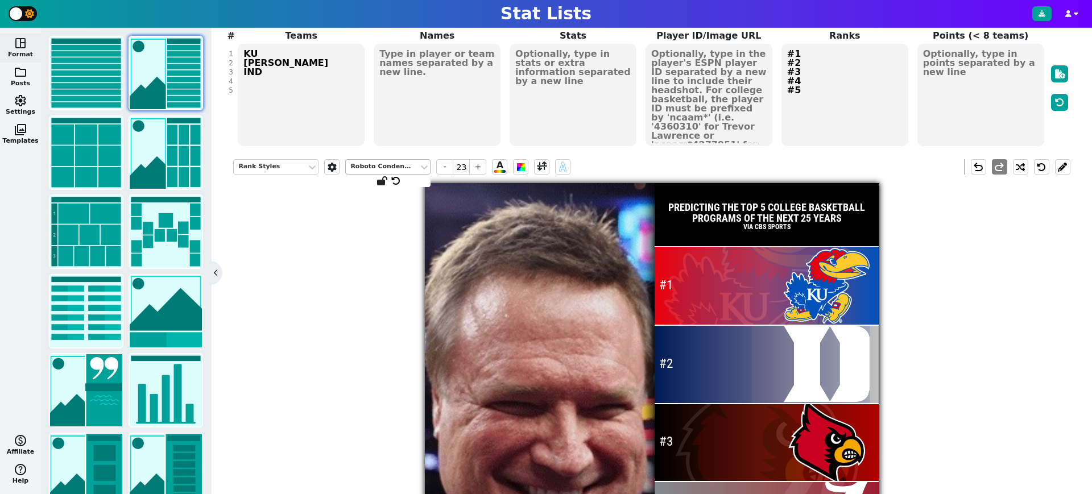
click at [375, 164] on div "Roboto Condensed" at bounding box center [382, 167] width 64 height 10
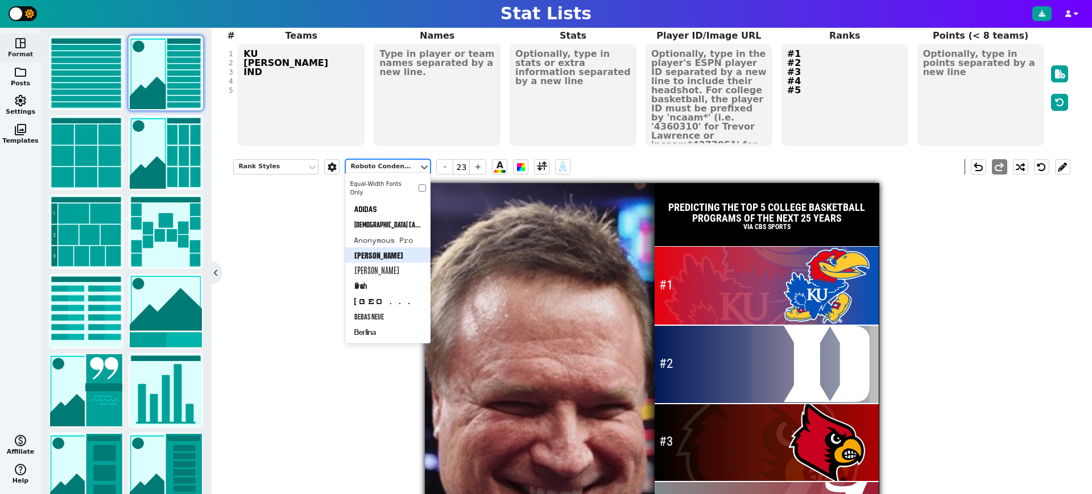
scroll to position [44, 0]
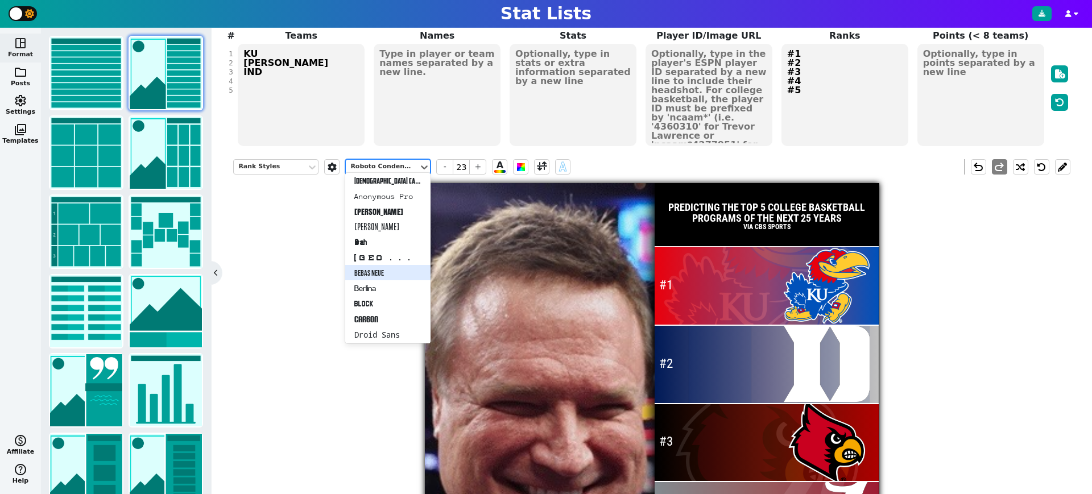
click at [386, 273] on div "Bebas Neue" at bounding box center [387, 272] width 85 height 15
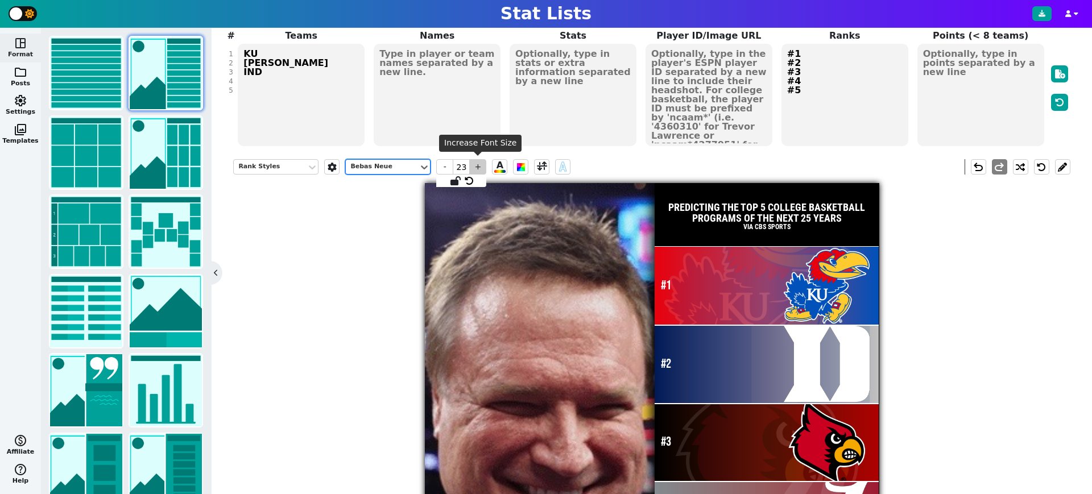
click at [479, 165] on span "+" at bounding box center [477, 166] width 17 height 15
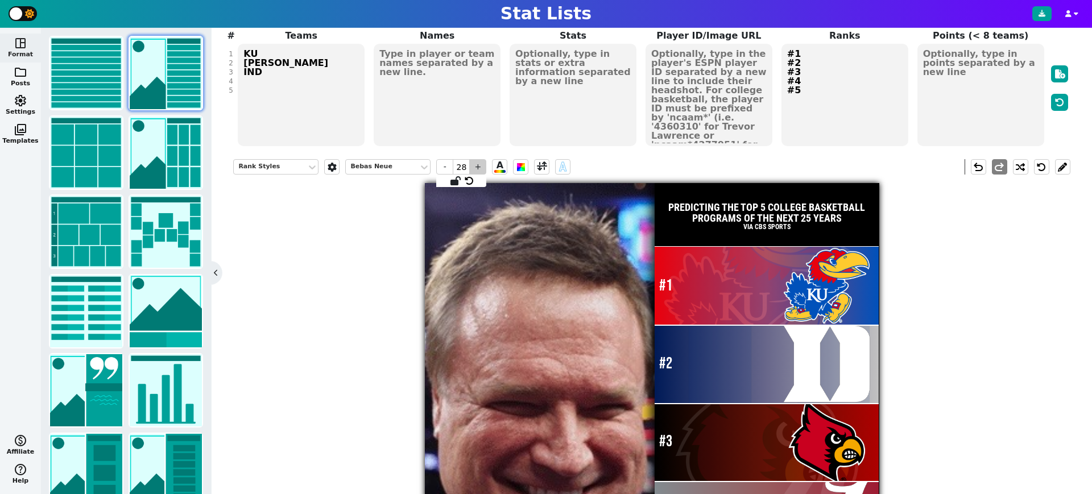
click at [479, 165] on span "+" at bounding box center [477, 166] width 17 height 15
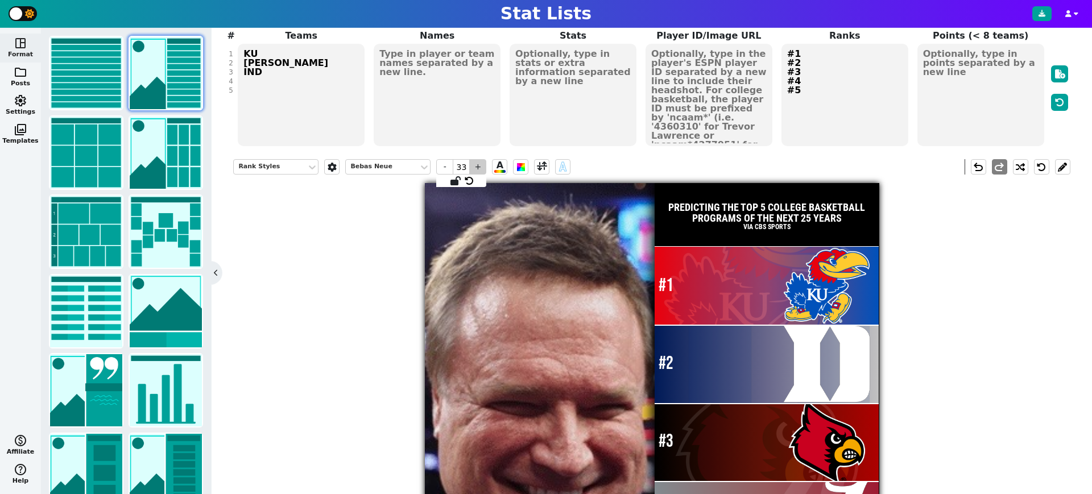
click at [479, 165] on span "+" at bounding box center [477, 166] width 17 height 15
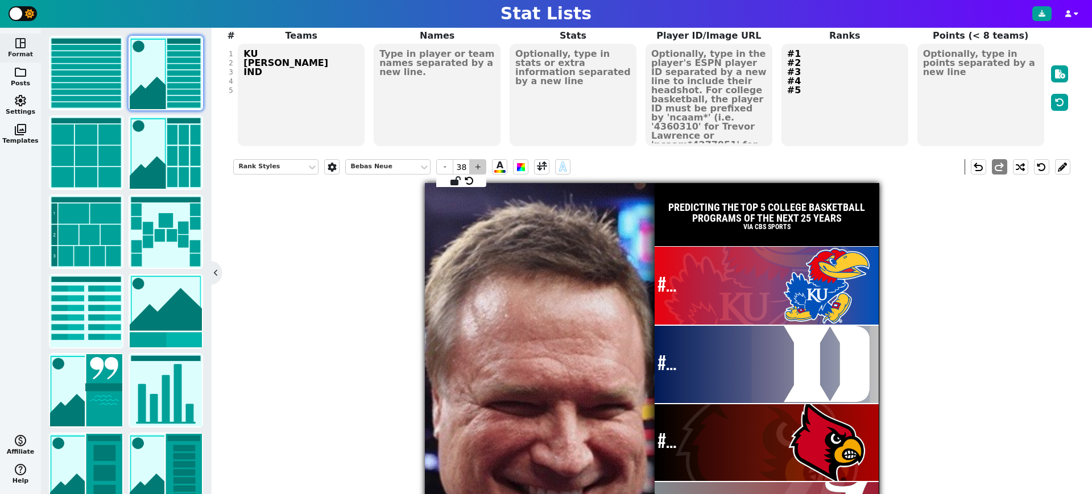
click at [479, 165] on span "+" at bounding box center [477, 166] width 17 height 15
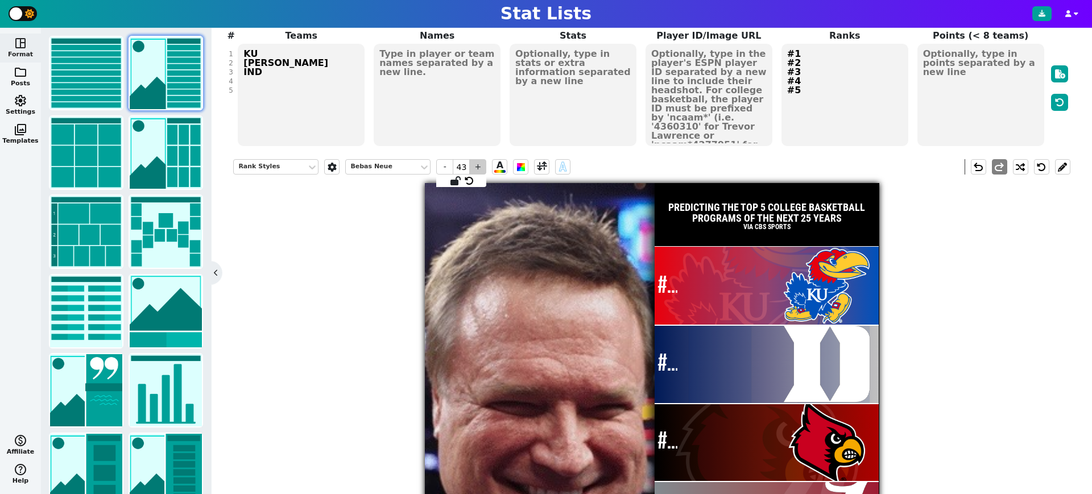
click at [479, 165] on span "+" at bounding box center [477, 166] width 17 height 15
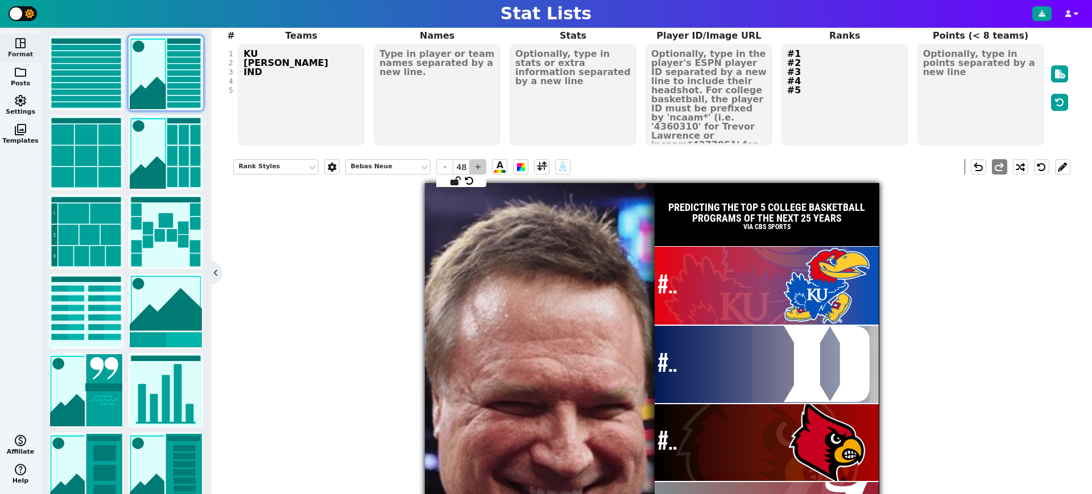
click at [479, 165] on span "+" at bounding box center [477, 166] width 17 height 15
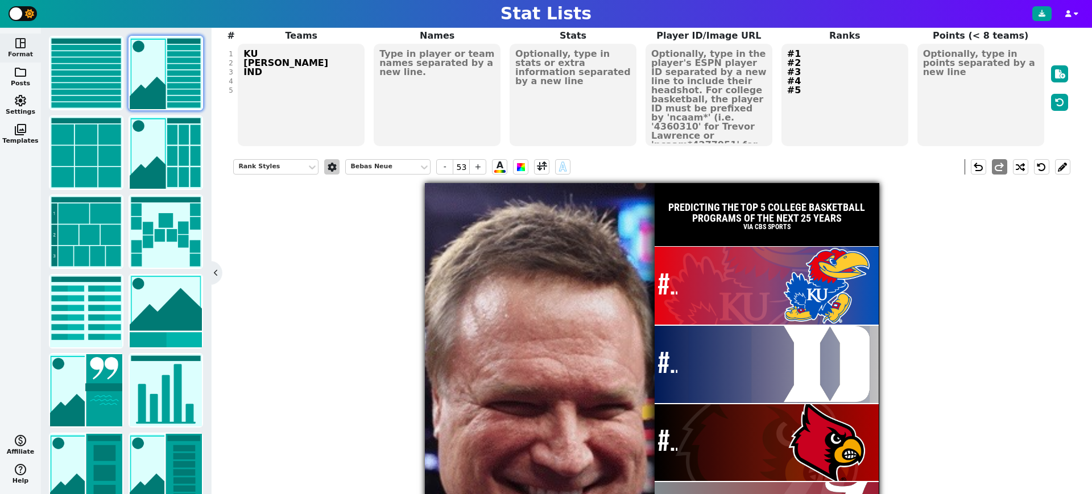
click at [331, 163] on span at bounding box center [331, 167] width 11 height 9
click at [331, 133] on input "checkbox" at bounding box center [331, 133] width 7 height 7
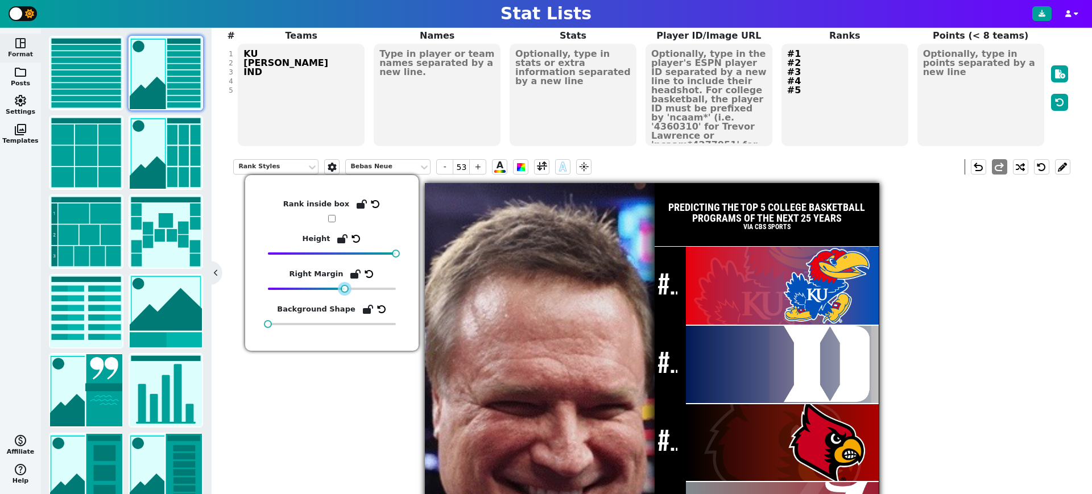
drag, startPoint x: 313, startPoint y: 287, endPoint x: 343, endPoint y: 291, distance: 31.0
click at [343, 291] on div at bounding box center [345, 289] width 8 height 8
click at [545, 166] on span at bounding box center [542, 167] width 10 height 14
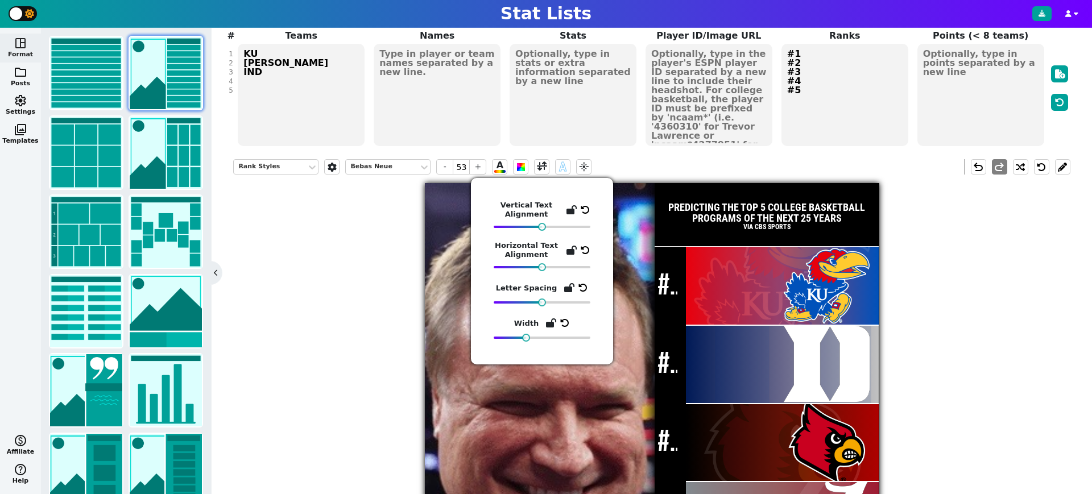
click at [372, 316] on div "Rank Styles Bebas Neue - 53 + A A flare undo redo PREDICTING THE TOP 5 COLLEGE …" at bounding box center [651, 394] width 836 height 487
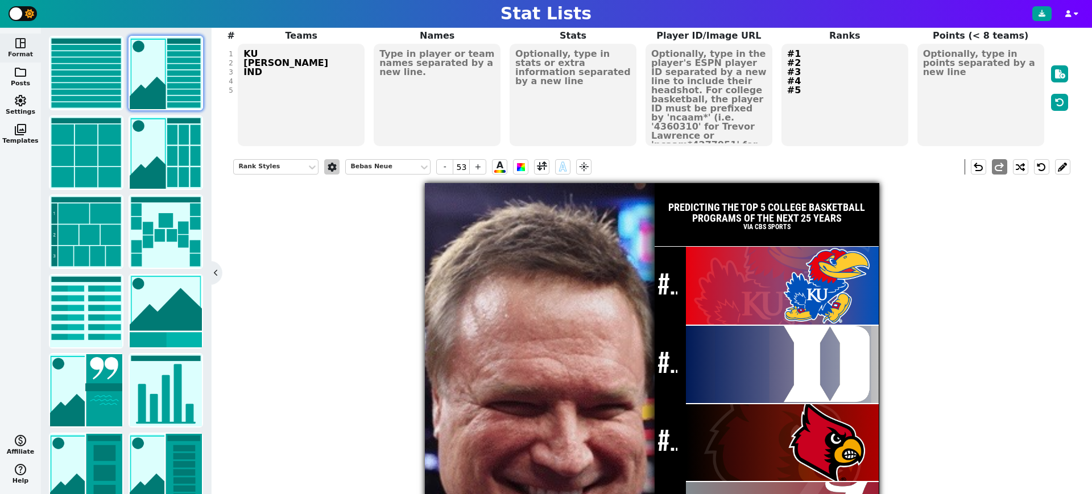
click at [333, 168] on span at bounding box center [331, 167] width 11 height 9
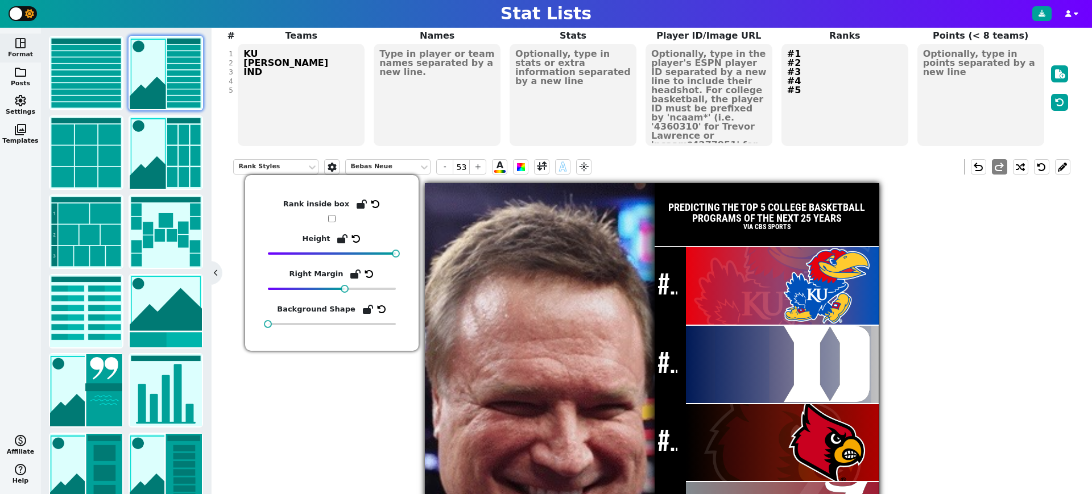
click at [331, 221] on input "checkbox" at bounding box center [331, 218] width 7 height 7
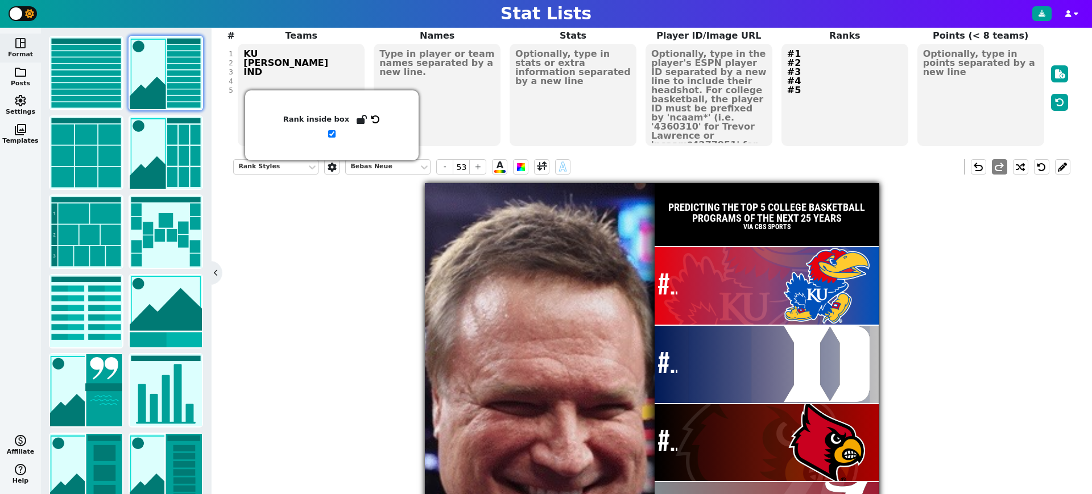
click at [350, 231] on div "Rank Styles Bebas Neue - 53 + A A undo redo PREDICTING THE TOP 5 COLLEGE BASKET…" at bounding box center [651, 394] width 836 height 487
click at [544, 168] on span at bounding box center [542, 167] width 10 height 14
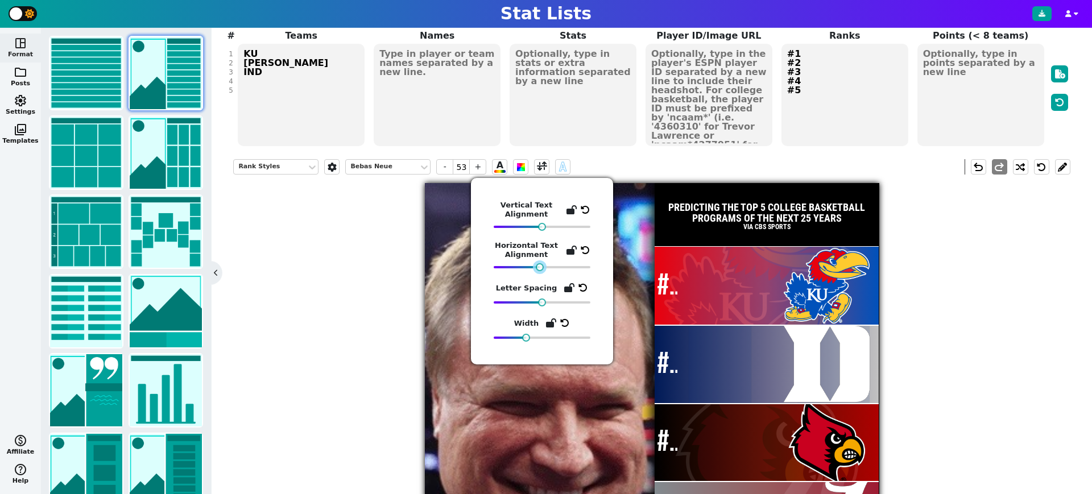
drag, startPoint x: 543, startPoint y: 267, endPoint x: 536, endPoint y: 272, distance: 8.2
click at [536, 272] on div "Vertical Text Alignment Horizontal Text Alignment Letter Spacing Width" at bounding box center [541, 271] width 97 height 141
drag, startPoint x: 524, startPoint y: 339, endPoint x: 602, endPoint y: 339, distance: 77.3
click at [602, 339] on div "Vertical Text Alignment Horizontal Text Alignment Letter Spacing Width" at bounding box center [542, 271] width 142 height 186
click at [357, 310] on div "Rank Styles Bebas Neue - 53 + A A undo redo PREDICTING THE TOP 5 COLLEGE BASKET…" at bounding box center [651, 394] width 836 height 487
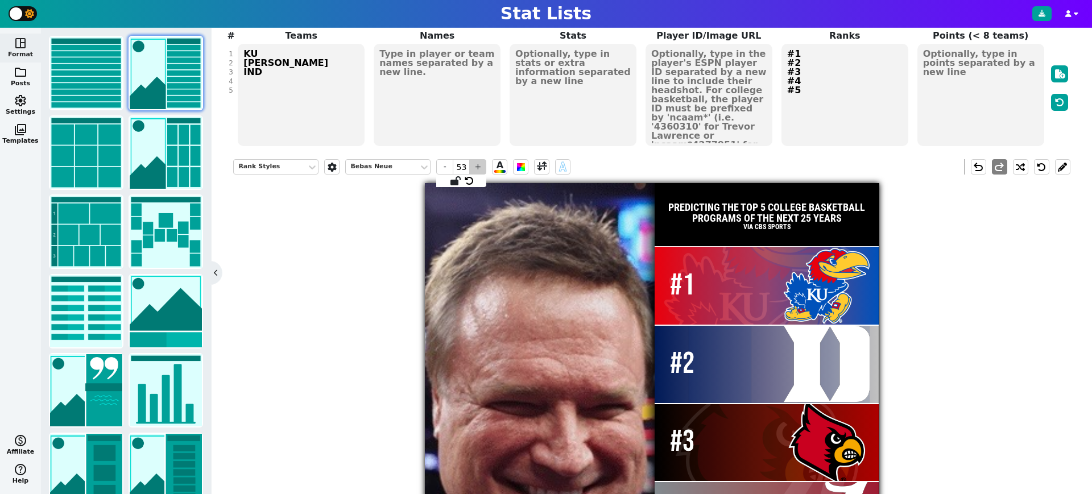
click at [480, 167] on span "+" at bounding box center [477, 166] width 17 height 15
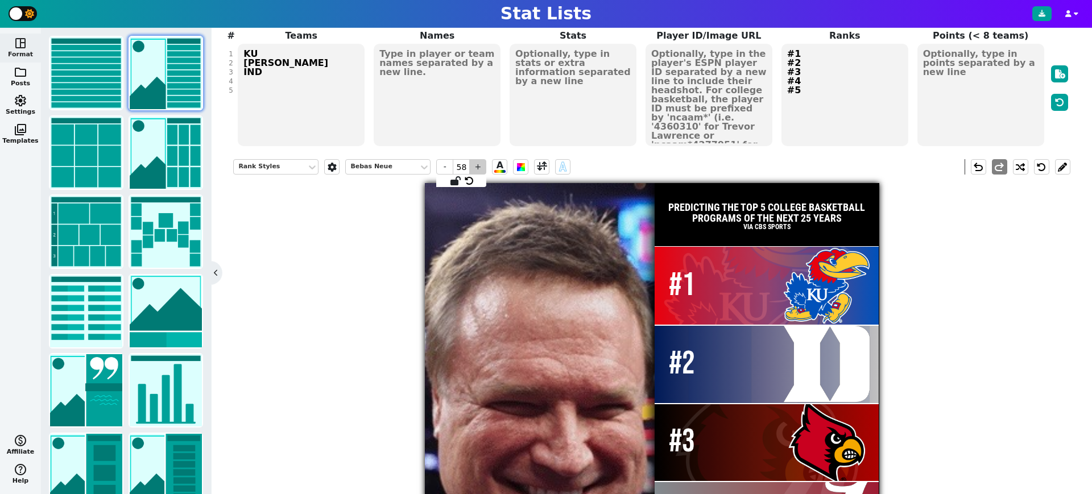
click at [480, 167] on span "+" at bounding box center [477, 166] width 17 height 15
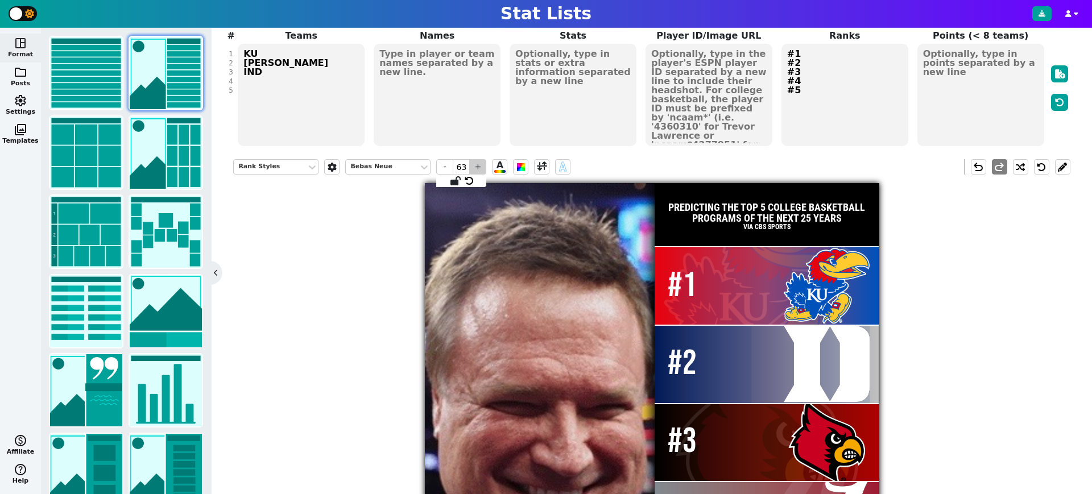
click at [480, 167] on span "+" at bounding box center [477, 166] width 17 height 15
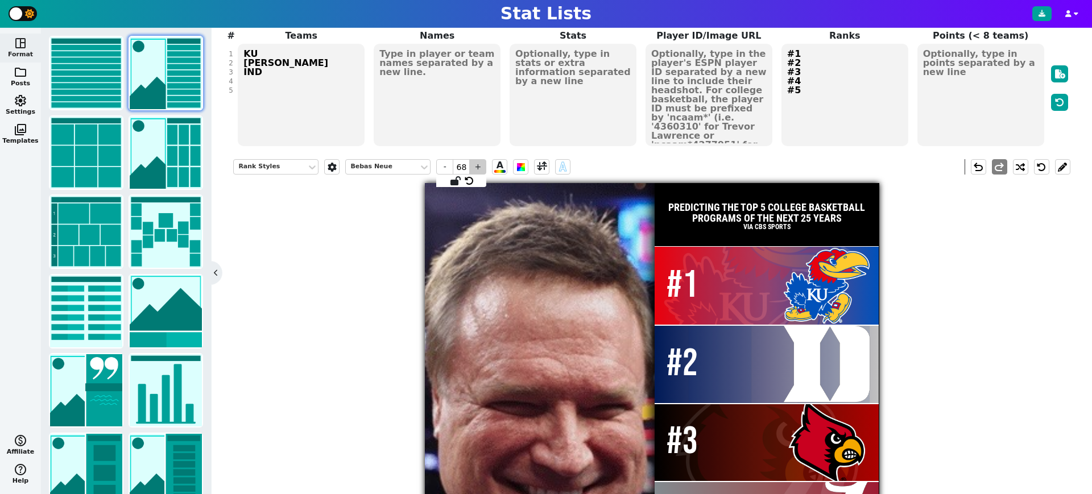
click at [480, 167] on span "+" at bounding box center [477, 166] width 17 height 15
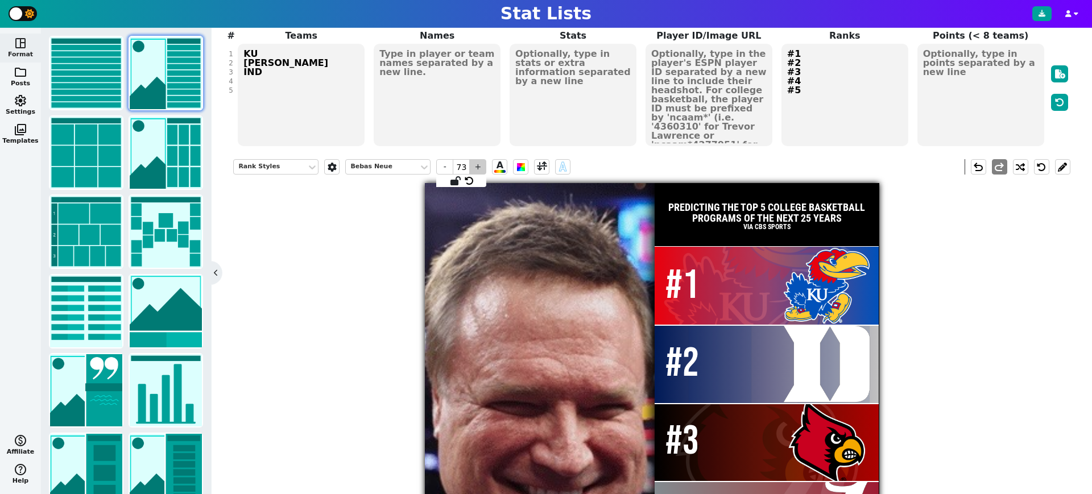
click at [480, 167] on span "+" at bounding box center [477, 166] width 17 height 15
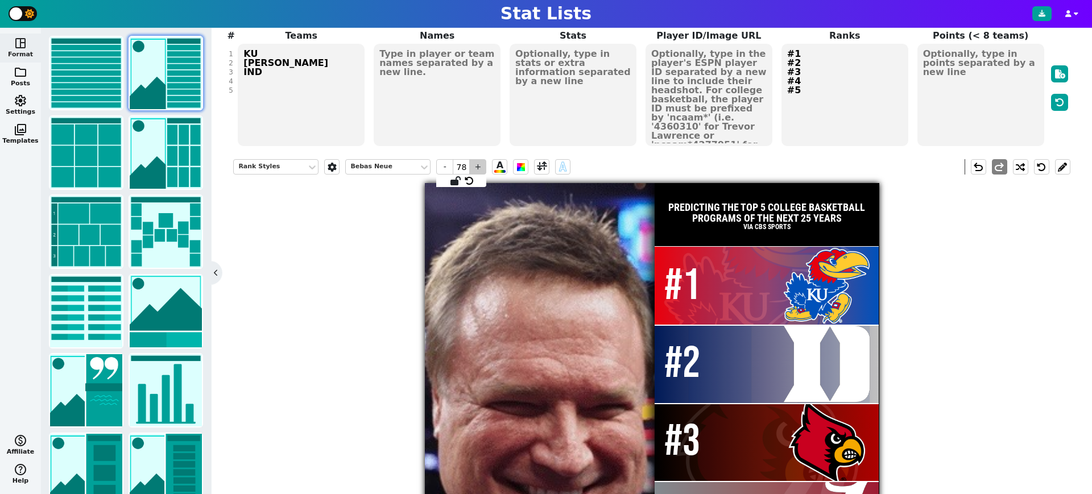
click at [480, 167] on span "+" at bounding box center [477, 166] width 17 height 15
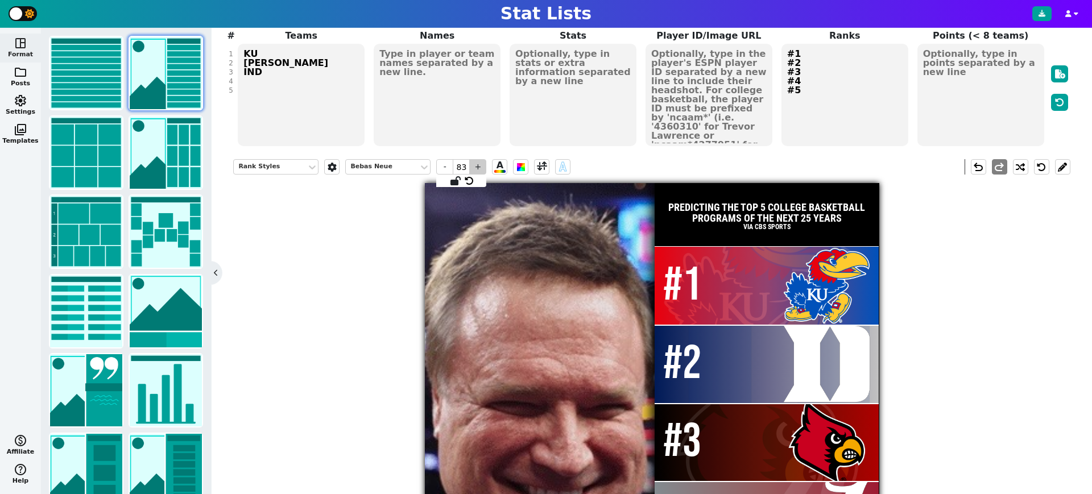
click at [480, 167] on span "+" at bounding box center [477, 166] width 17 height 15
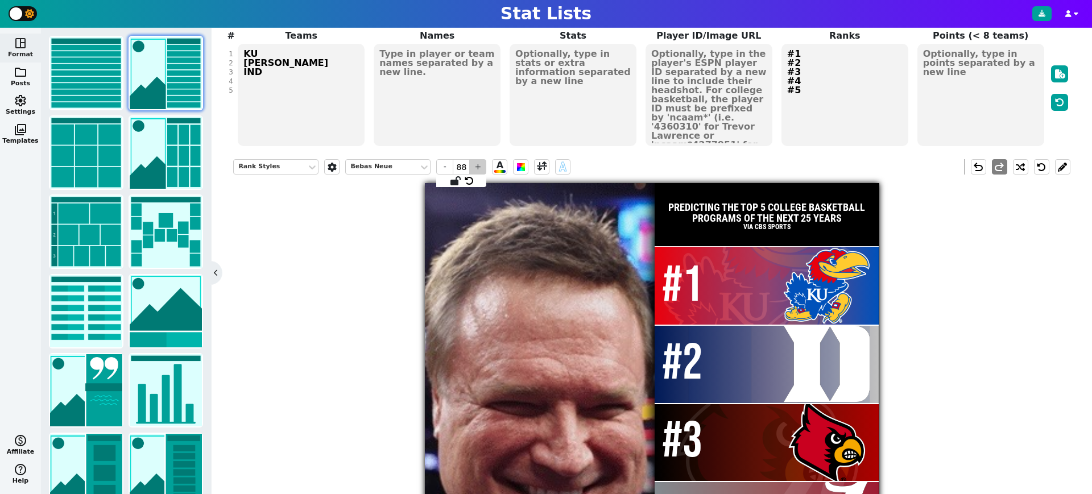
click at [480, 167] on span "+" at bounding box center [477, 166] width 17 height 15
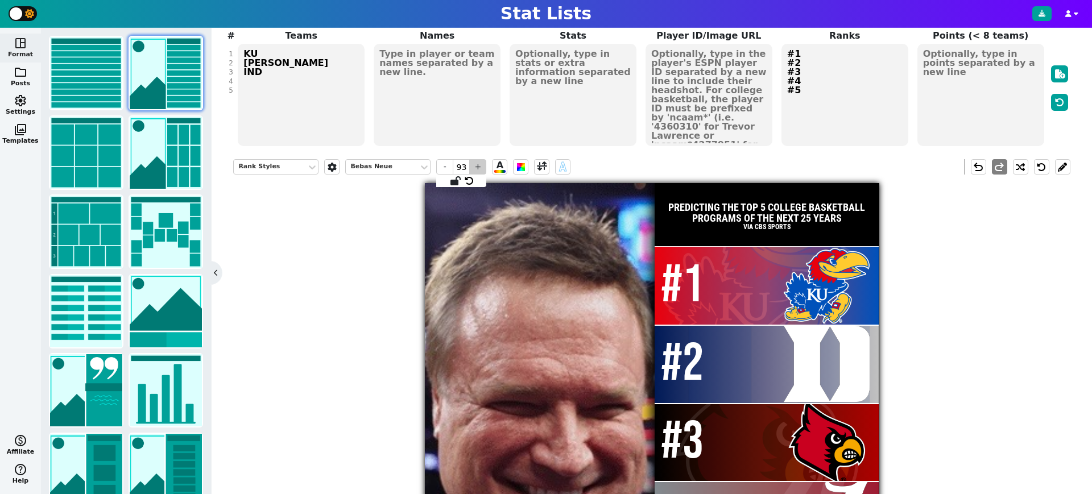
click at [480, 167] on span "+" at bounding box center [477, 166] width 17 height 15
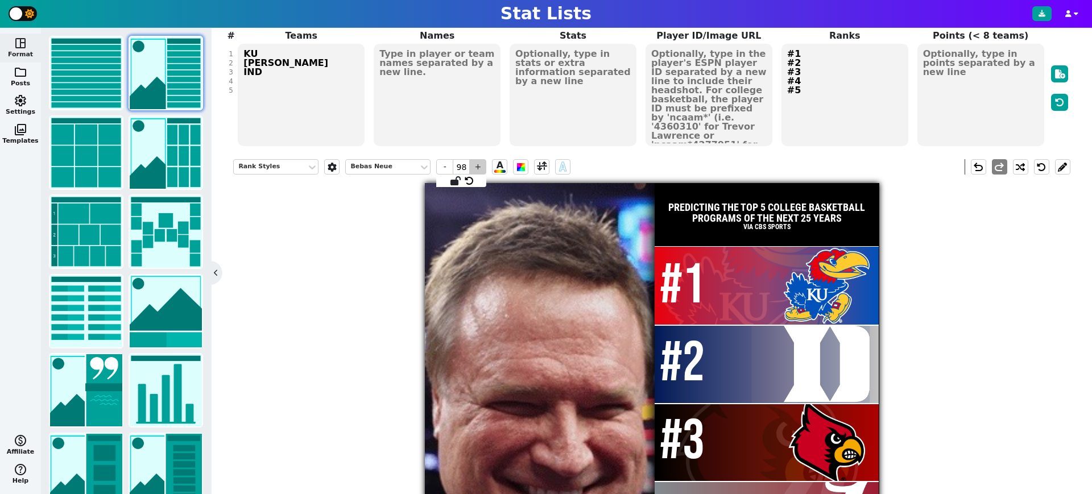
click at [480, 167] on span "+" at bounding box center [477, 166] width 17 height 15
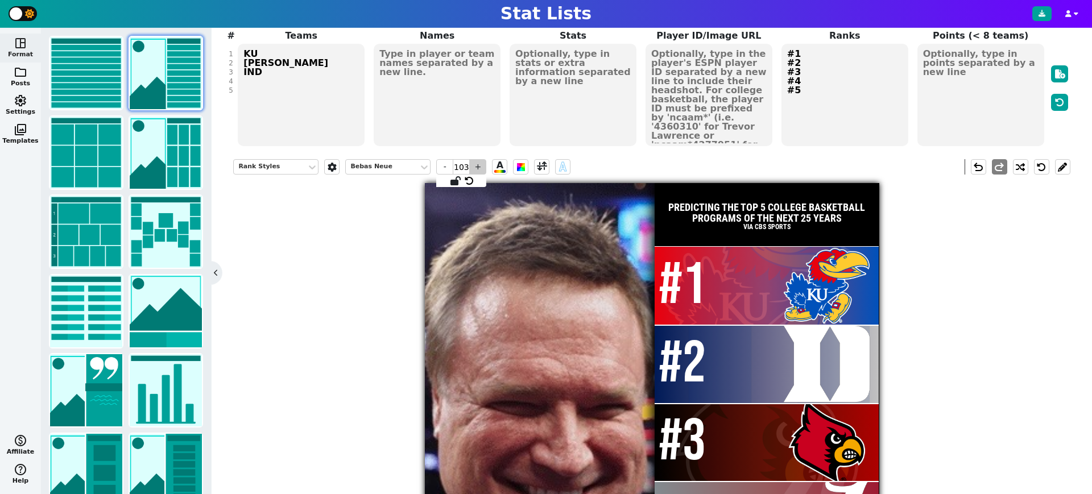
click at [480, 167] on span "+" at bounding box center [477, 166] width 17 height 15
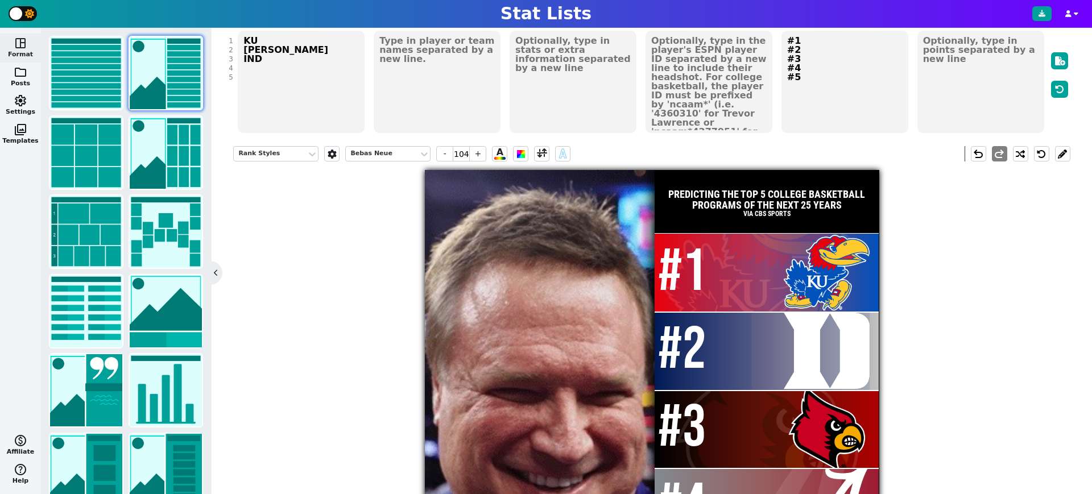
scroll to position [126, 0]
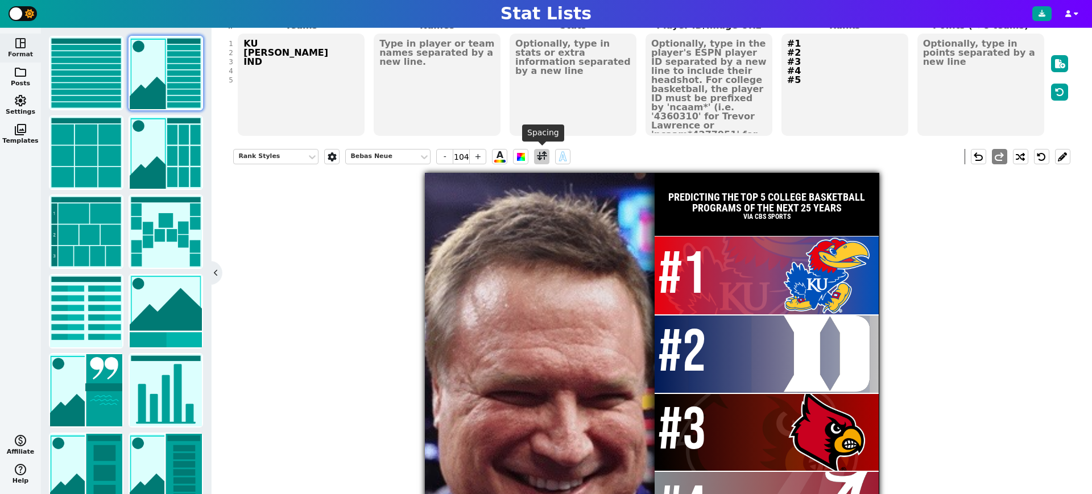
click at [544, 157] on span at bounding box center [542, 157] width 10 height 14
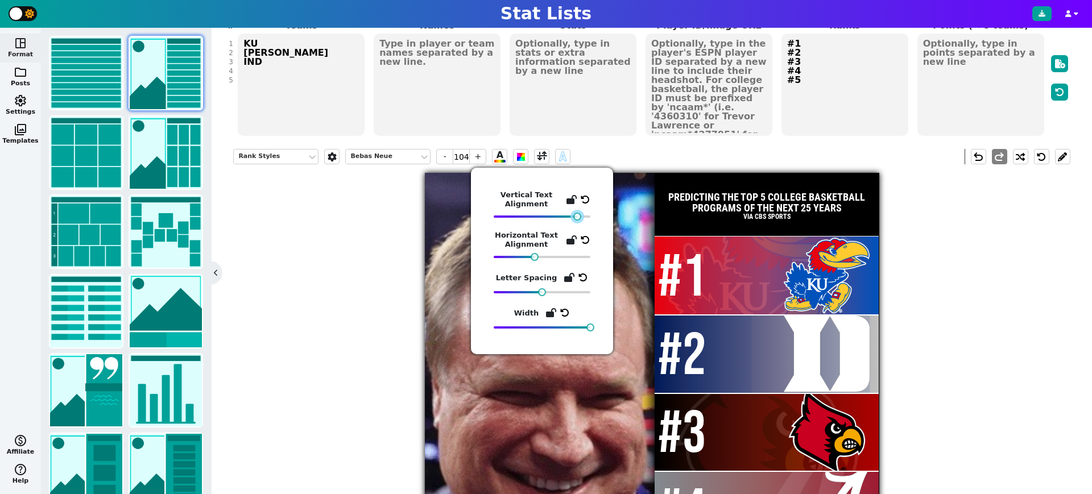
drag, startPoint x: 542, startPoint y: 216, endPoint x: 578, endPoint y: 224, distance: 36.7
click at [577, 224] on div "Vertical Text Alignment Horizontal Text Alignment Letter Spacing Width" at bounding box center [541, 260] width 97 height 141
click at [1056, 295] on div "Rank Styles Bebas Neue - 104 + A A undo redo PREDICTING THE TOP 5 COLLEGE BASKE…" at bounding box center [651, 383] width 836 height 487
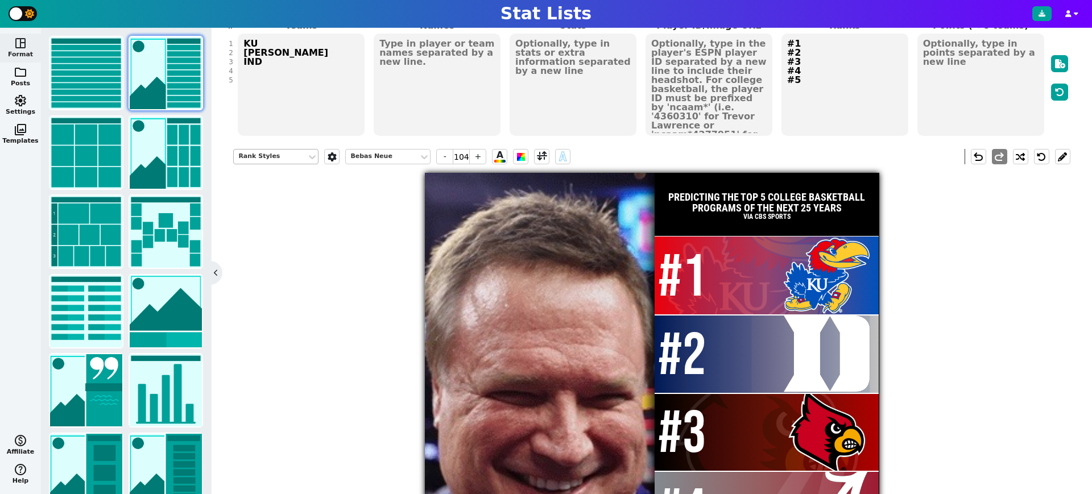
click at [263, 157] on div "Rank Styles" at bounding box center [270, 157] width 64 height 10
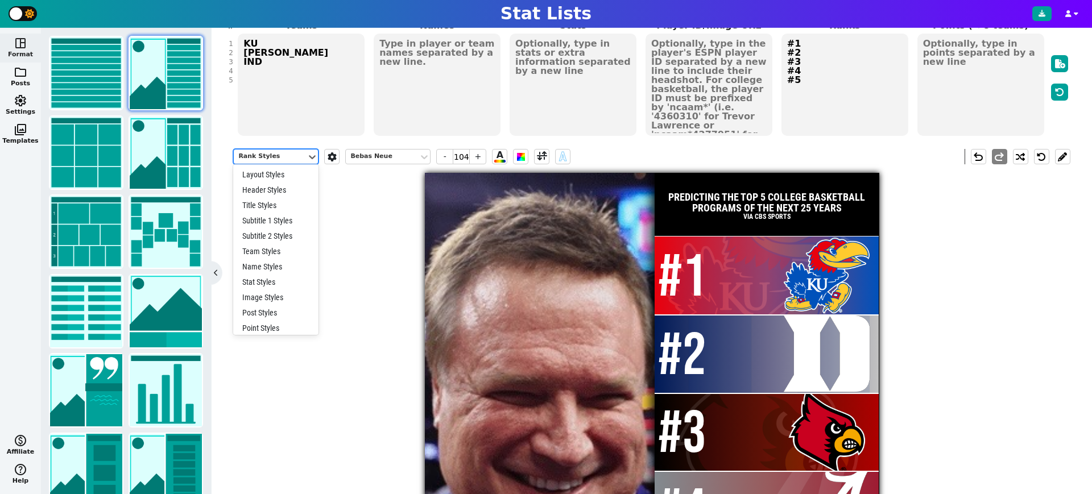
scroll to position [36, 0]
click at [268, 217] on div "Team Styles" at bounding box center [275, 214] width 85 height 15
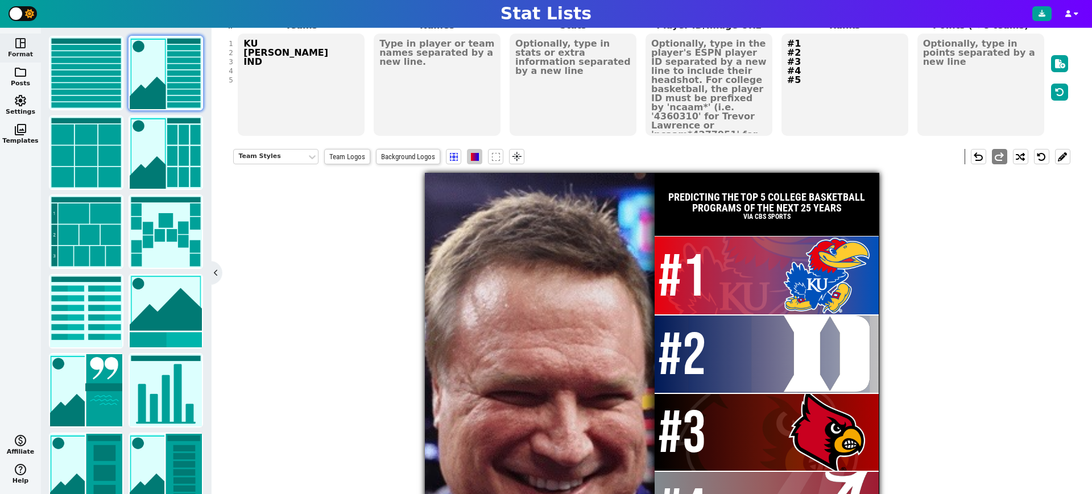
click at [473, 156] on span at bounding box center [475, 157] width 8 height 8
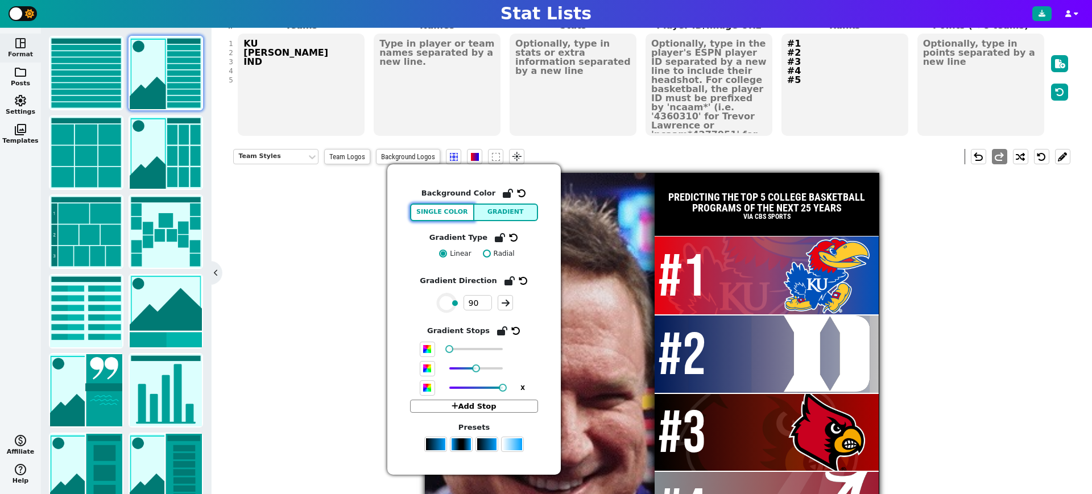
click at [453, 216] on button "Single Color" at bounding box center [442, 213] width 64 height 18
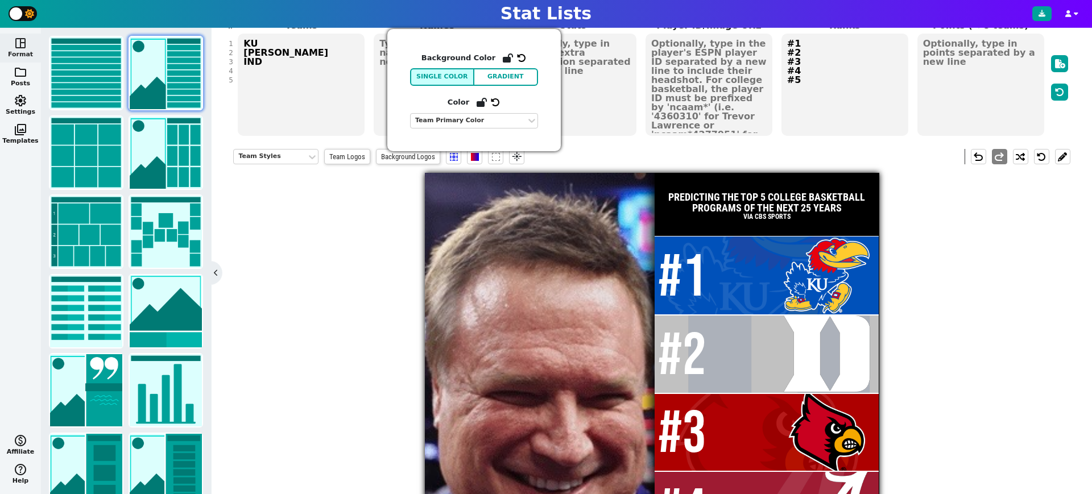
click at [960, 334] on div "Team Styles Team Logos Background Logos flare undo redo PREDICTING THE TOP 5 CO…" at bounding box center [651, 383] width 836 height 487
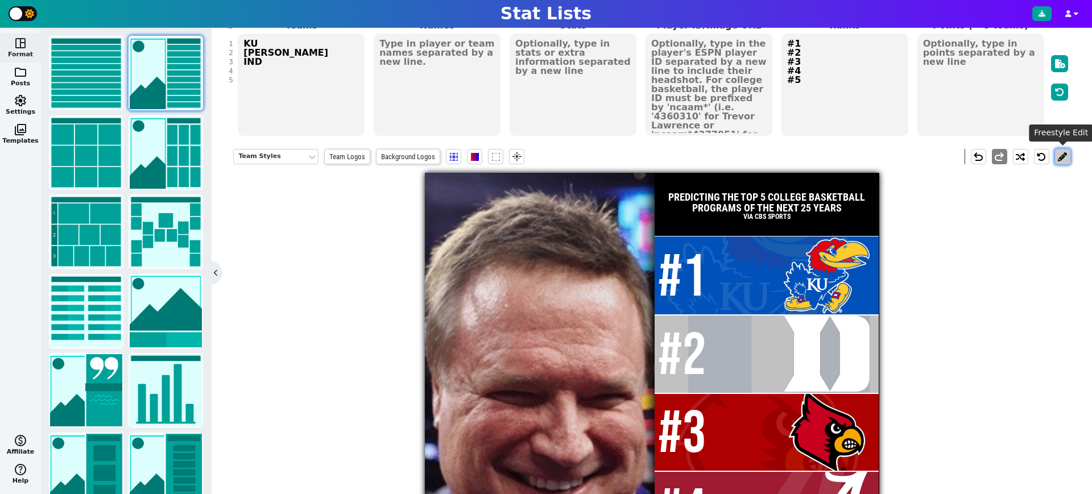
click at [1064, 157] on button at bounding box center [1062, 156] width 15 height 15
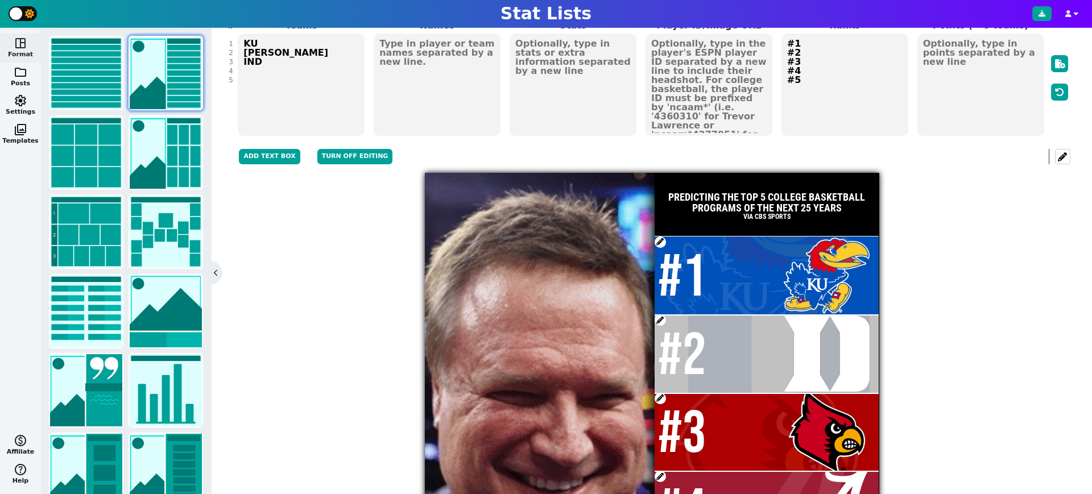
click at [657, 318] on span at bounding box center [659, 319] width 11 height 11
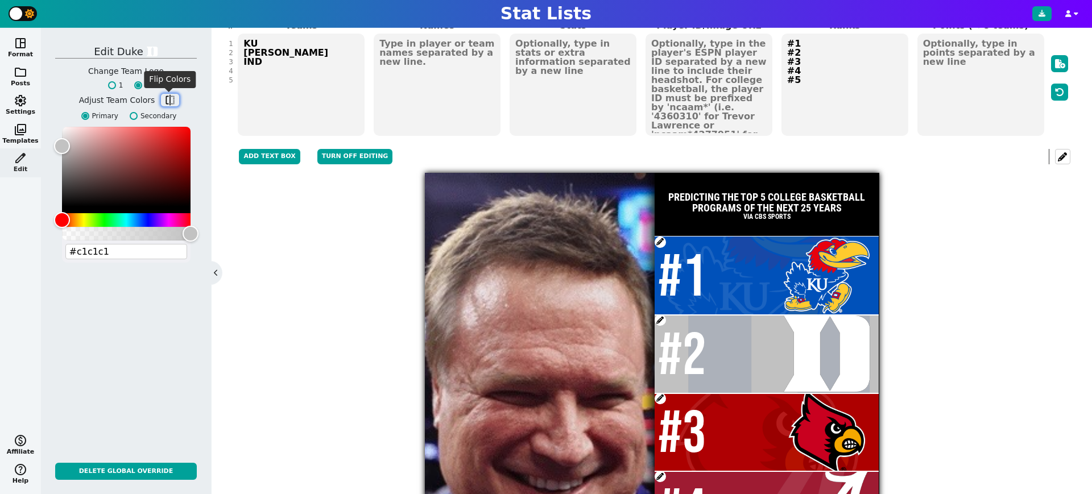
click at [167, 100] on span "flip" at bounding box center [169, 99] width 11 height 11
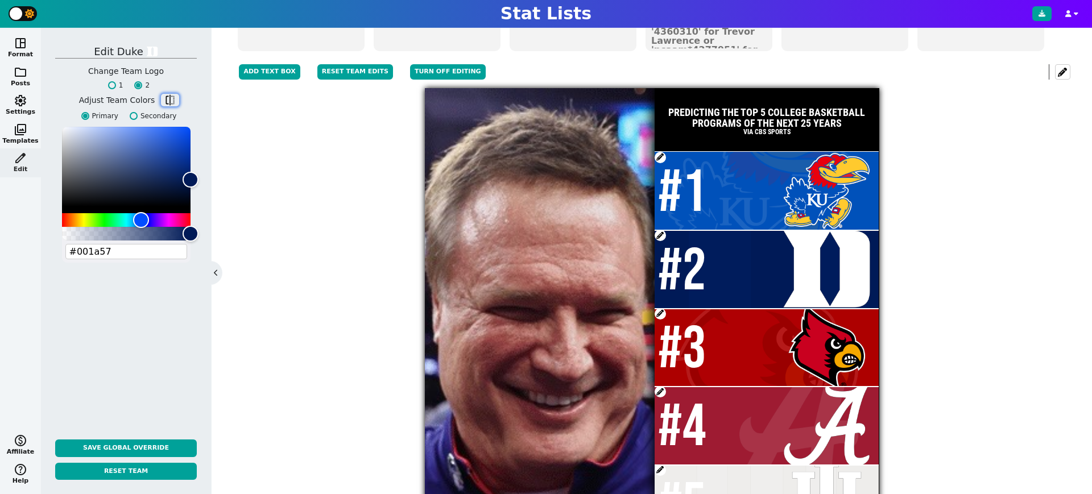
scroll to position [276, 0]
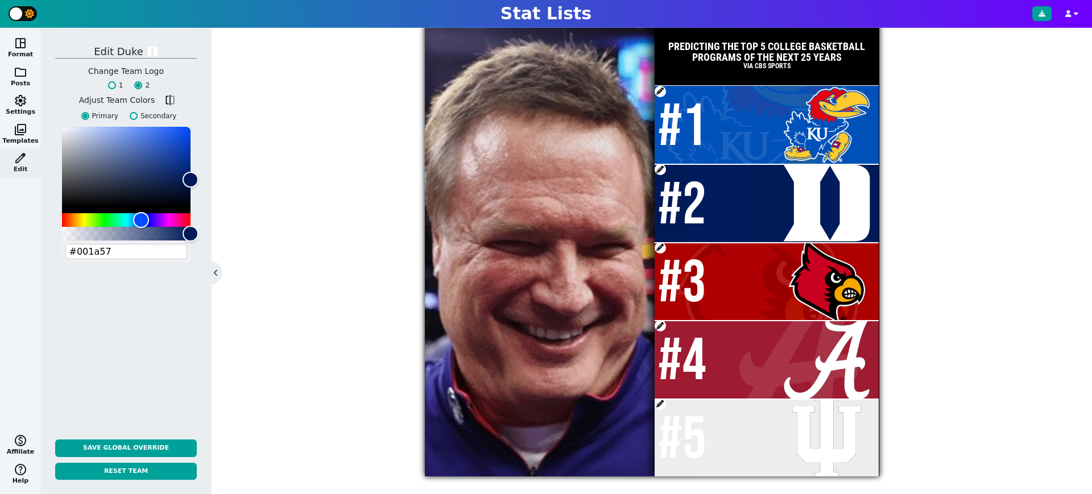
click at [661, 401] on span at bounding box center [659, 404] width 11 height 11
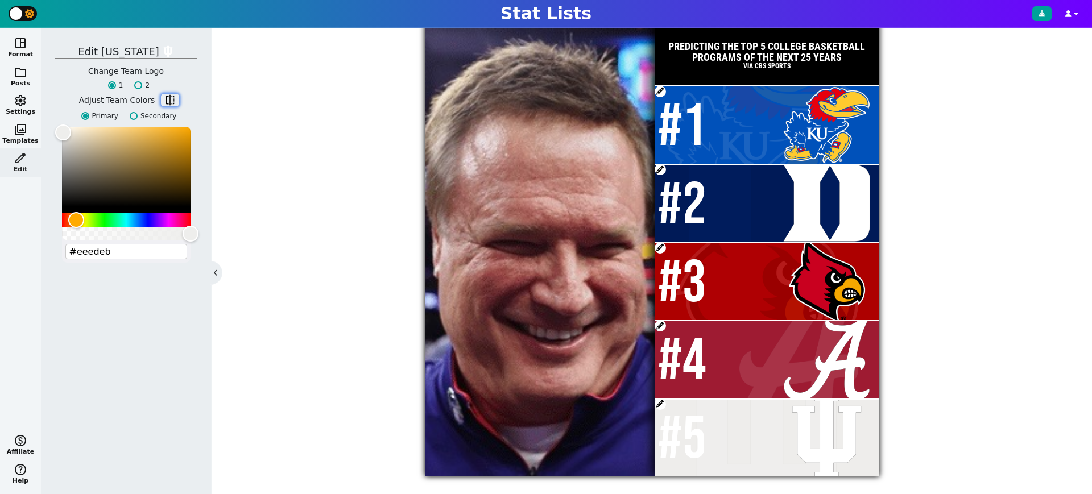
click at [169, 101] on span "flip" at bounding box center [169, 99] width 11 height 11
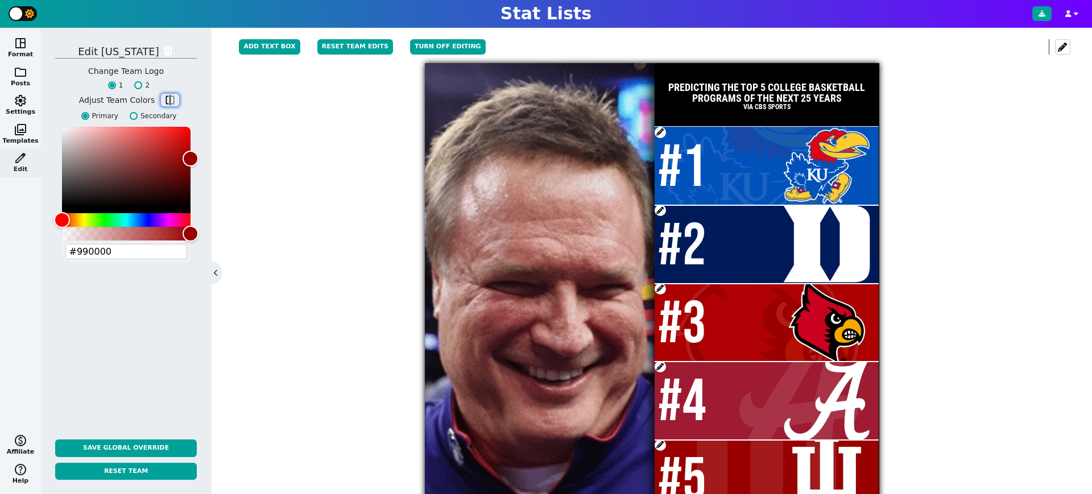
scroll to position [222, 0]
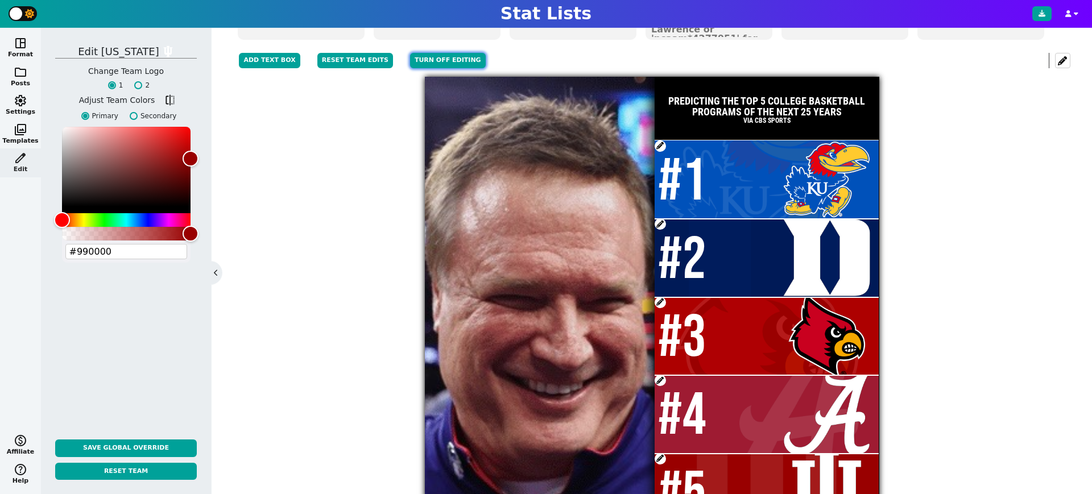
click at [435, 59] on button "Turn off editing" at bounding box center [448, 60] width 76 height 15
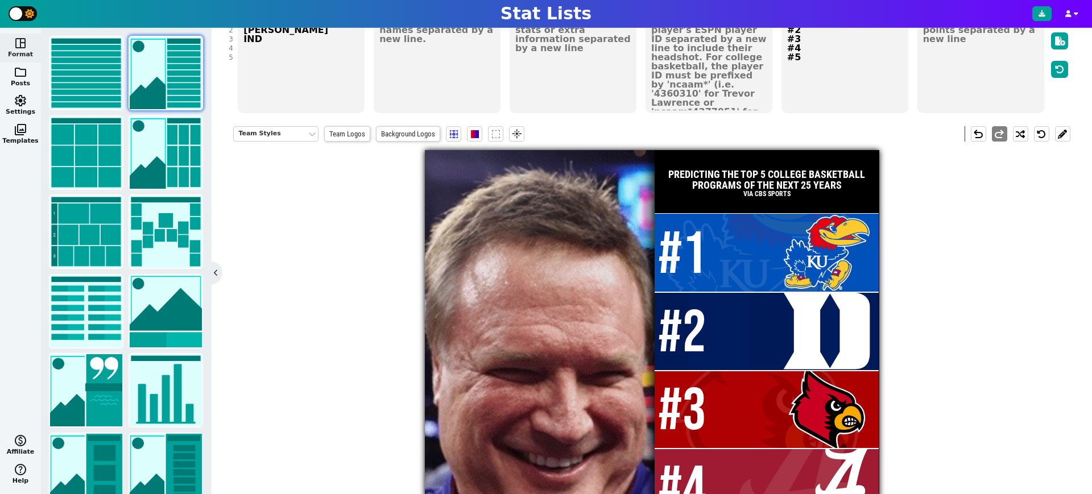
scroll to position [144, 0]
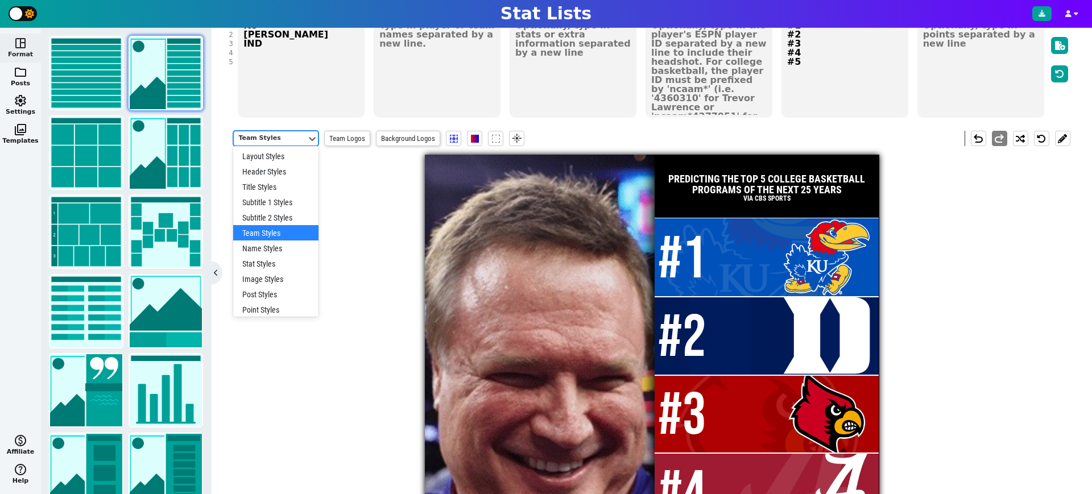
click at [294, 134] on div "Team Styles" at bounding box center [270, 139] width 64 height 10
click at [362, 262] on div "Post Styles, 10 of 14. 14 results available. Use Up and Down to choose options,…" at bounding box center [651, 365] width 836 height 487
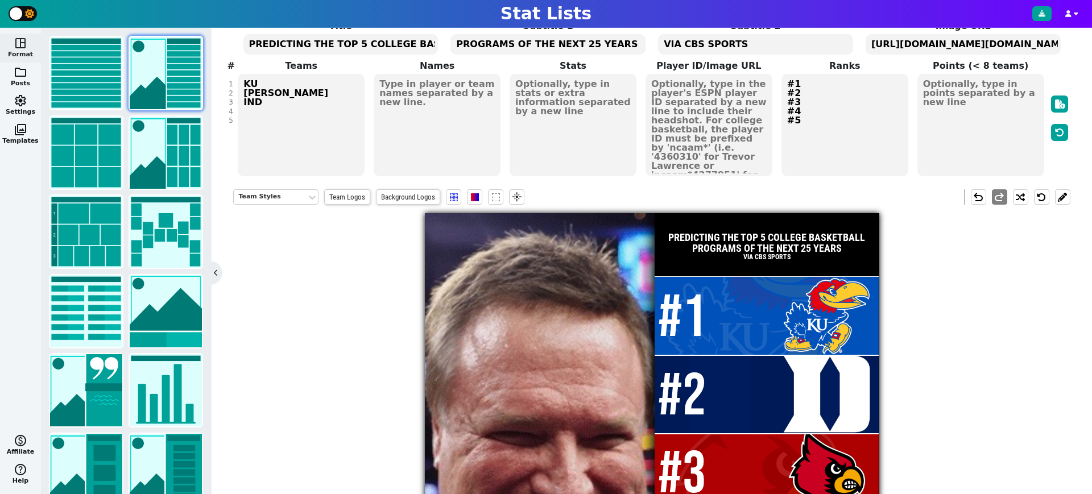
scroll to position [83, 0]
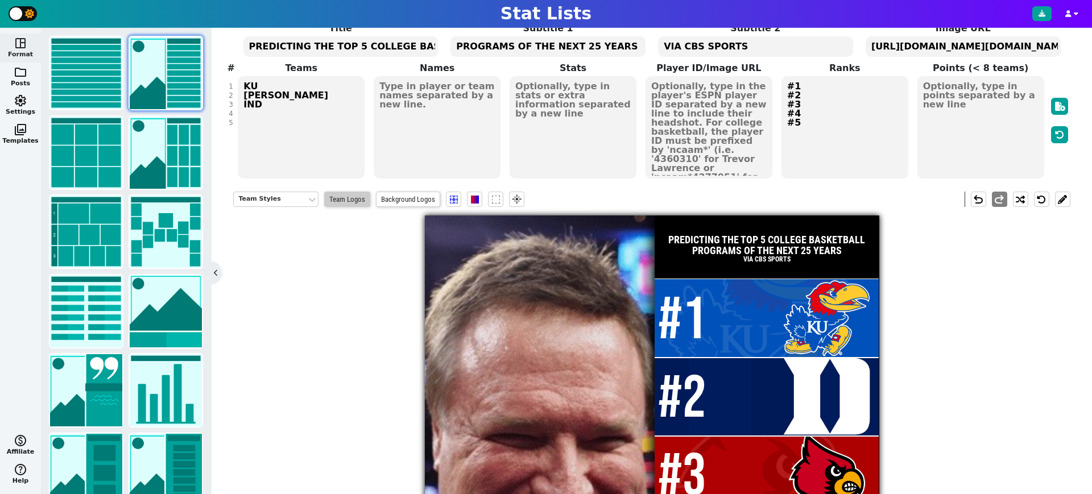
click at [349, 199] on span "Team Logos" at bounding box center [347, 199] width 46 height 15
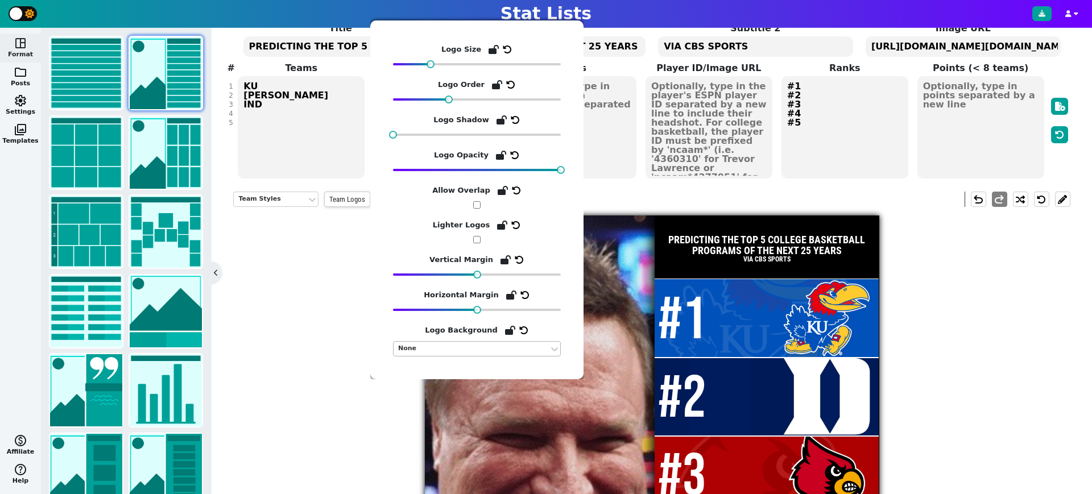
click at [430, 349] on div "None" at bounding box center [471, 349] width 146 height 10
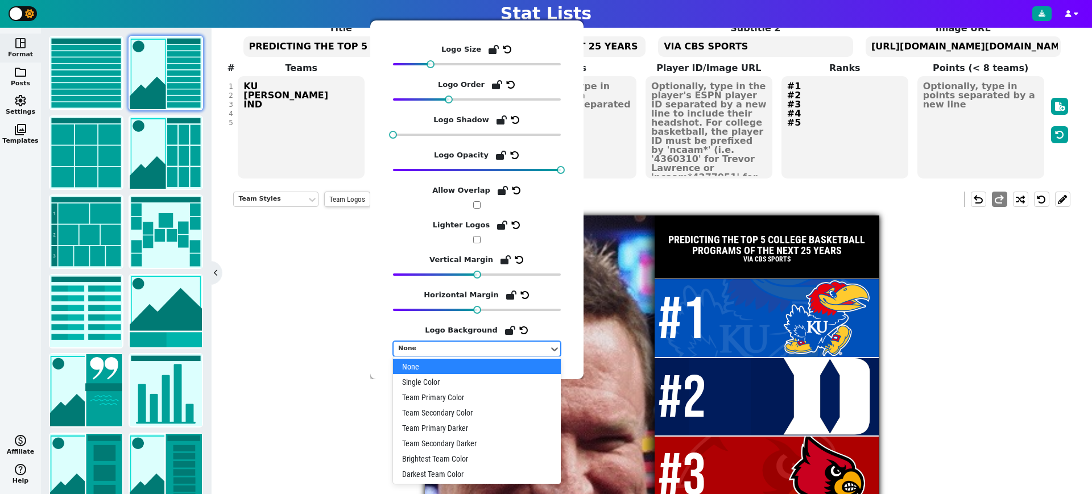
click at [409, 246] on div "Logo Size Logo Order Logo Shadow Logo Opacity Allow Overlap Lighter Logos Verti…" at bounding box center [477, 199] width 168 height 313
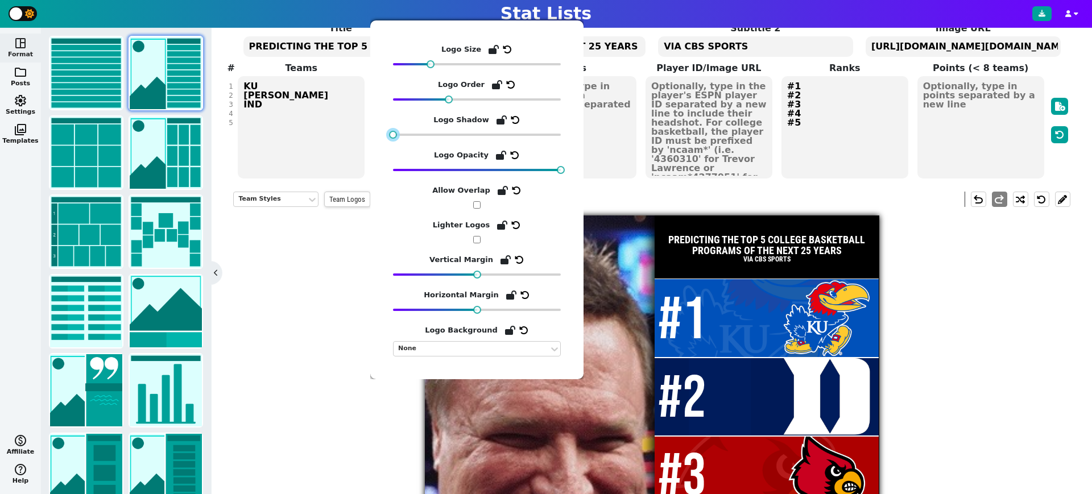
drag, startPoint x: 393, startPoint y: 134, endPoint x: 372, endPoint y: 143, distance: 22.7
click at [371, 143] on div "Logo Size Logo Order Logo Shadow Logo Opacity Allow Overlap Lighter Logos Verti…" at bounding box center [476, 199] width 213 height 359
click at [480, 205] on input "checkbox" at bounding box center [476, 204] width 7 height 7
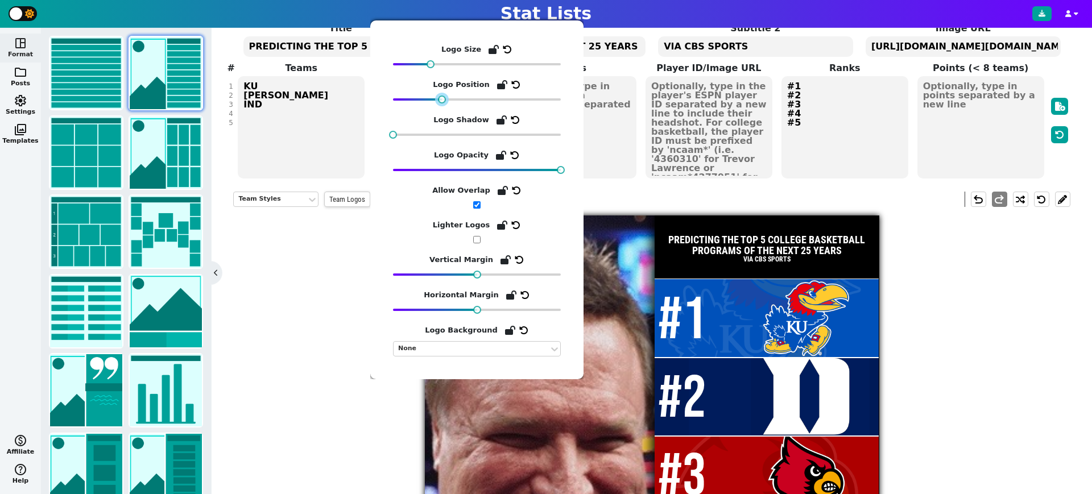
drag, startPoint x: 471, startPoint y: 102, endPoint x: 442, endPoint y: 102, distance: 28.4
click at [442, 102] on div at bounding box center [442, 100] width 8 height 8
click at [475, 205] on input "checkbox" at bounding box center [476, 204] width 7 height 7
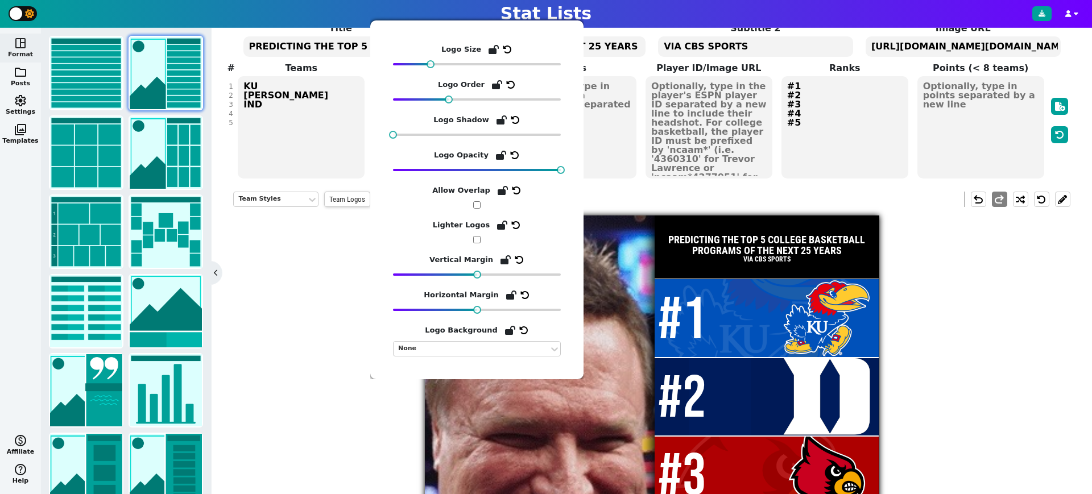
click at [981, 351] on div "Team Styles Team Logos Background Logos flare undo redo PREDICTING THE TOP 5 CO…" at bounding box center [651, 426] width 836 height 487
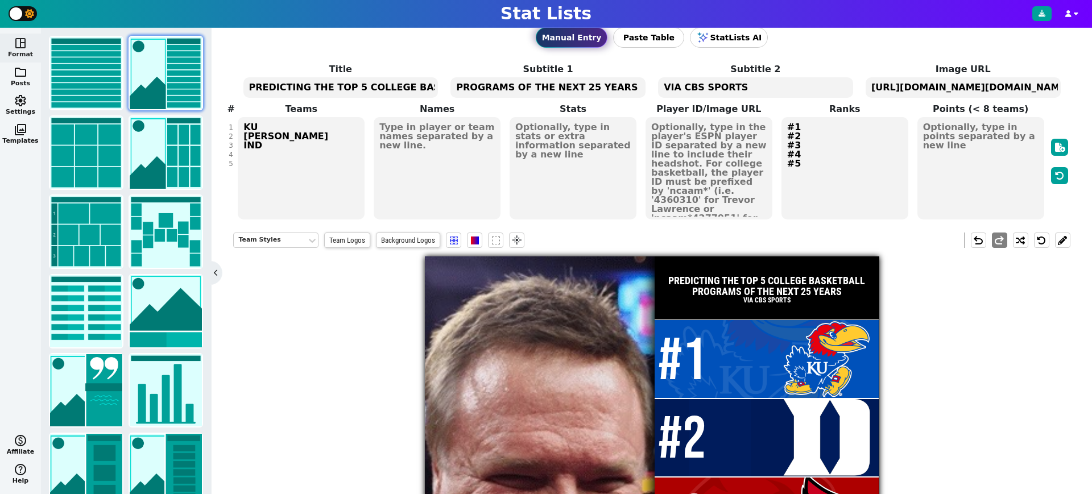
scroll to position [43, 0]
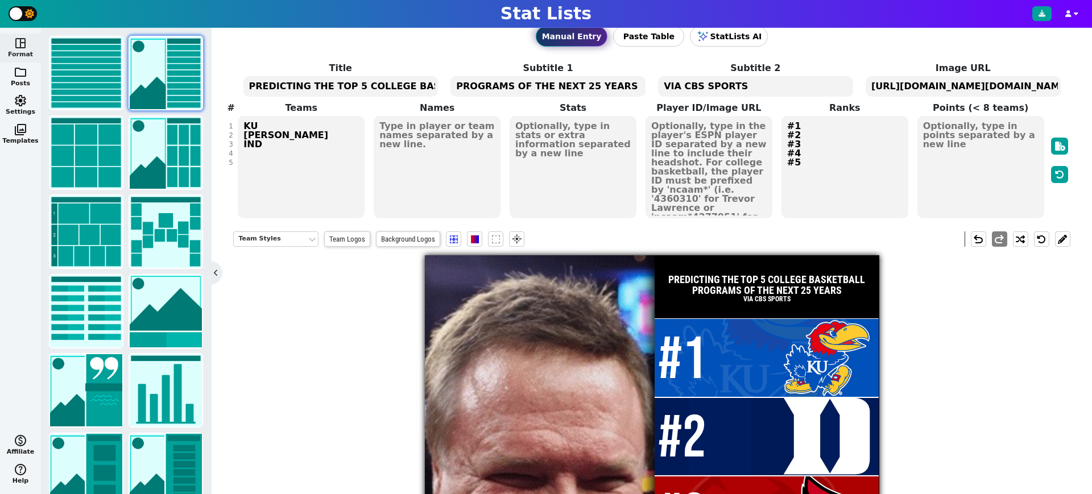
click at [978, 85] on textarea "[URL][DOMAIN_NAME][DOMAIN_NAME]" at bounding box center [962, 86] width 195 height 20
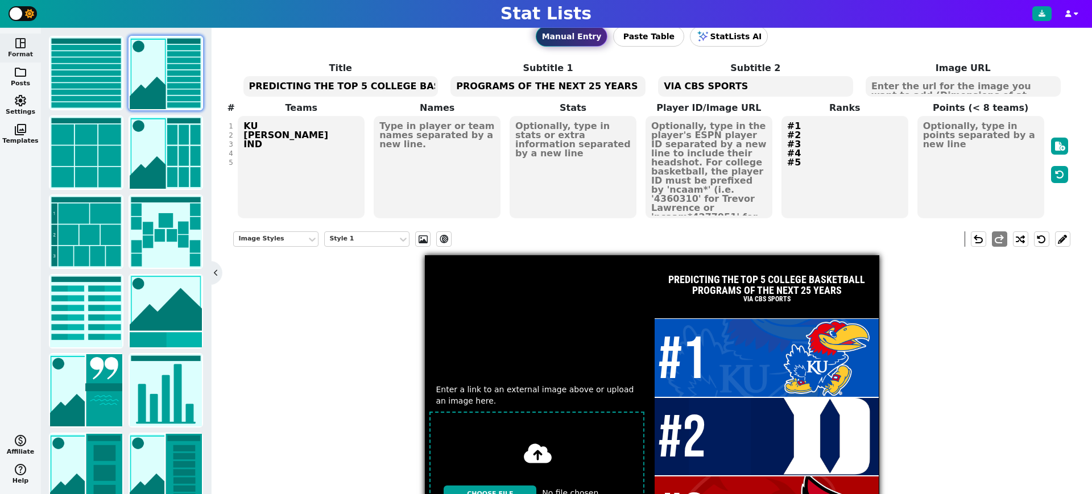
paste textarea "[URL][DOMAIN_NAME]"
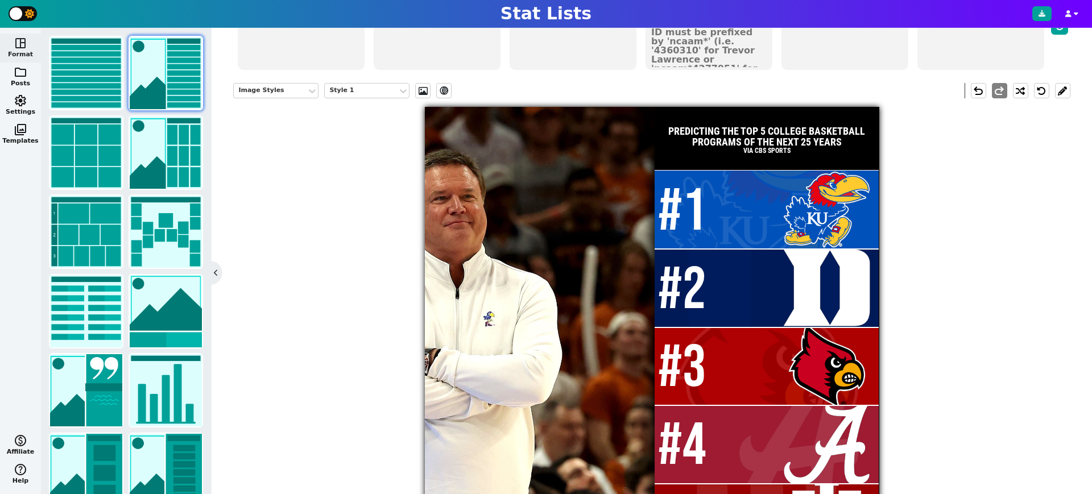
scroll to position [192, 0]
click at [421, 91] on span at bounding box center [422, 90] width 11 height 9
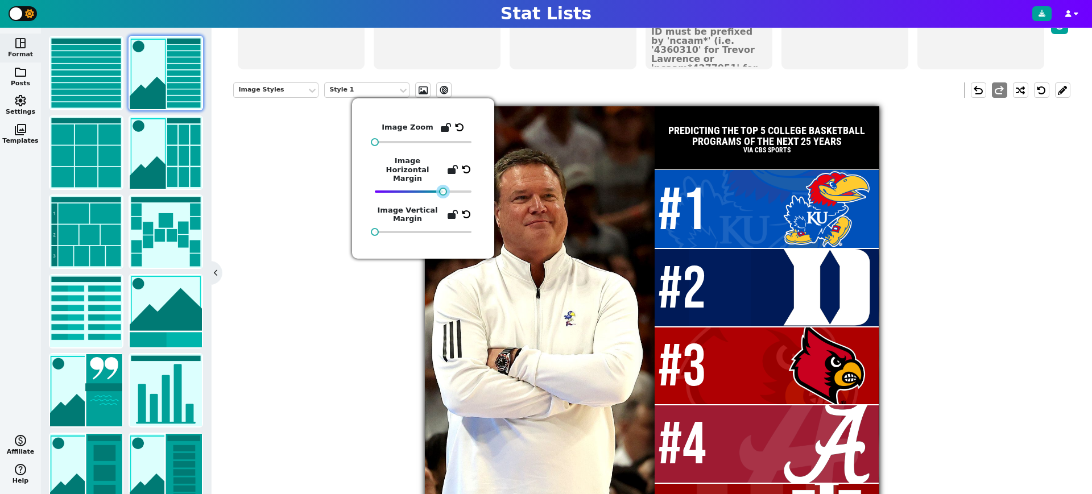
drag, startPoint x: 423, startPoint y: 182, endPoint x: 443, endPoint y: 182, distance: 19.9
click at [443, 188] on div at bounding box center [443, 192] width 8 height 8
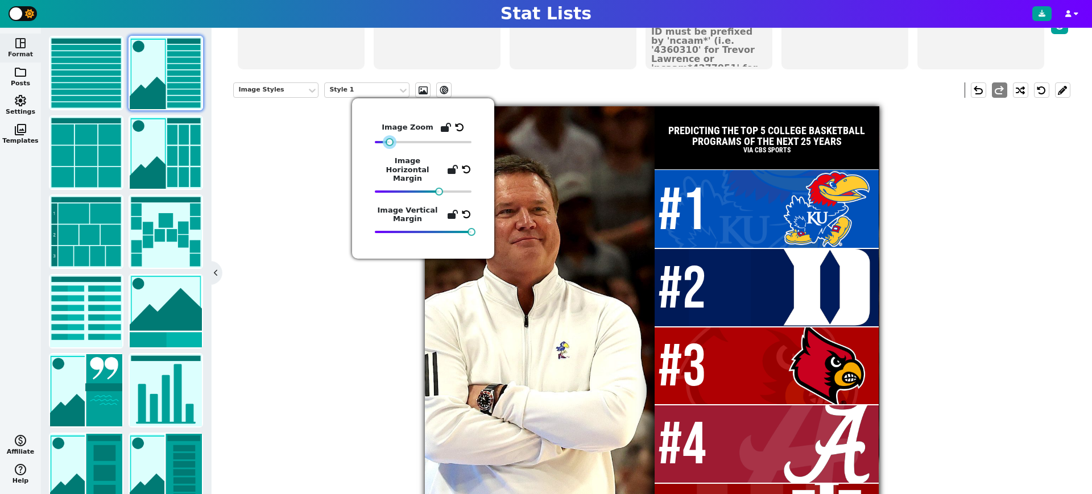
drag, startPoint x: 373, startPoint y: 142, endPoint x: 388, endPoint y: 143, distance: 14.8
click at [388, 143] on div at bounding box center [389, 142] width 8 height 8
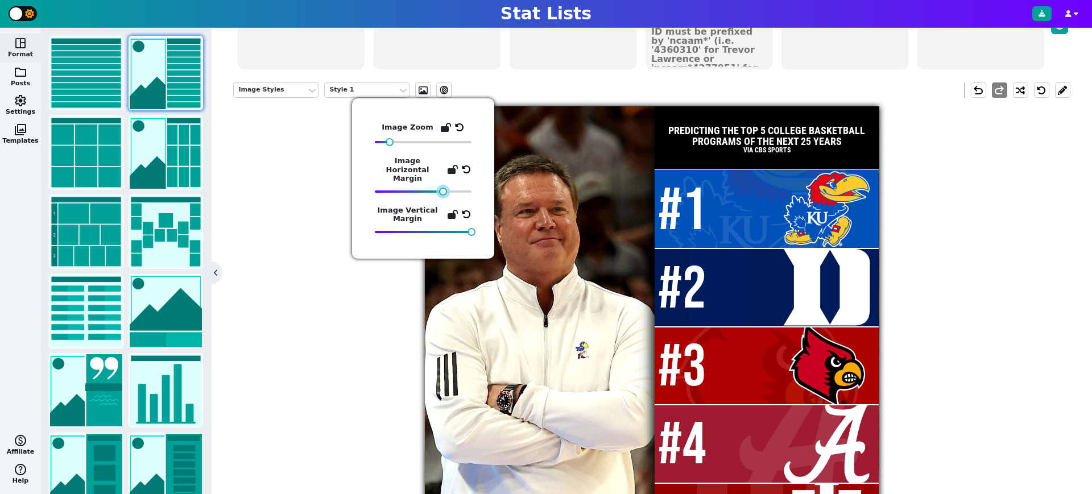
click at [443, 188] on div at bounding box center [443, 192] width 8 height 8
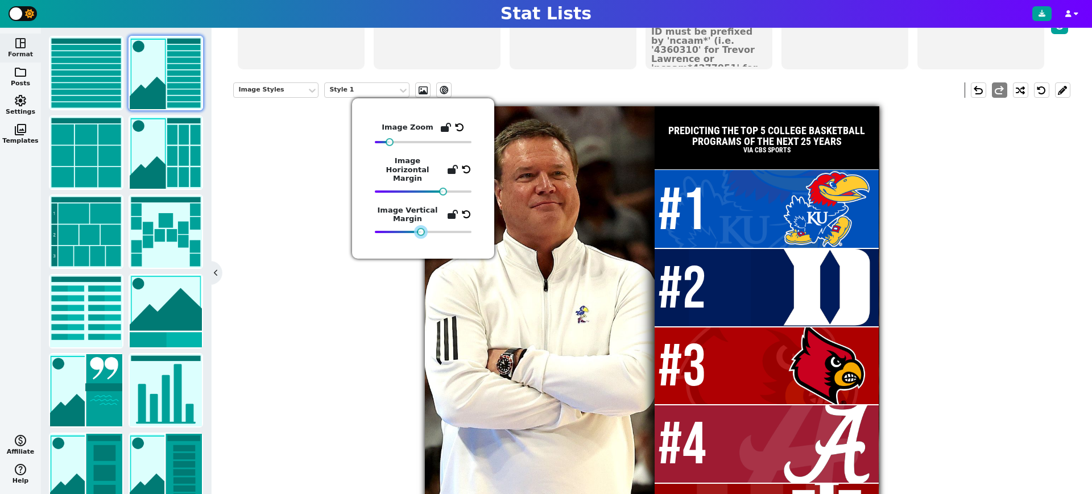
drag, startPoint x: 471, startPoint y: 225, endPoint x: 420, endPoint y: 236, distance: 51.7
click at [420, 236] on div "Image Zoom Image Horizontal Margin Image Vertical Margin" at bounding box center [423, 178] width 142 height 160
click at [974, 294] on div "Image Styles Style 1 ev_shadow undo redo PREDICTING THE TOP 5 COLLEGE BASKETBAL…" at bounding box center [651, 317] width 836 height 487
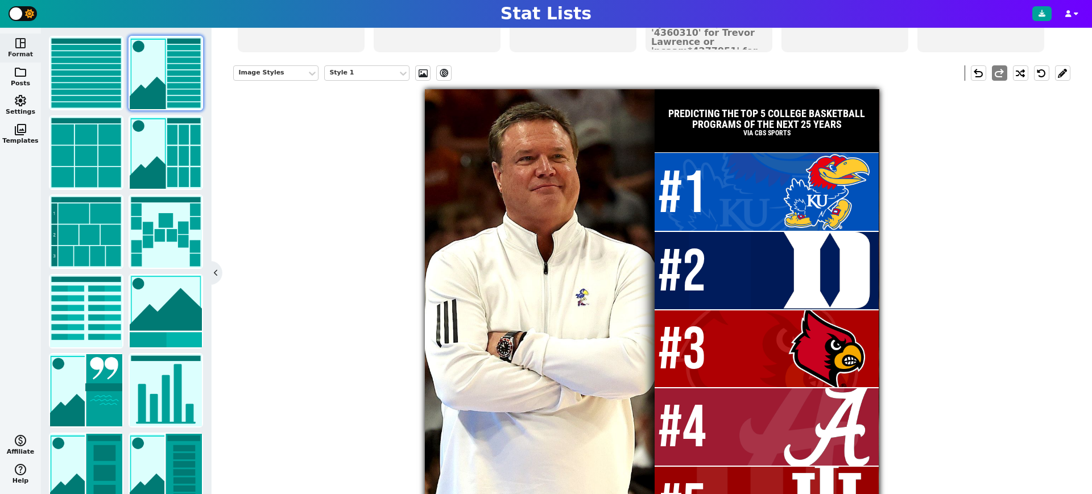
scroll to position [208, 0]
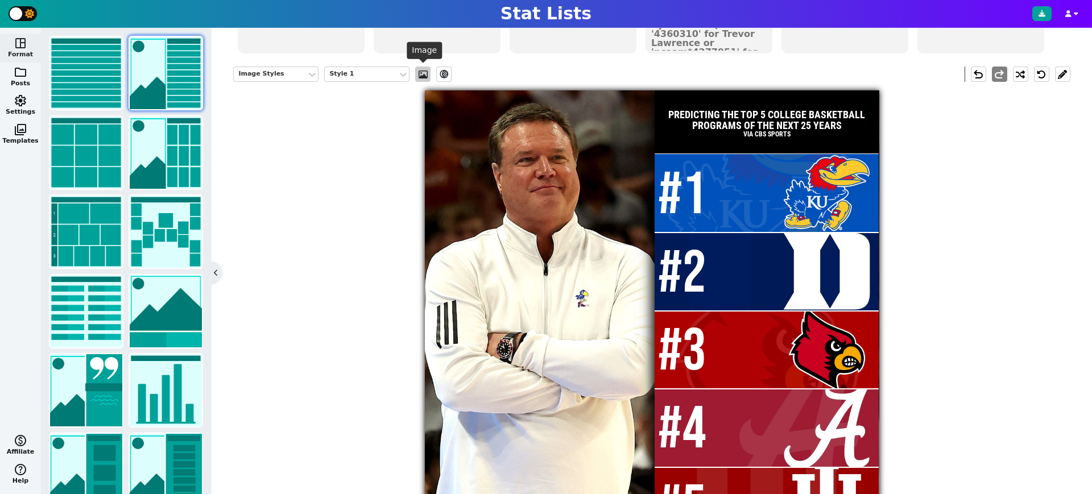
click at [426, 71] on span at bounding box center [422, 74] width 11 height 9
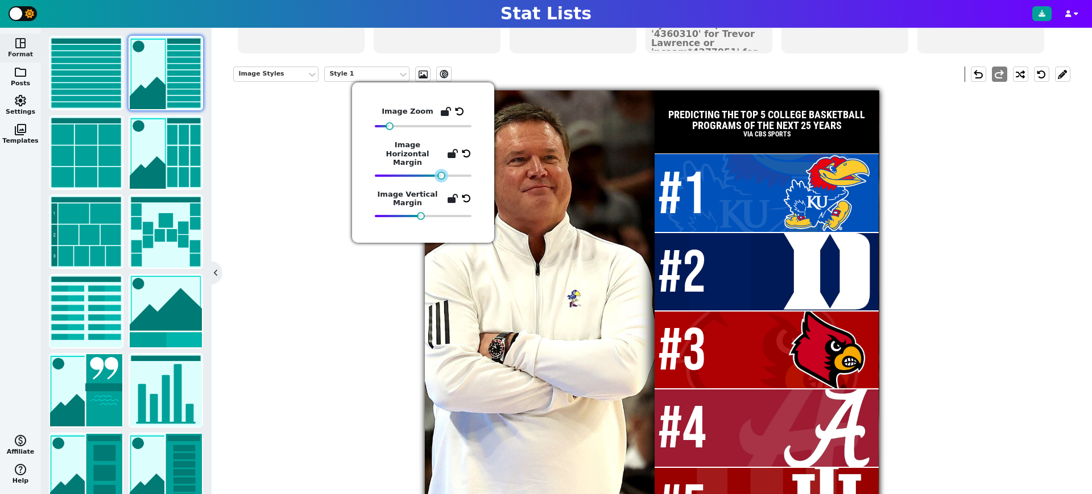
click at [441, 172] on div at bounding box center [441, 176] width 8 height 8
click at [964, 243] on div "Image Styles Style 1 ev_shadow undo redo PREDICTING THE TOP 5 COLLEGE BASKETBAL…" at bounding box center [651, 301] width 836 height 487
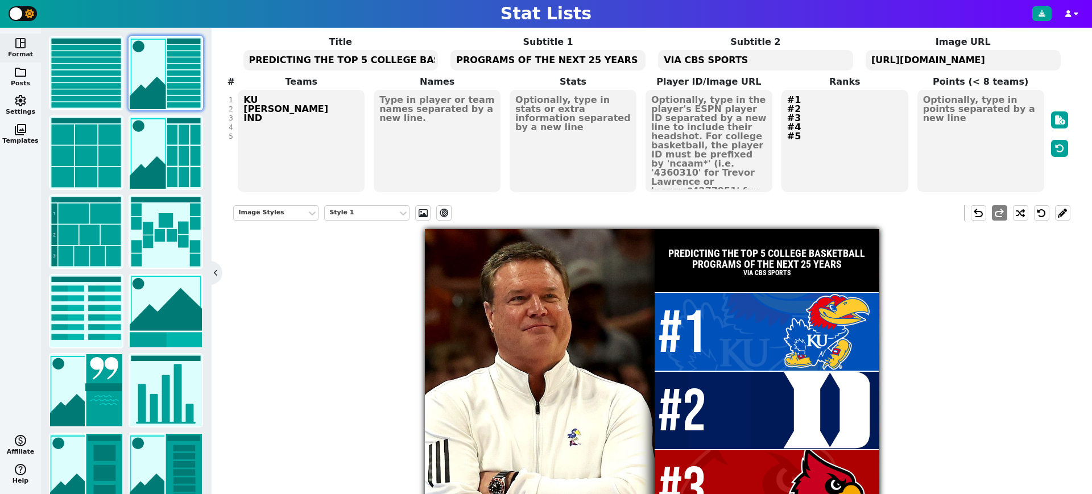
scroll to position [66, 0]
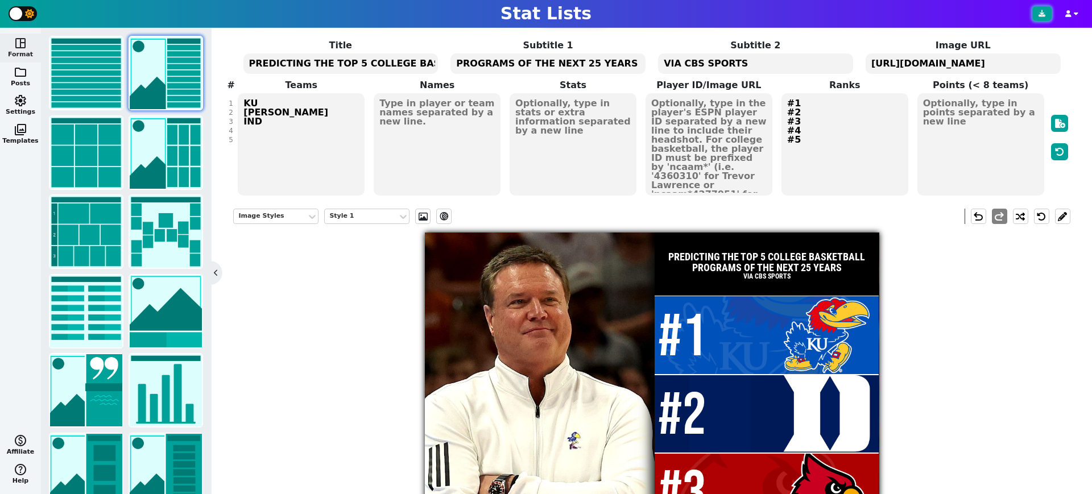
click at [1040, 15] on icon at bounding box center [1041, 13] width 7 height 7
